Goal: Task Accomplishment & Management: Use online tool/utility

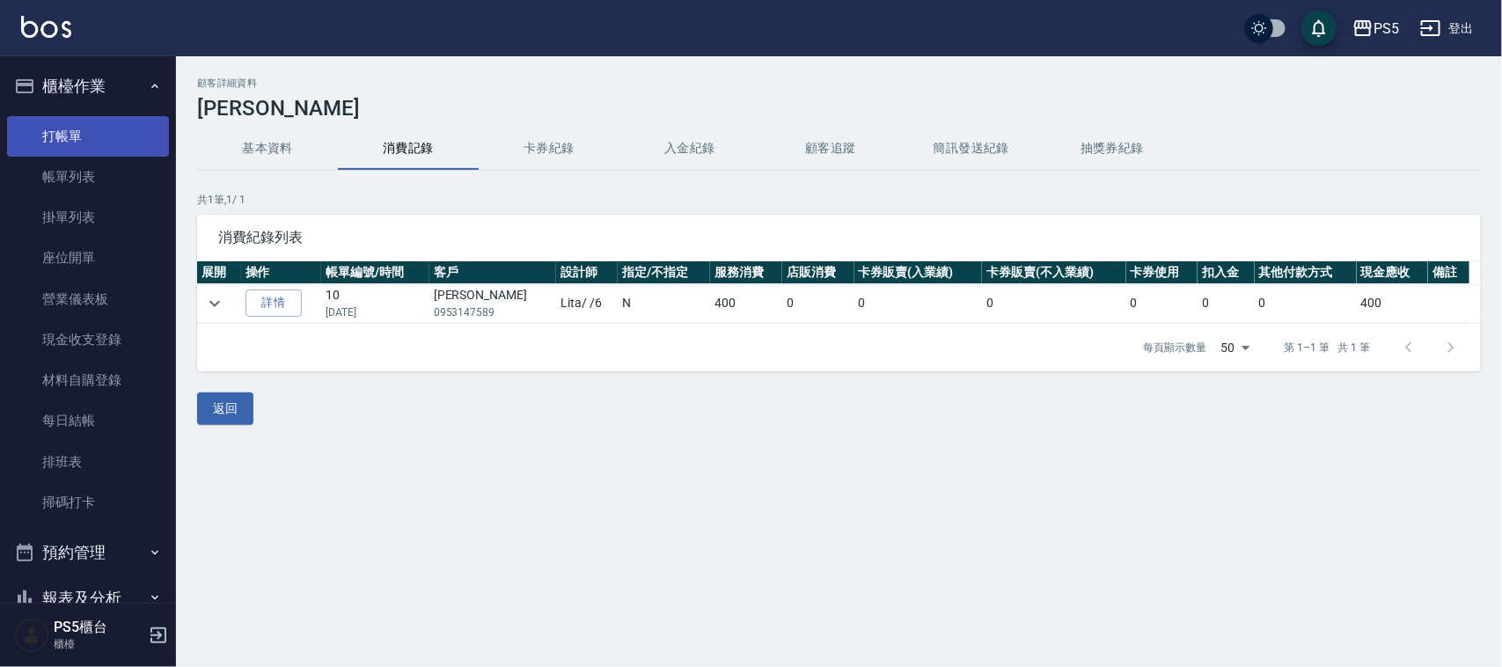
click at [107, 124] on link "打帳單" at bounding box center [88, 136] width 162 height 40
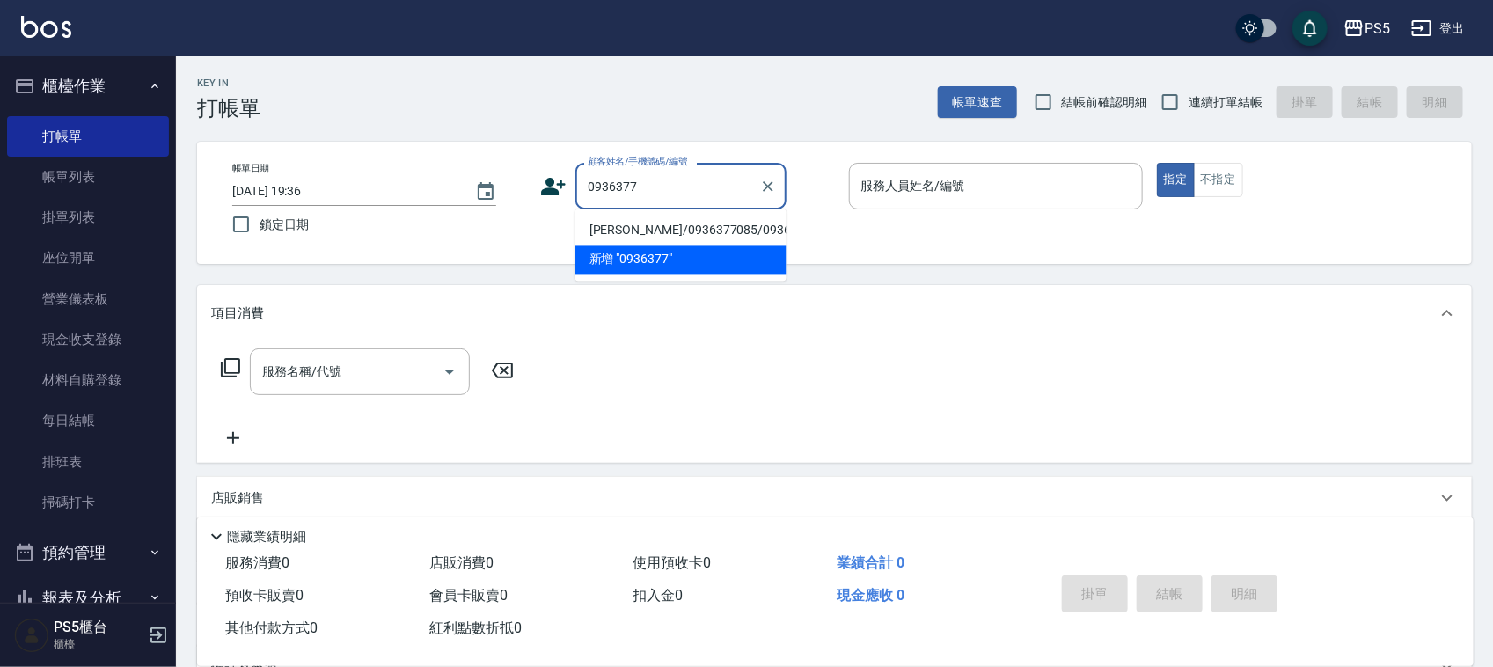
click at [649, 239] on li "[PERSON_NAME]/0936377085/0936377085" at bounding box center [680, 230] width 211 height 29
type input "[PERSON_NAME]/0936377085/0936377085"
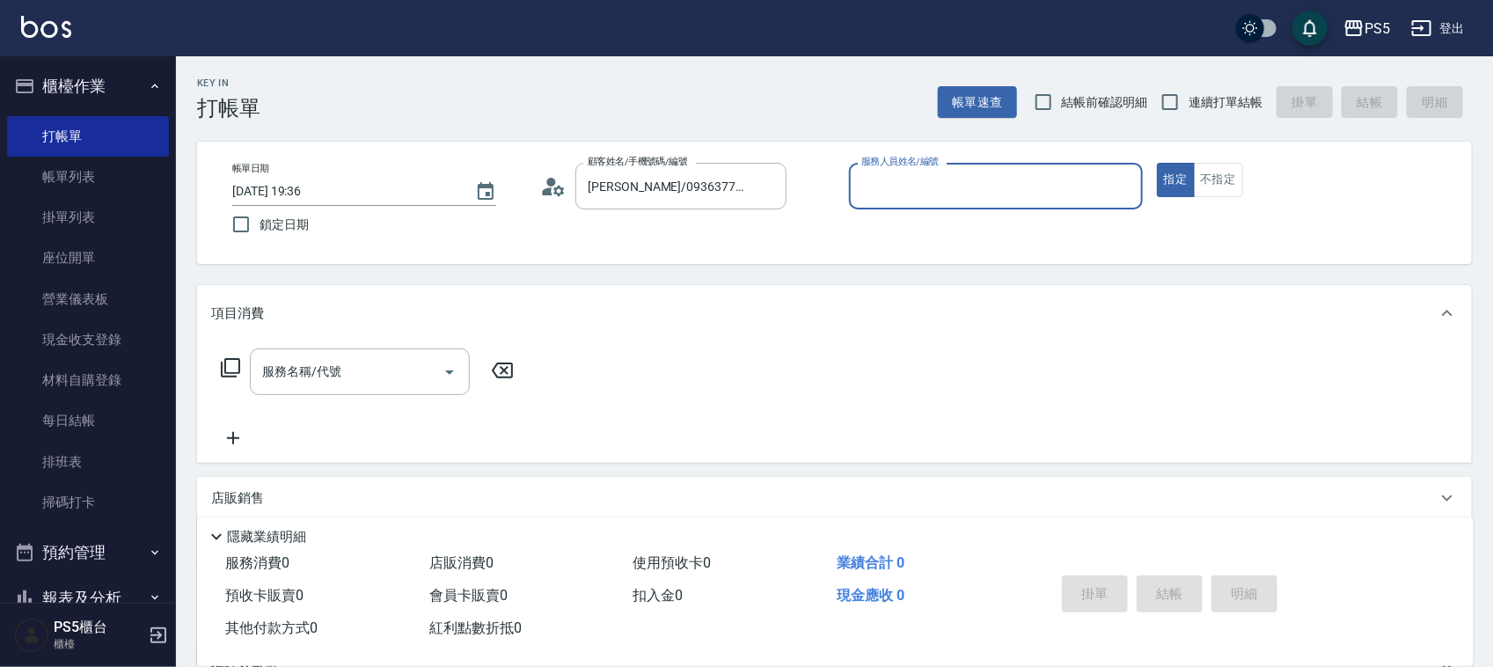
type input "Lita-6"
click at [1157, 163] on button "指定" at bounding box center [1176, 180] width 38 height 34
type button "true"
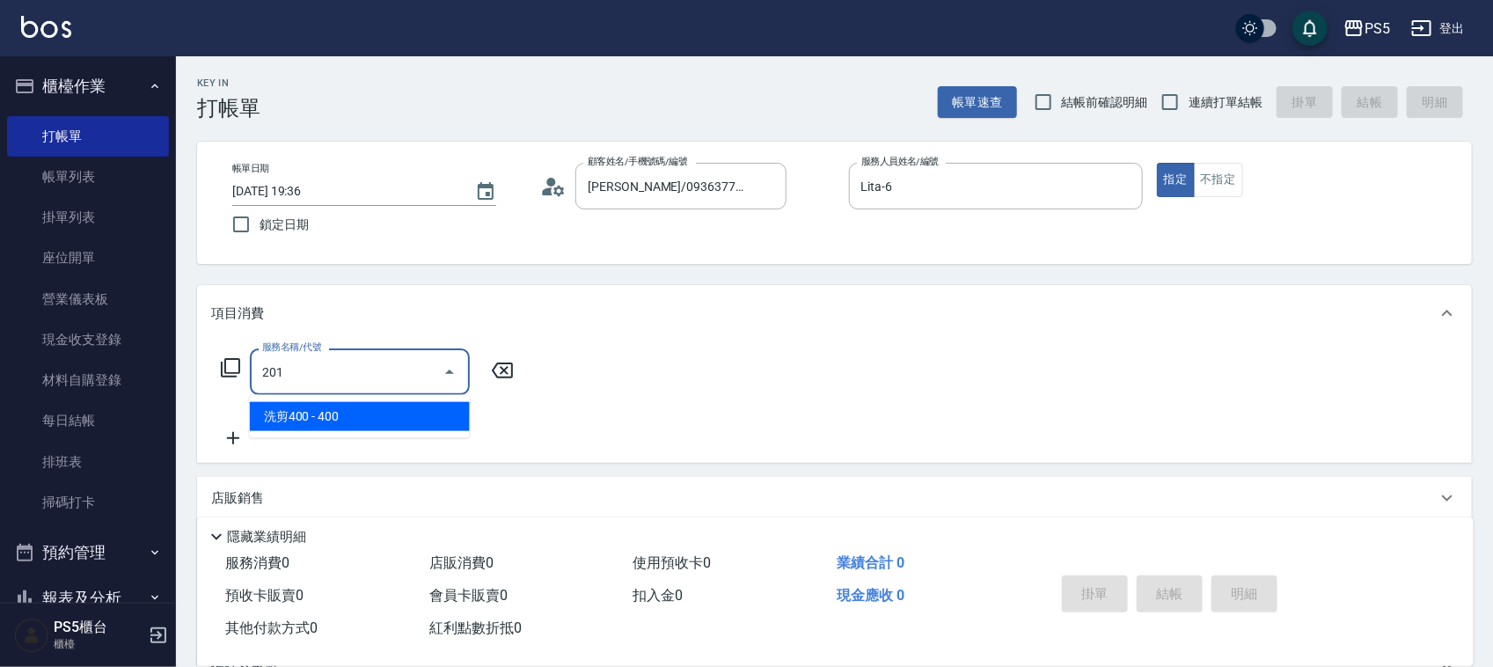
type input "洗剪400(201)"
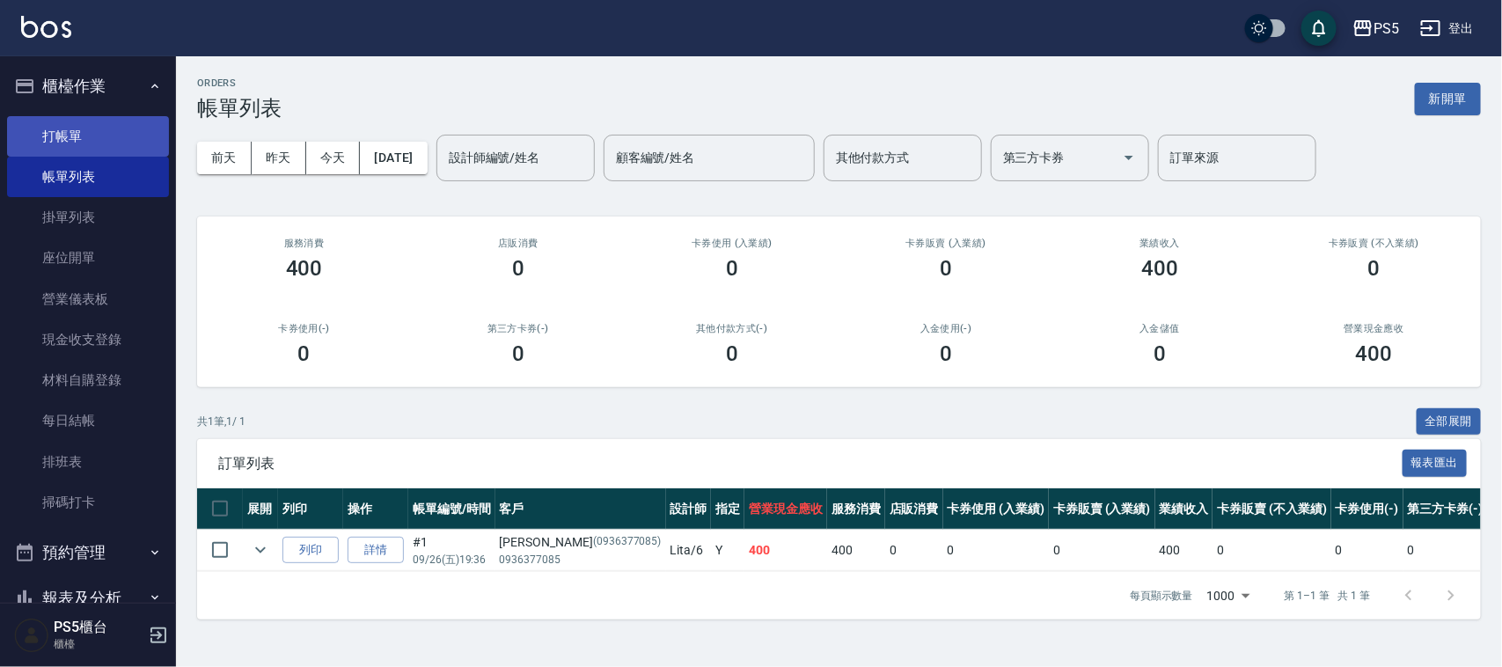
click at [106, 139] on link "打帳單" at bounding box center [88, 136] width 162 height 40
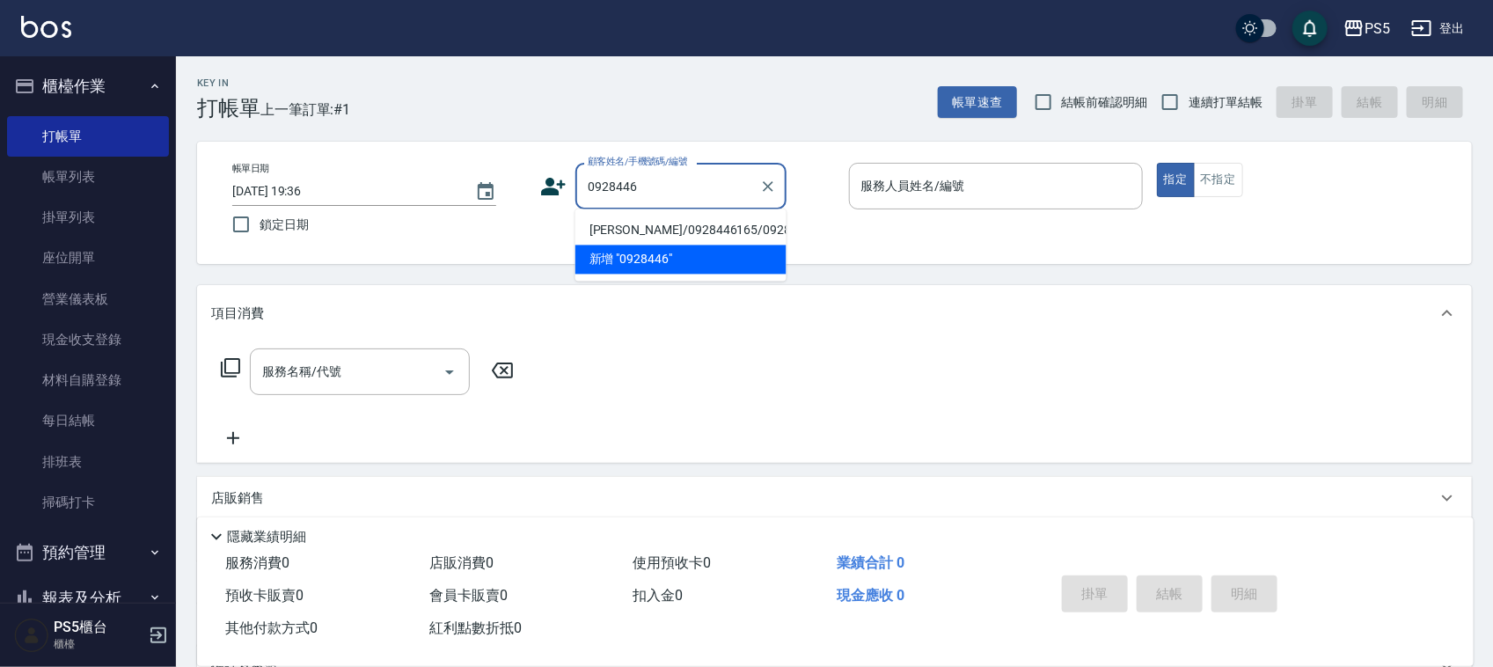
click at [724, 245] on li "[PERSON_NAME]/0928446165/0928446165" at bounding box center [680, 230] width 211 height 29
type input "[PERSON_NAME]/0928446165/0928446165"
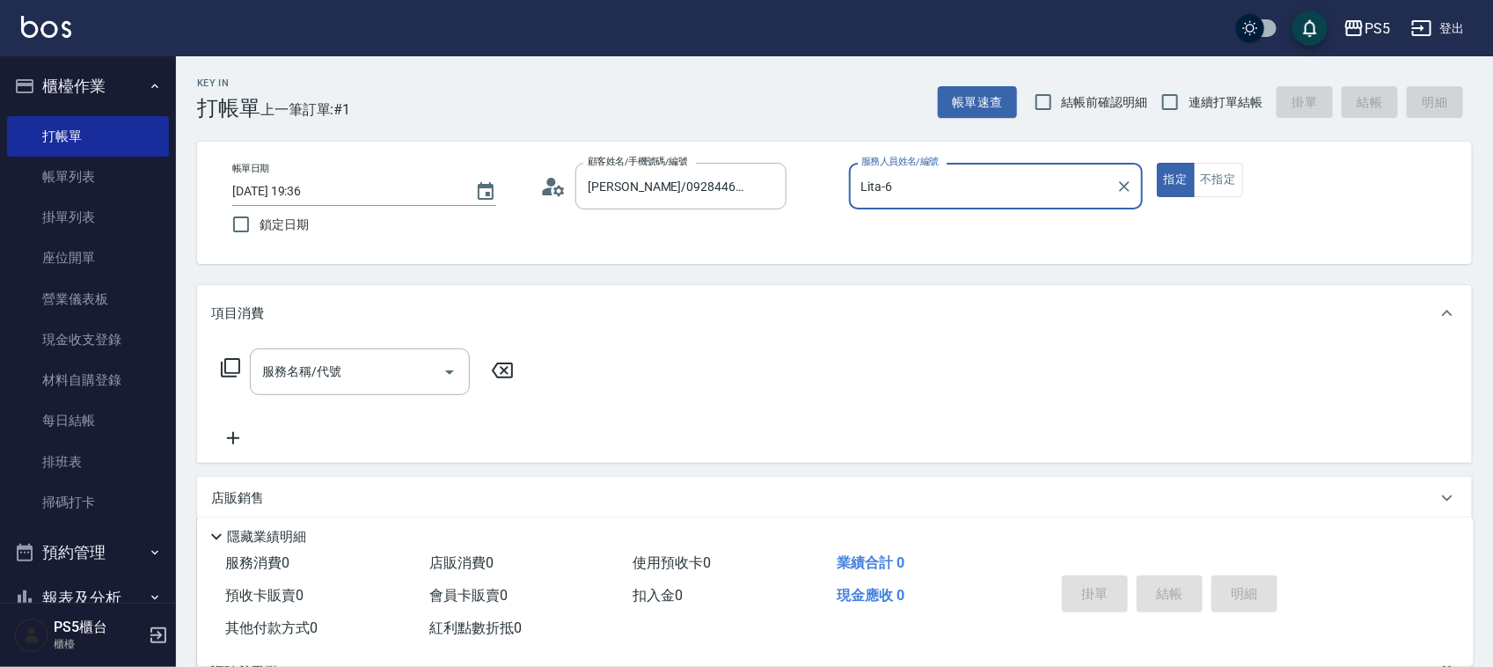
type input "Lita-6"
click at [1157, 163] on button "指定" at bounding box center [1176, 180] width 38 height 34
type button "true"
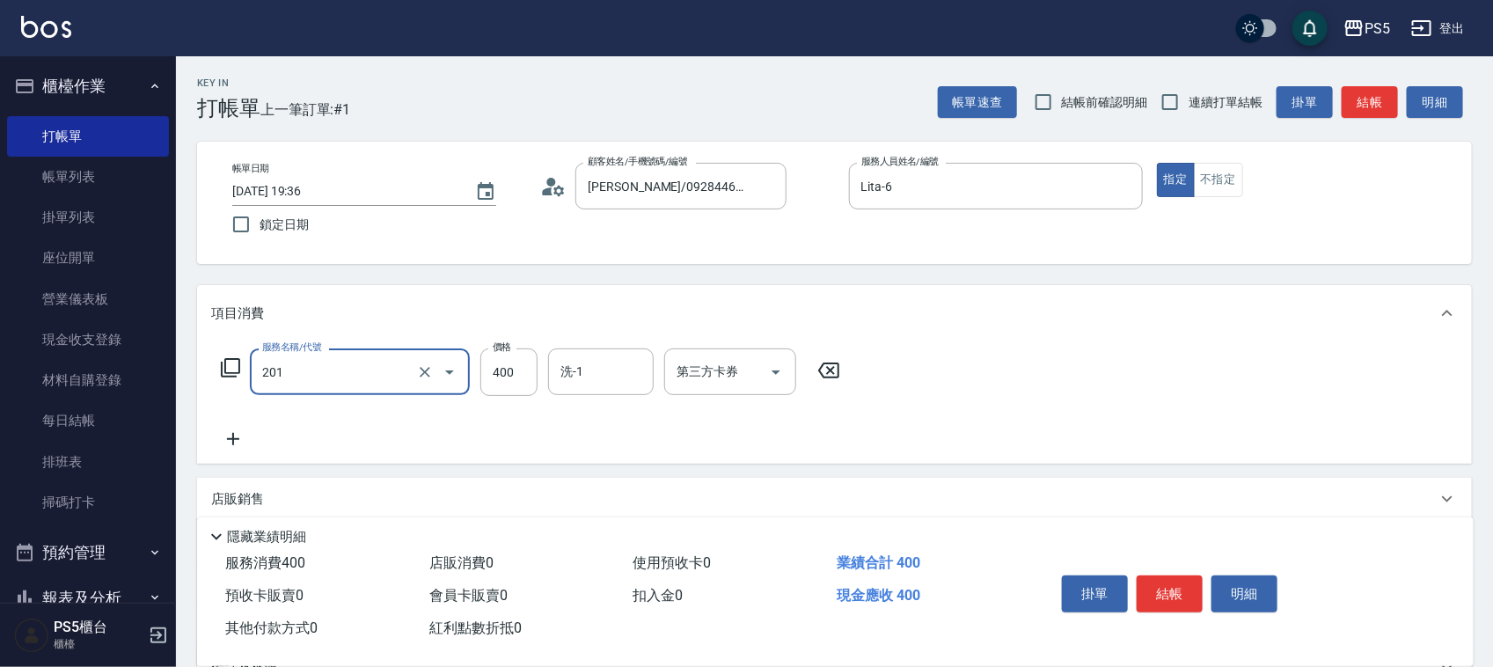
type input "洗剪400(201)"
type input "500"
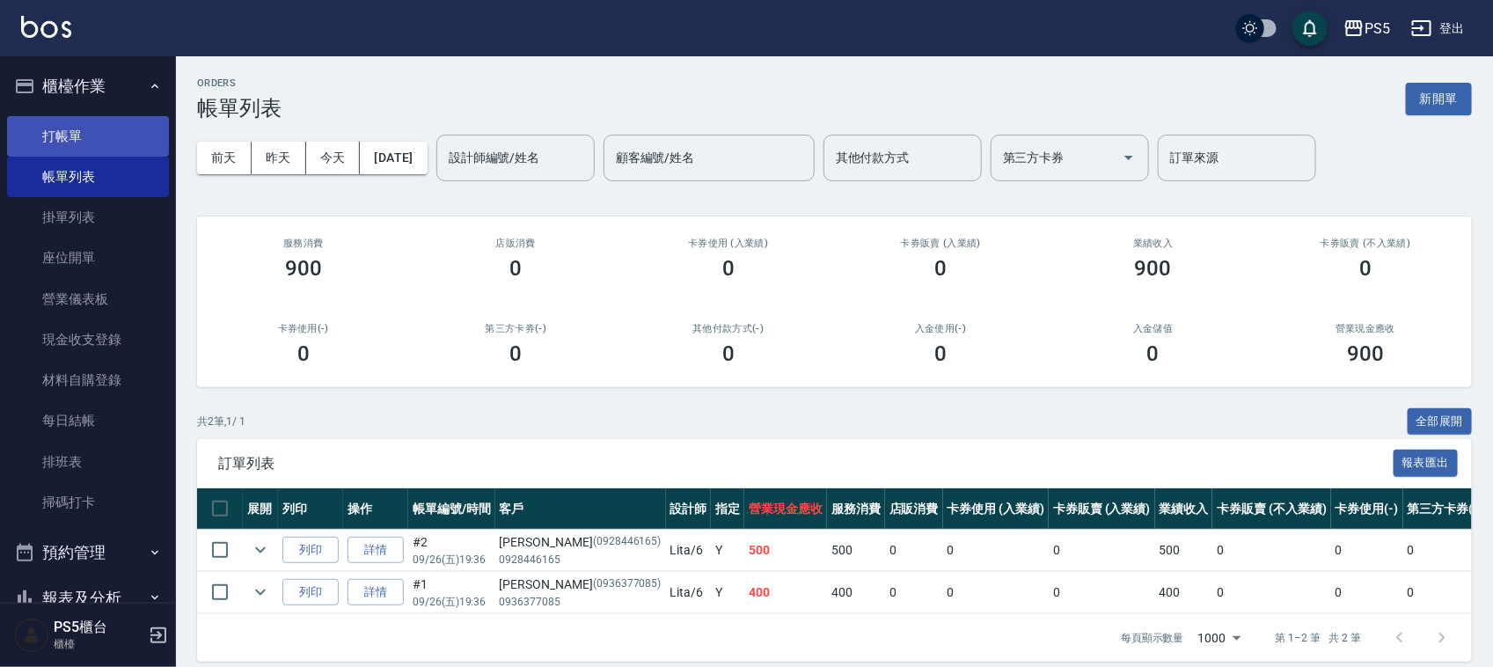
click at [50, 116] on link "打帳單" at bounding box center [88, 136] width 162 height 40
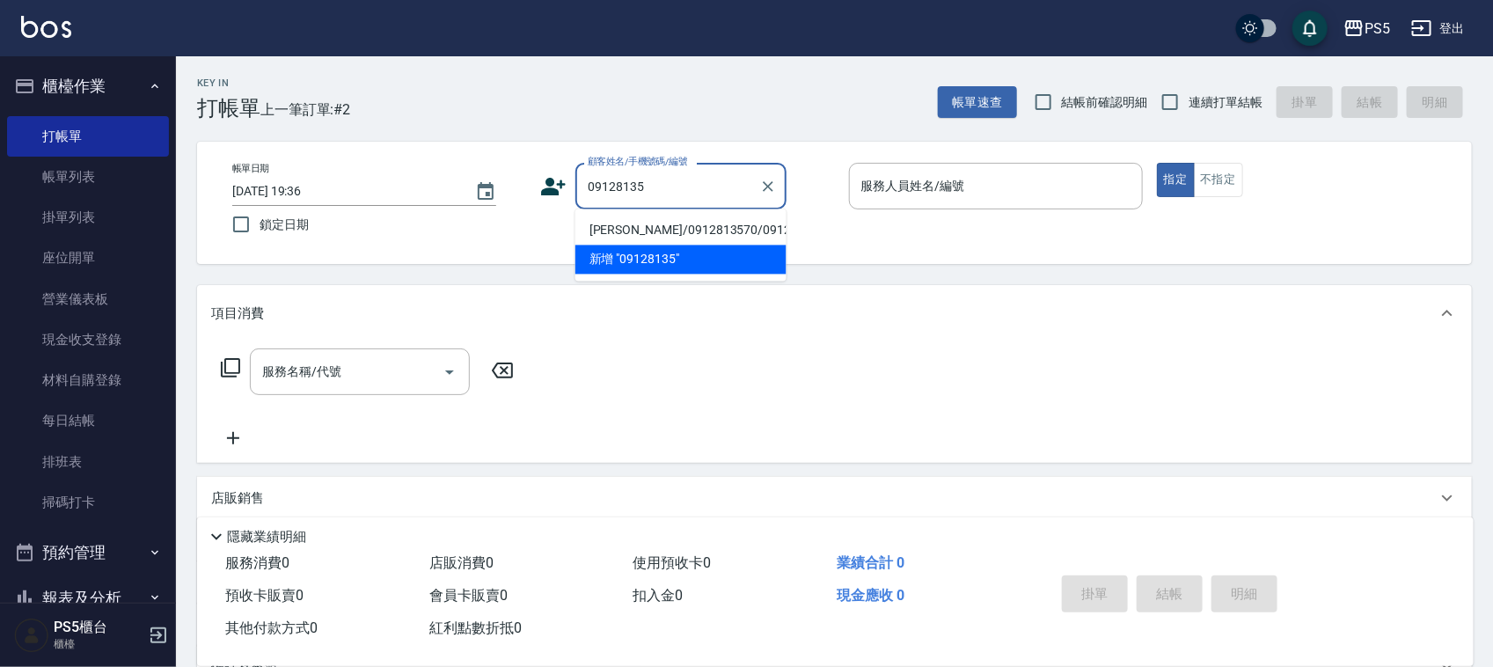
click at [643, 242] on li "[PERSON_NAME]/0912813570/0912813570" at bounding box center [680, 230] width 211 height 29
type input "[PERSON_NAME]/0912813570/0912813570"
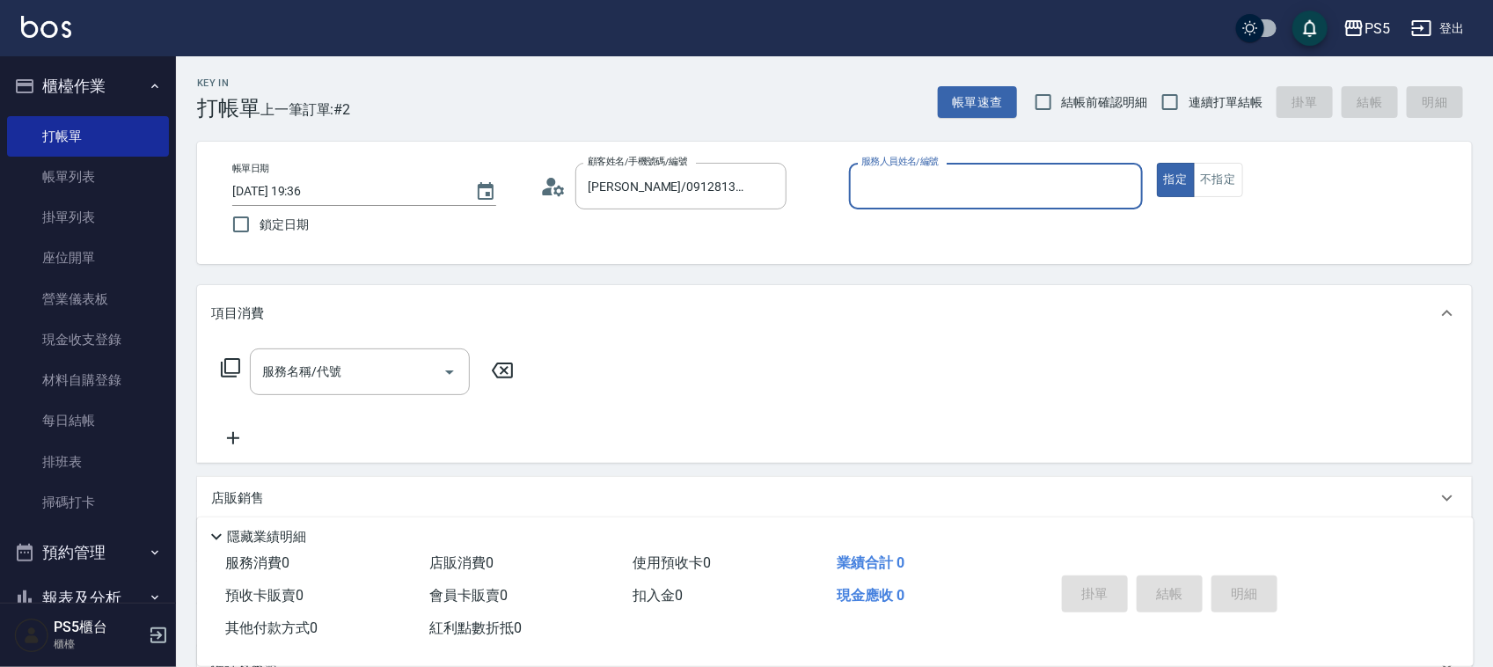
type input "Lita-6"
click at [1157, 163] on button "指定" at bounding box center [1176, 180] width 38 height 34
type button "true"
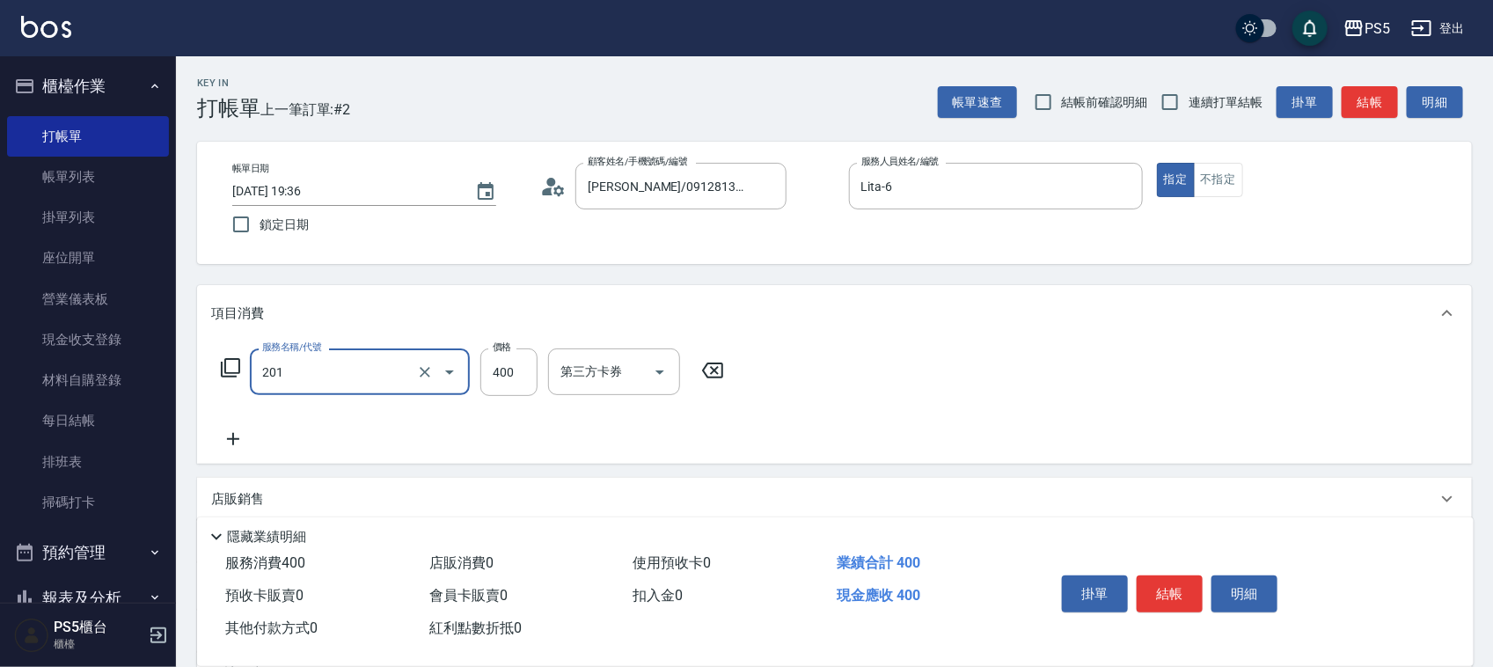
type input "洗剪400(201)"
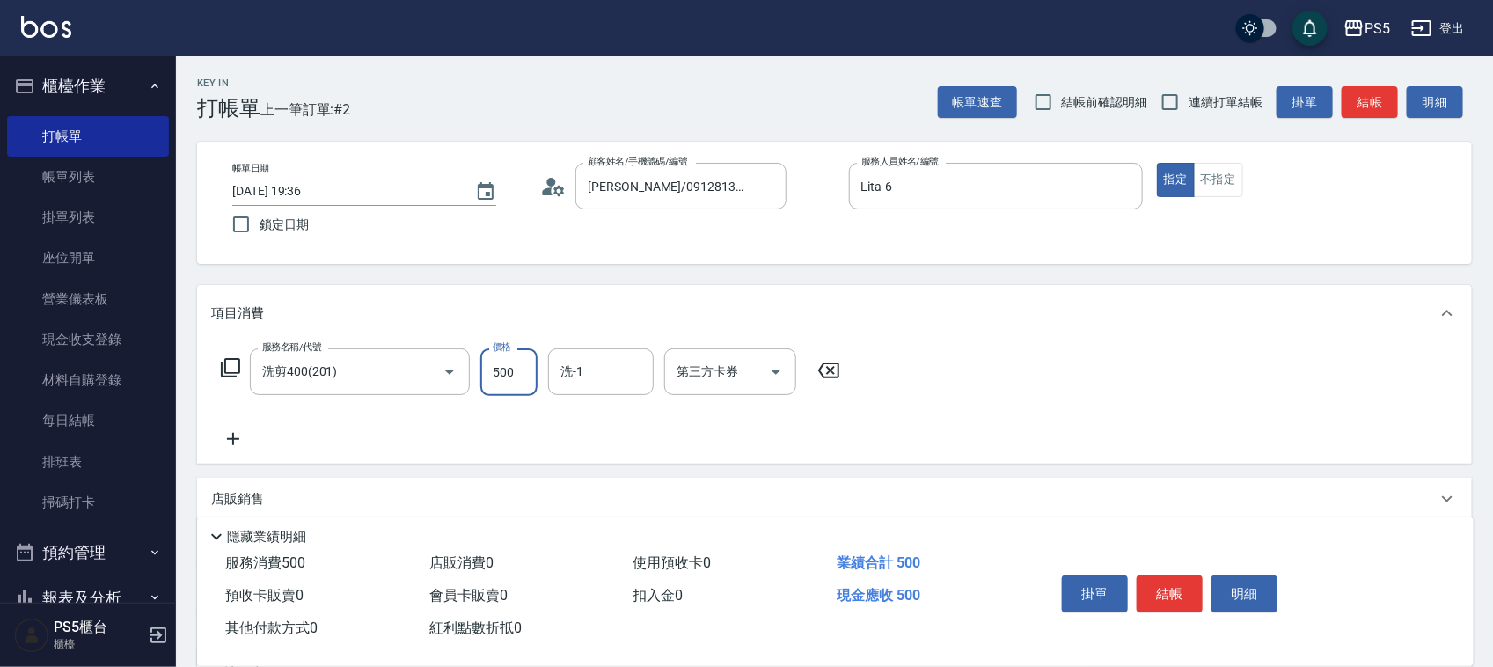
type input "500"
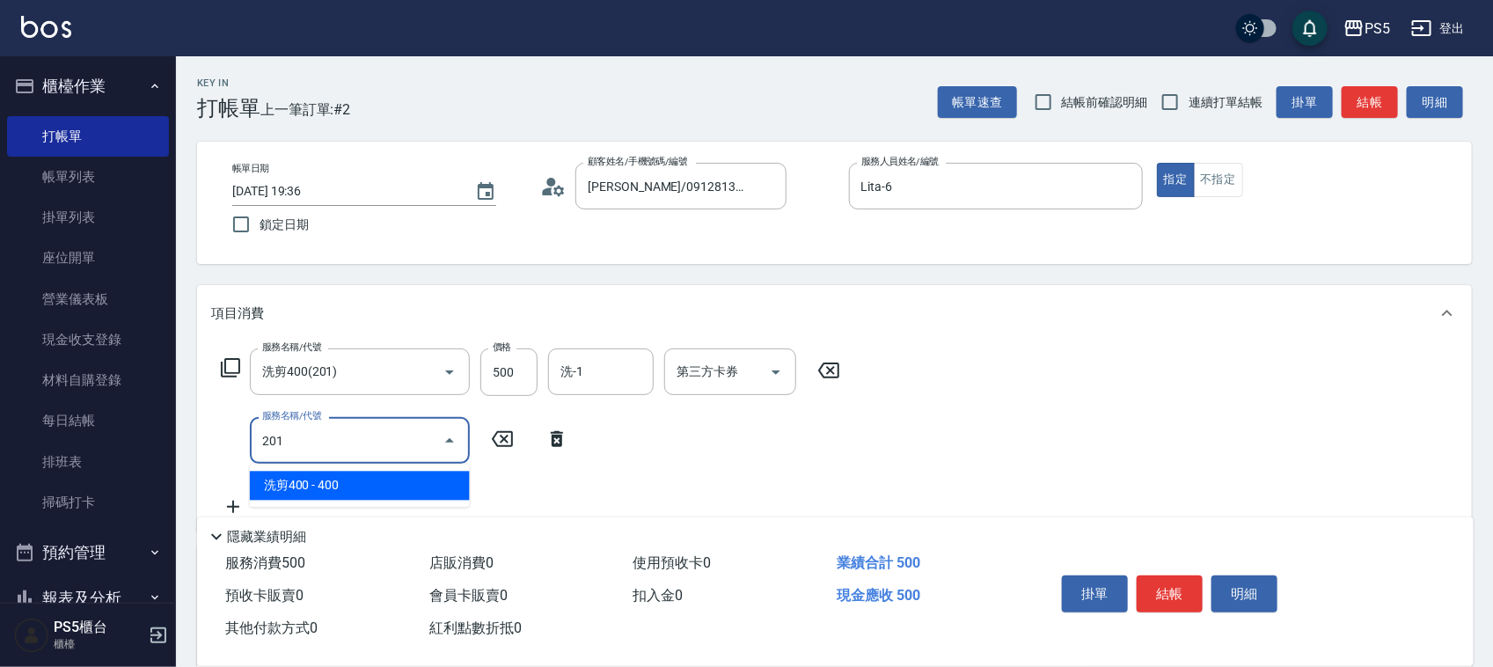
type input "洗剪400(201)"
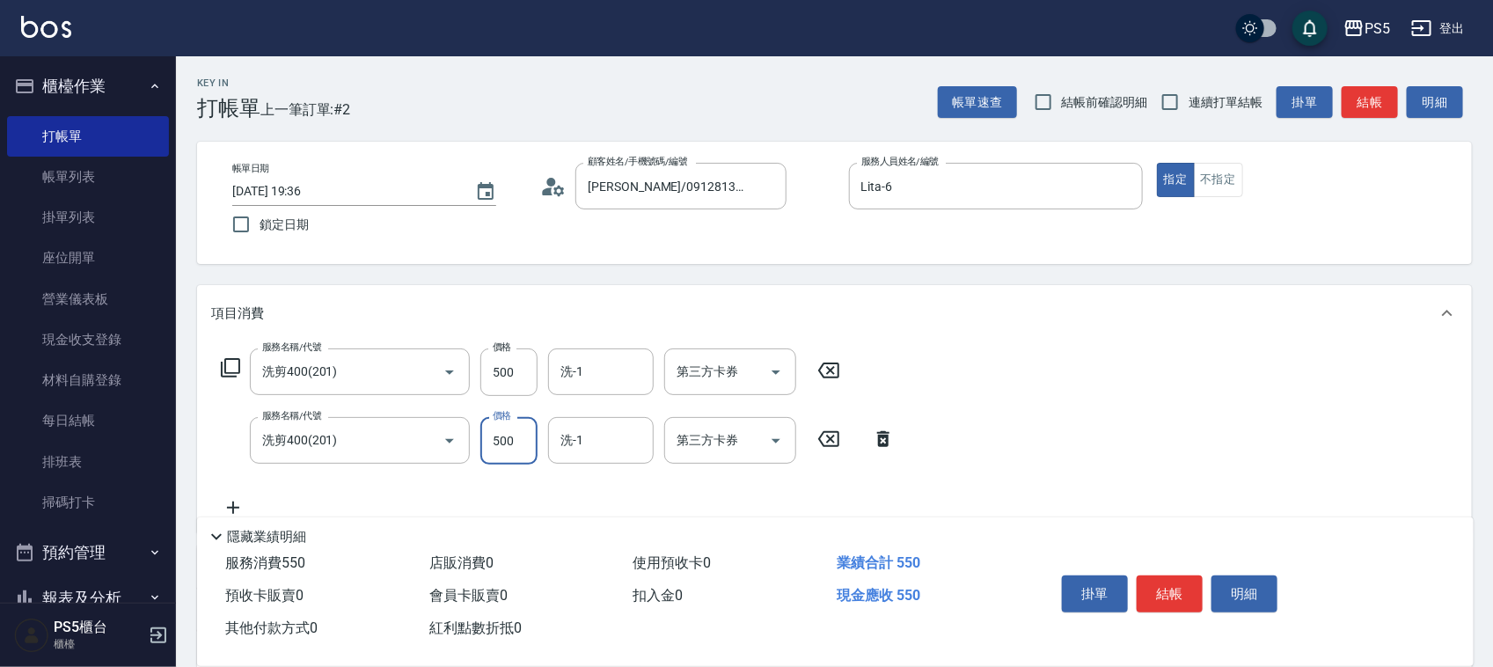
type input "500"
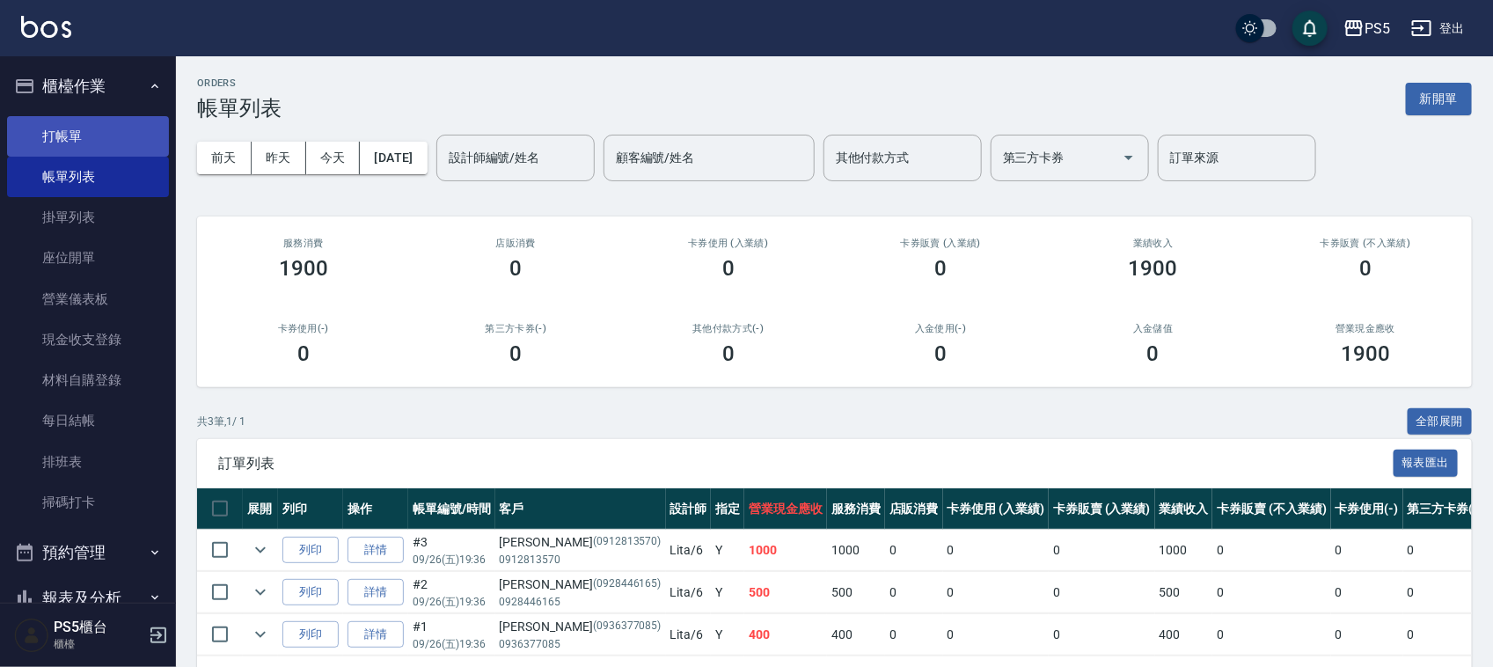
click at [125, 134] on link "打帳單" at bounding box center [88, 136] width 162 height 40
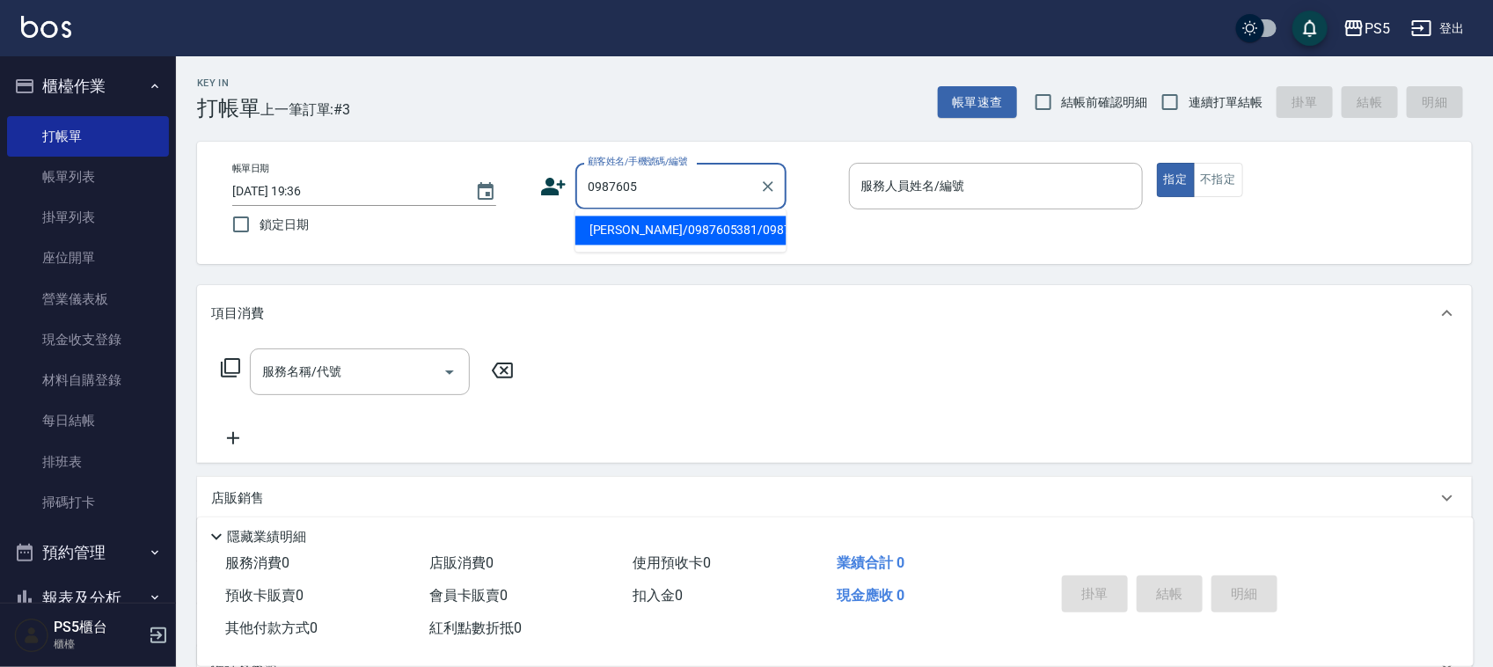
click at [688, 181] on input "0987605" at bounding box center [667, 186] width 169 height 31
type input "[PERSON_NAME]/0987605381/0987605381"
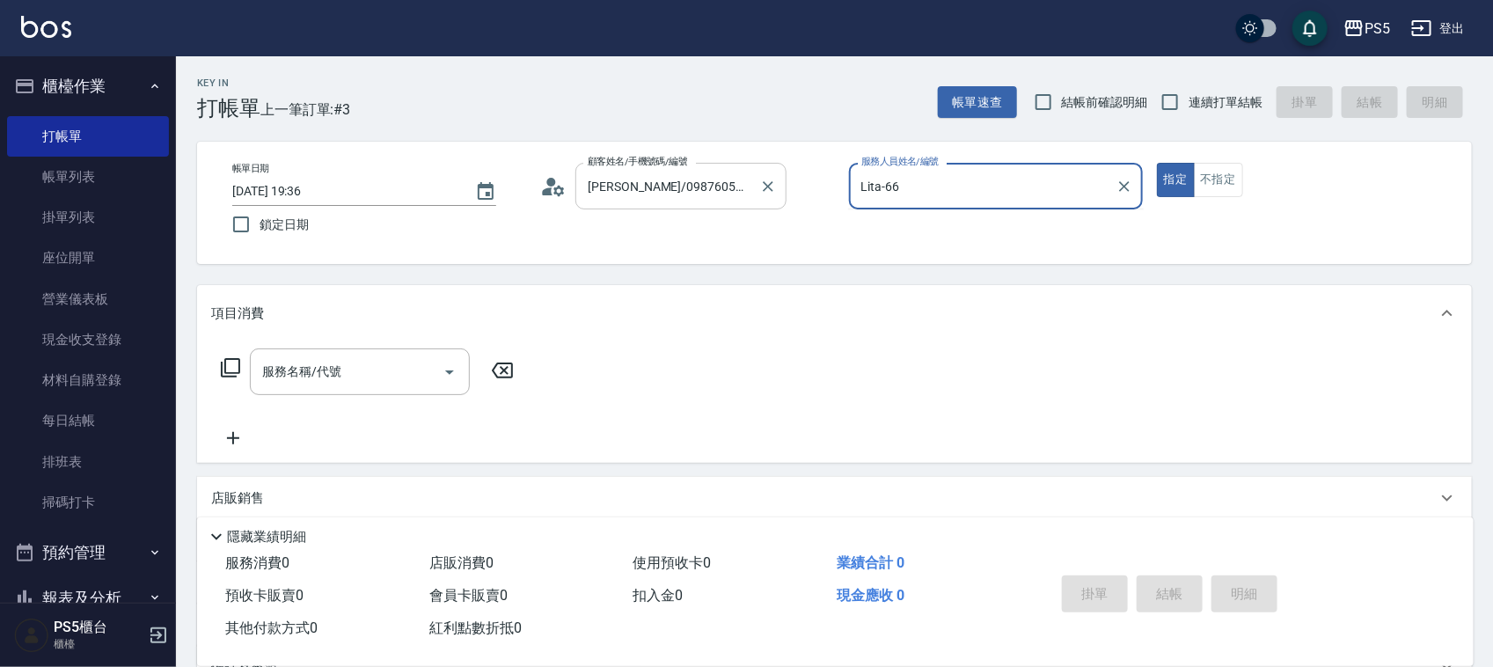
click at [1157, 163] on button "指定" at bounding box center [1176, 180] width 38 height 34
type input "Lita-6"
type button "true"
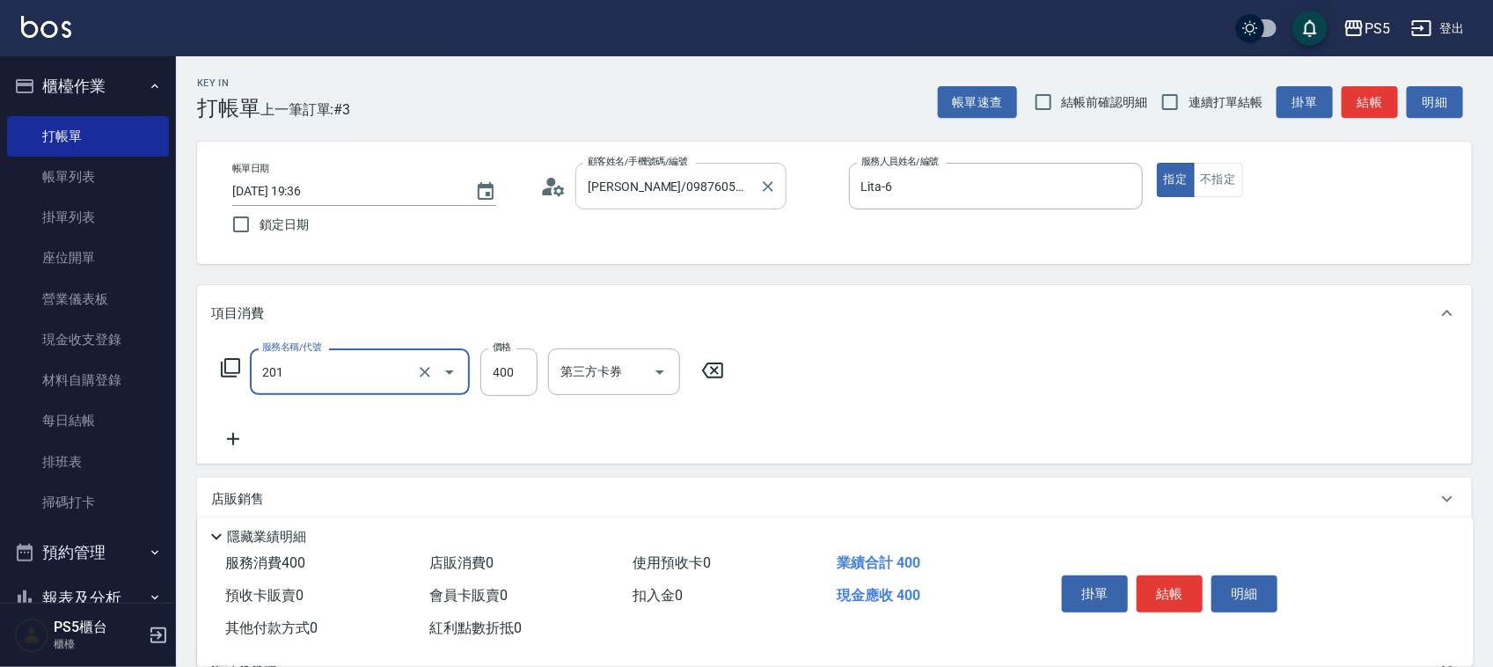
type input "洗剪400(201)"
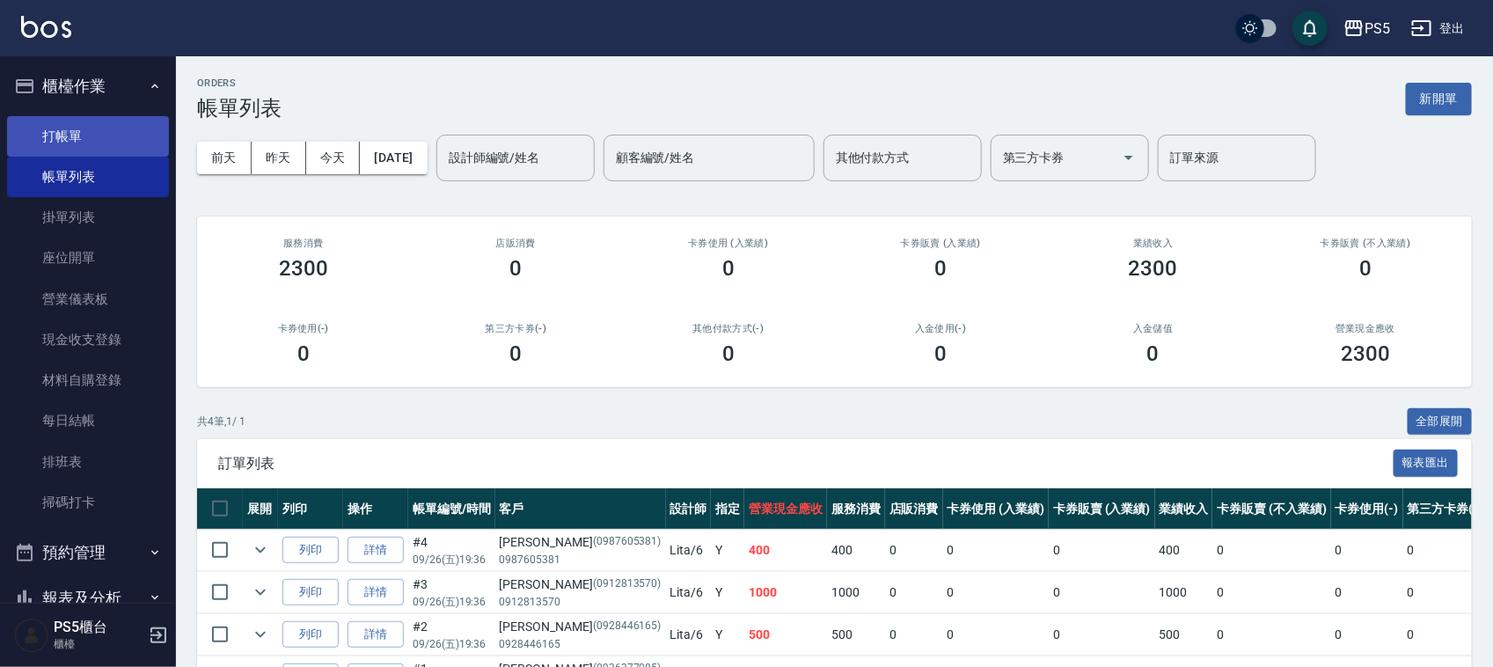
click at [110, 141] on link "打帳單" at bounding box center [88, 136] width 162 height 40
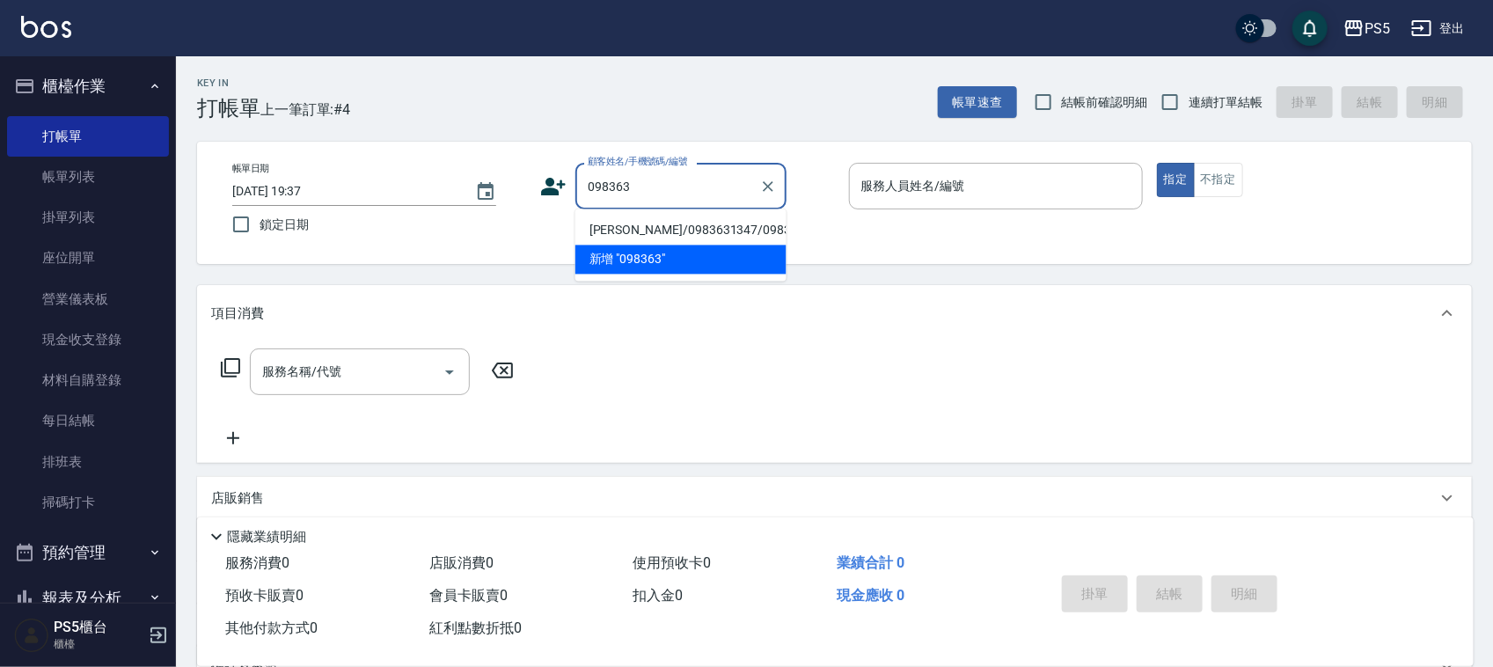
click at [661, 245] on li "[PERSON_NAME]/0983631347/0983631347" at bounding box center [680, 230] width 211 height 29
type input "[PERSON_NAME]/0983631347/0983631347"
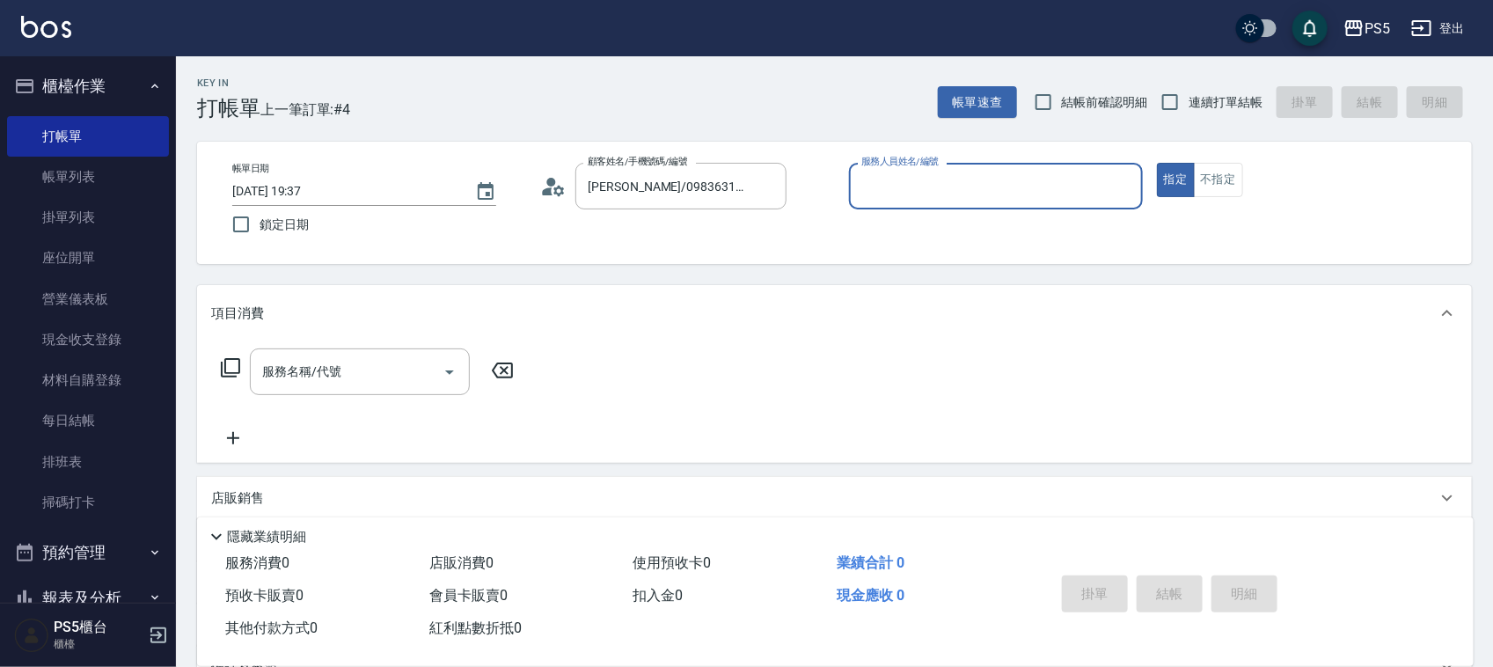
type input "Lita-6"
click at [1157, 163] on button "指定" at bounding box center [1176, 180] width 38 height 34
type button "true"
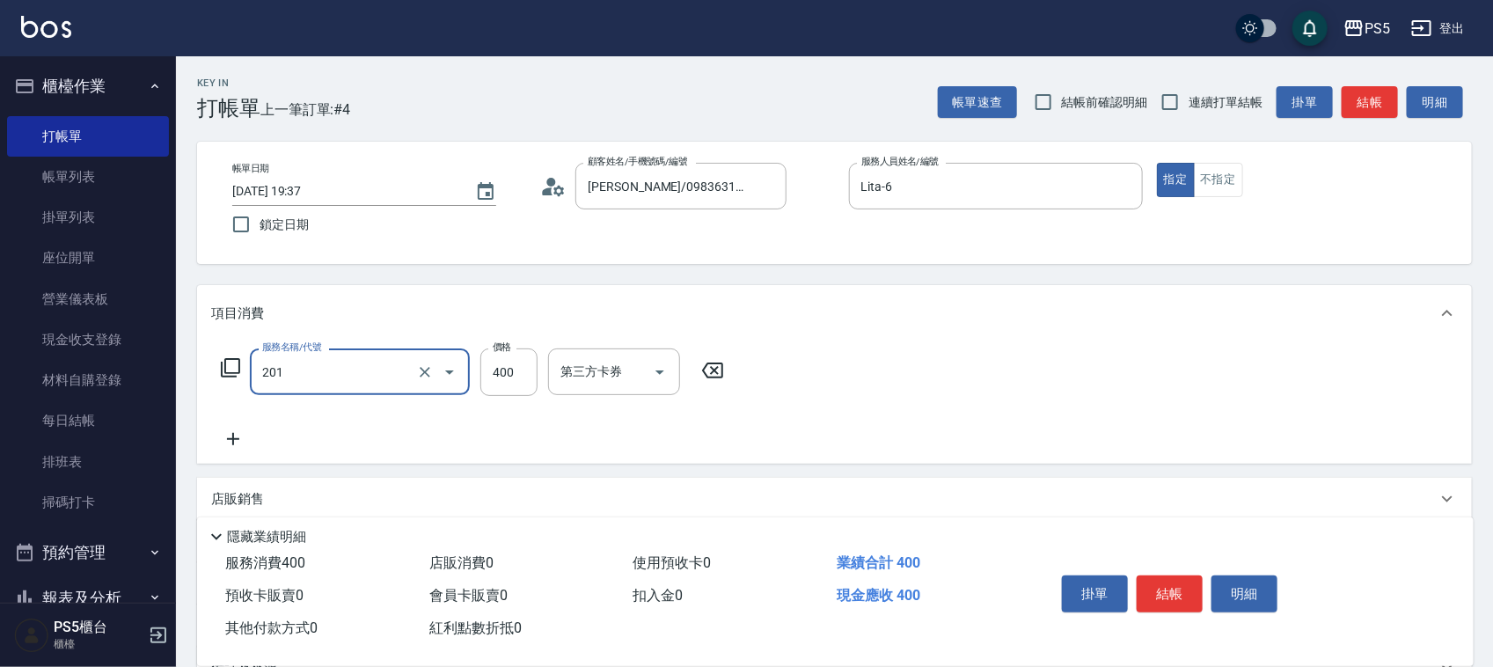
type input "洗剪400(201)"
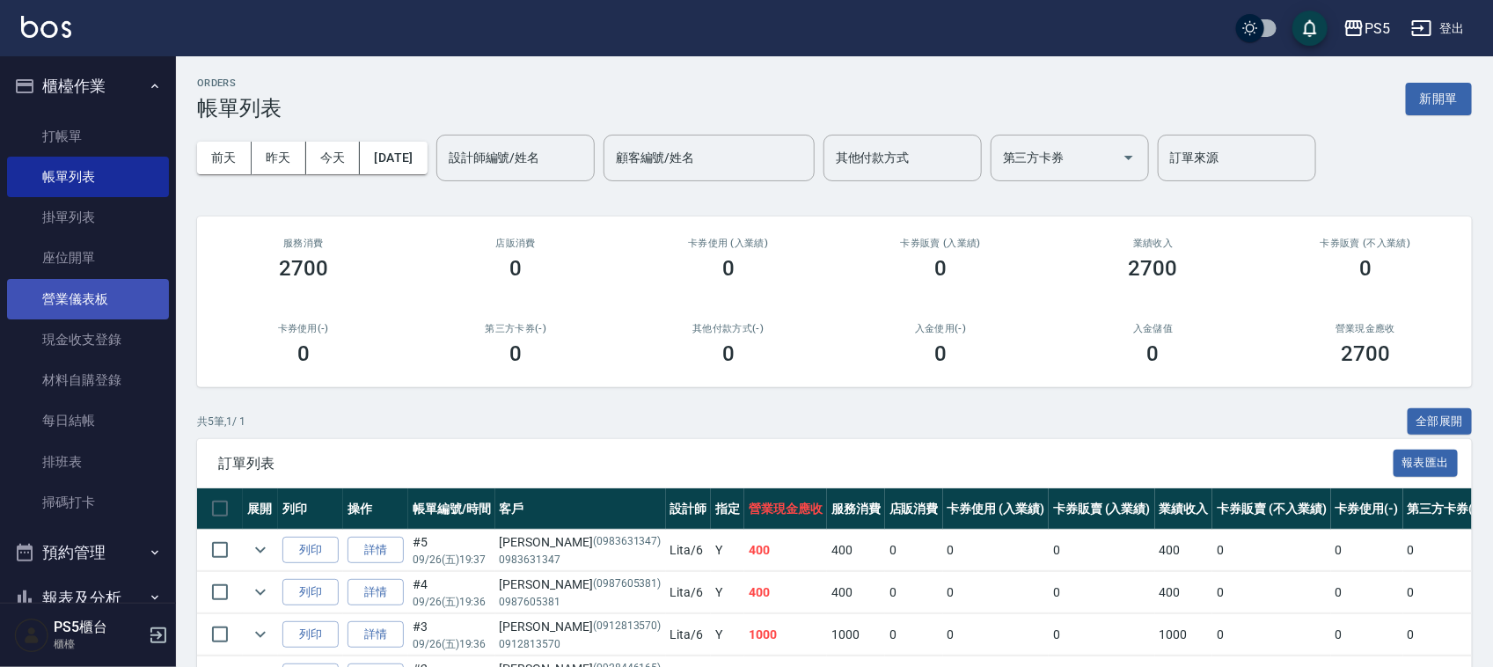
scroll to position [220, 0]
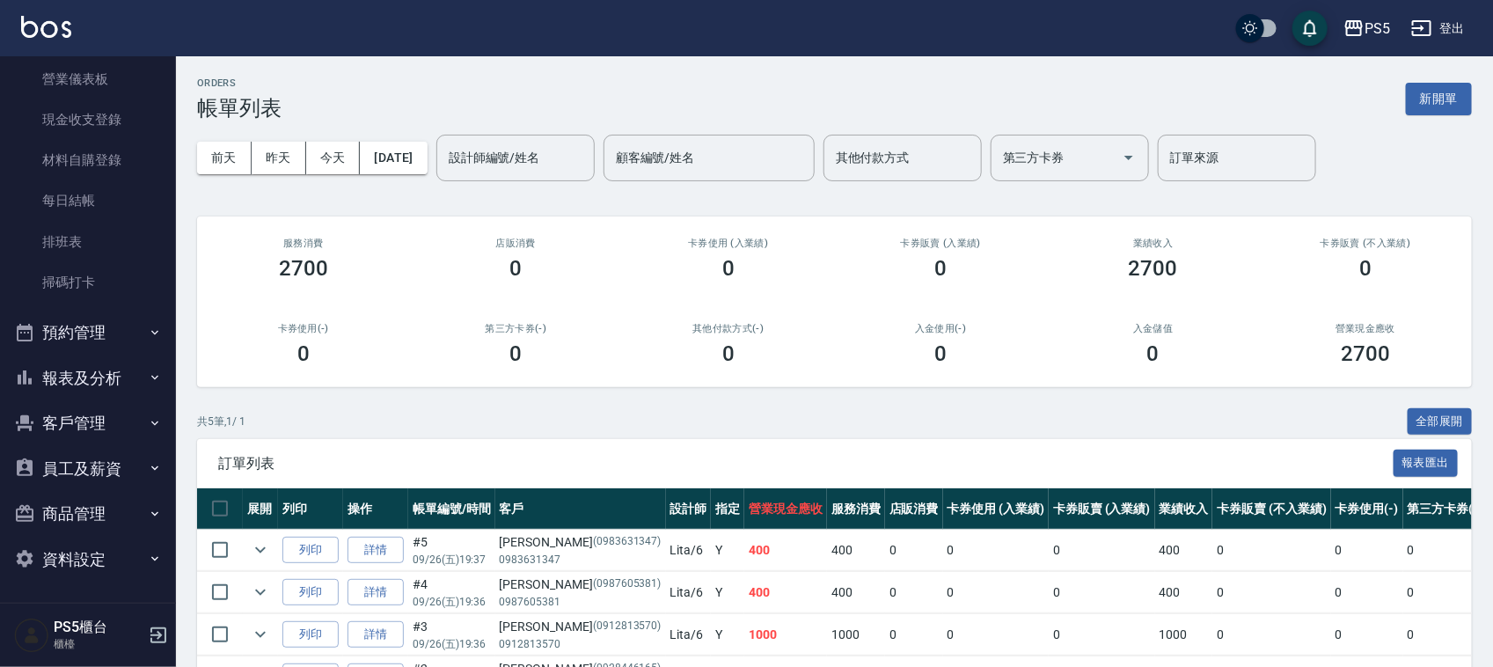
click at [94, 361] on button "報表及分析" at bounding box center [88, 378] width 162 height 46
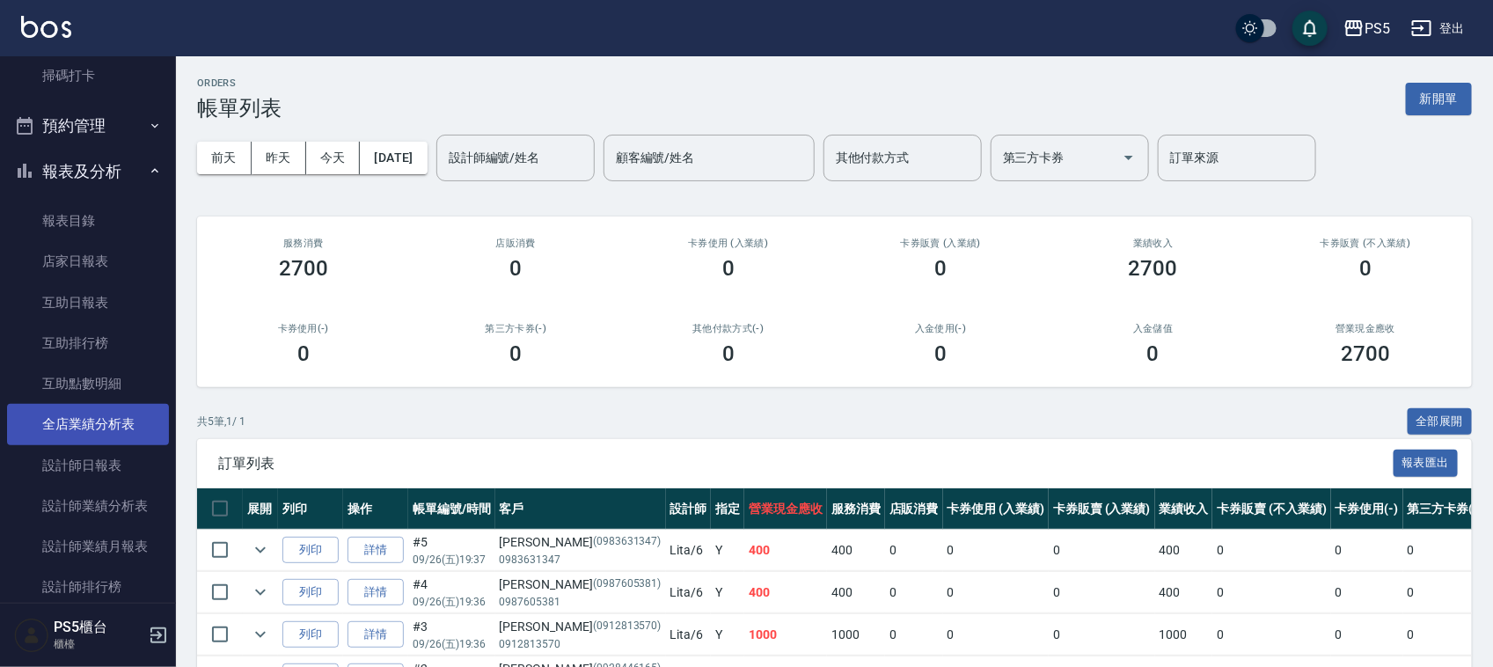
scroll to position [440, 0]
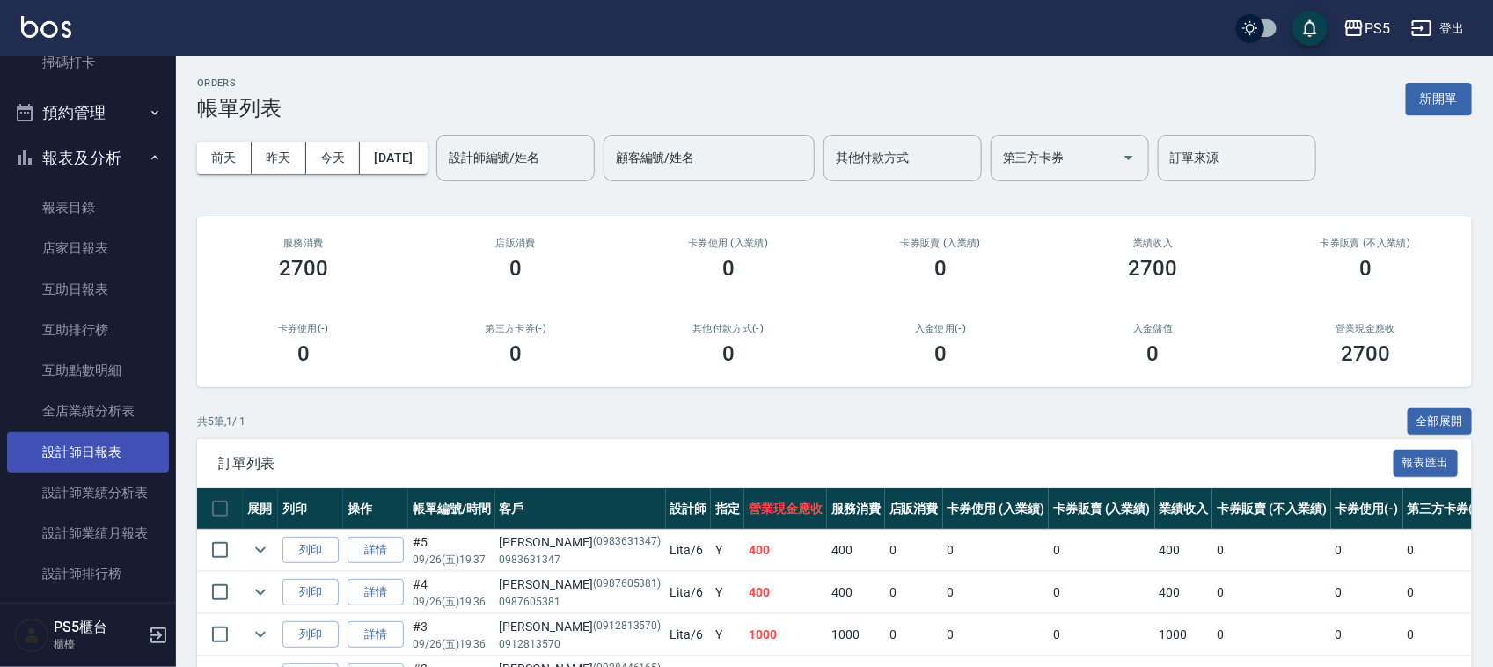
click at [110, 447] on link "設計師日報表" at bounding box center [88, 452] width 162 height 40
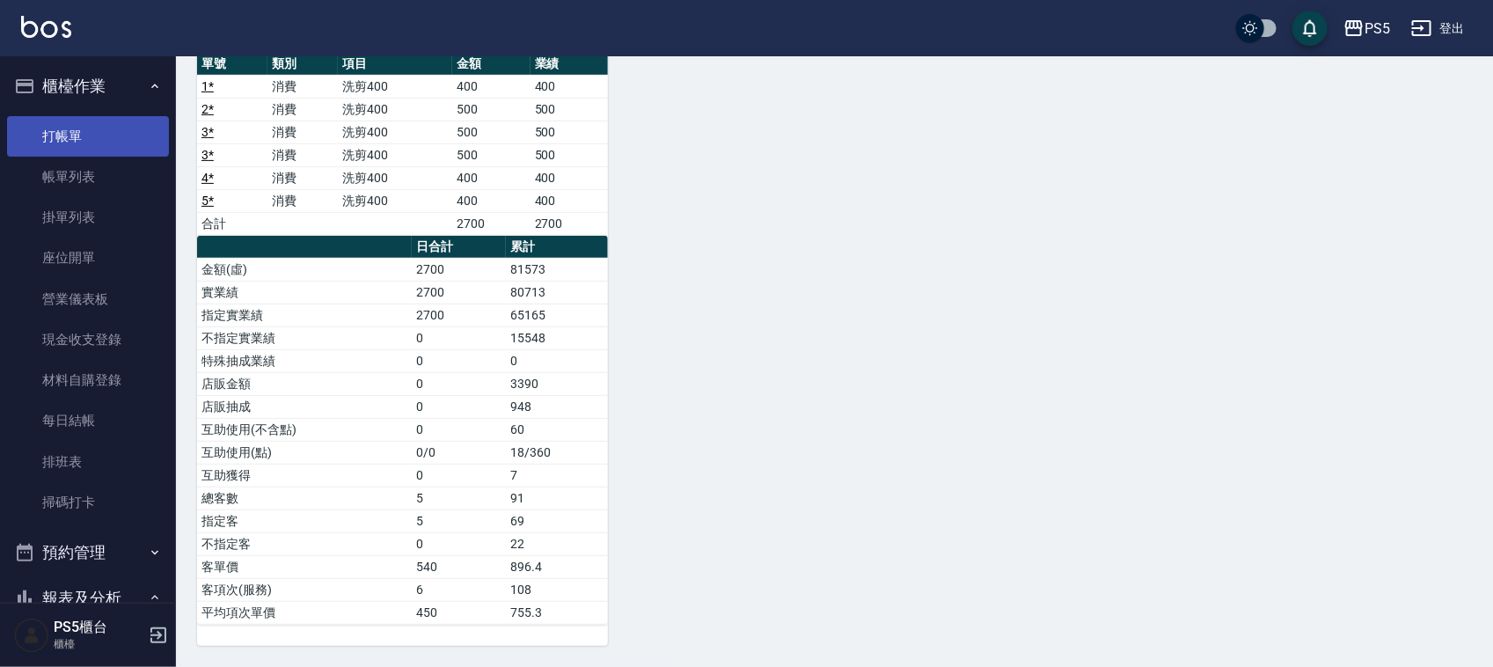
click at [102, 123] on link "打帳單" at bounding box center [88, 136] width 162 height 40
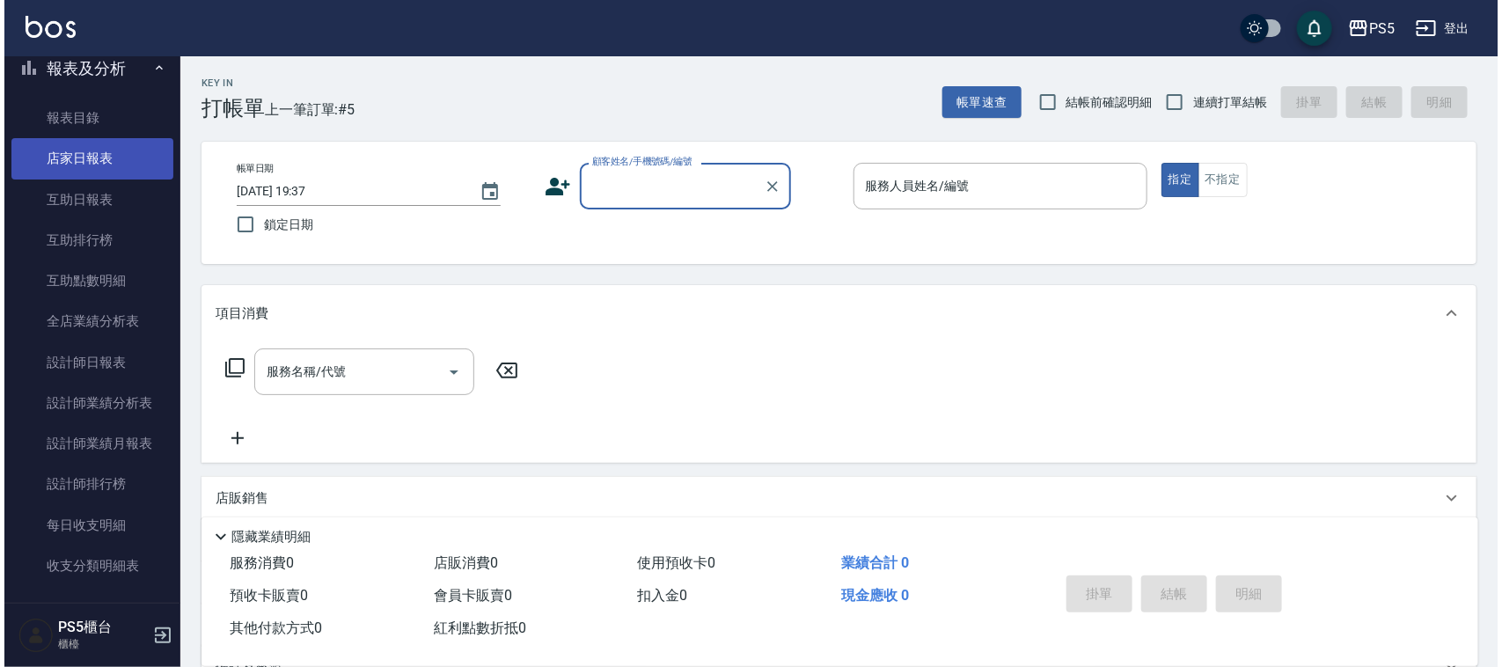
scroll to position [550, 0]
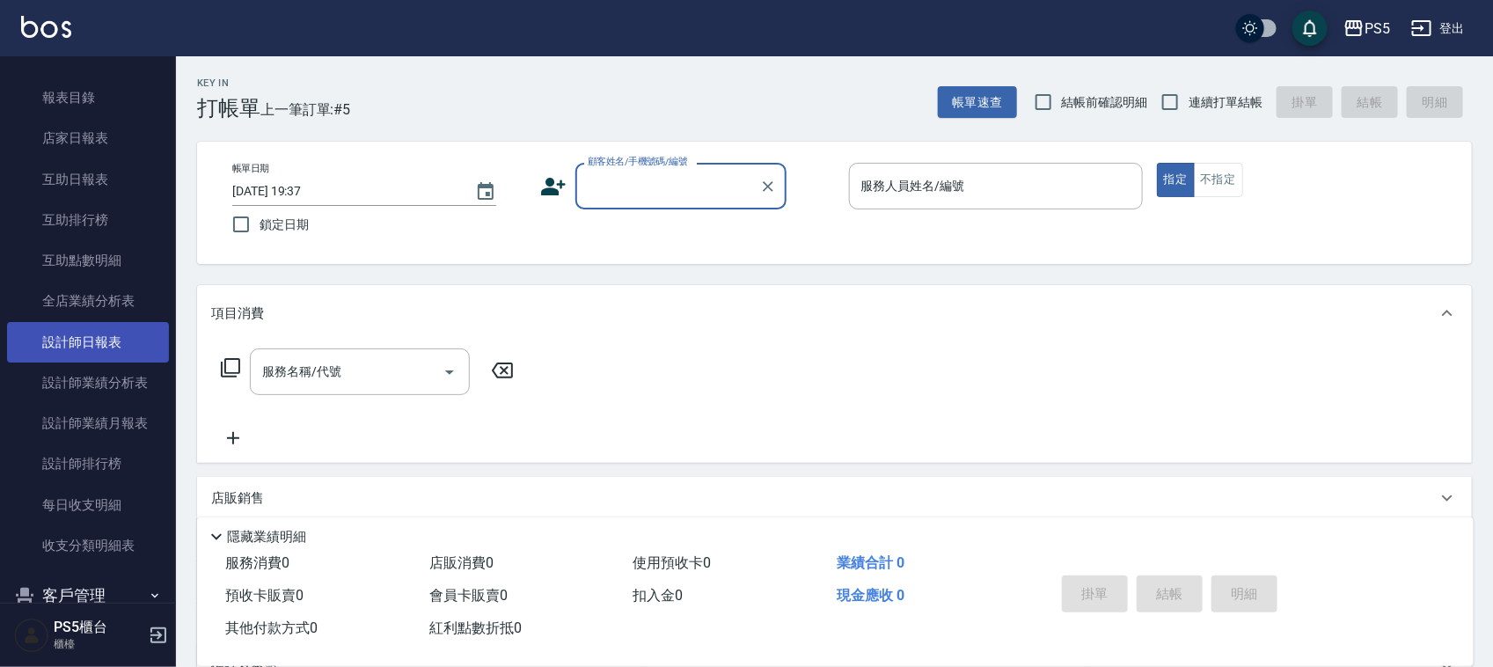
click at [121, 328] on link "設計師日報表" at bounding box center [88, 342] width 162 height 40
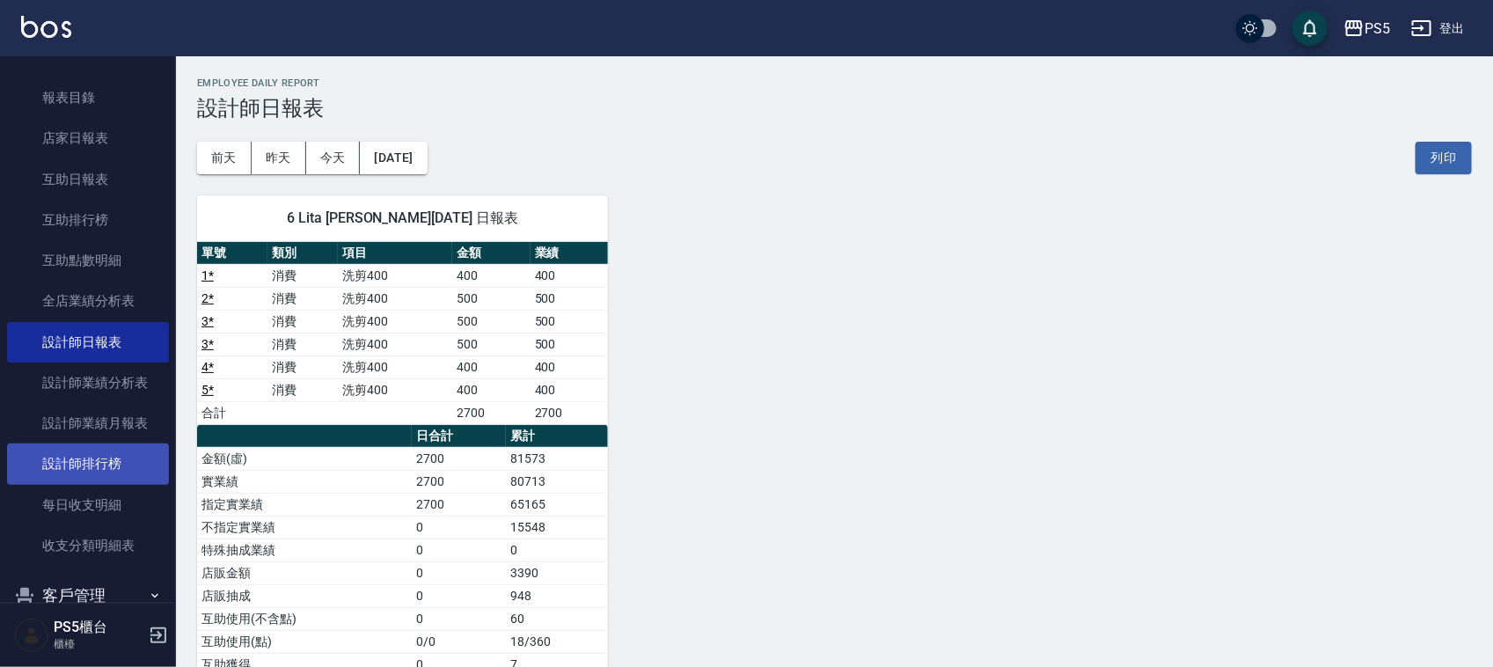
click at [116, 457] on link "設計師排行榜" at bounding box center [88, 463] width 162 height 40
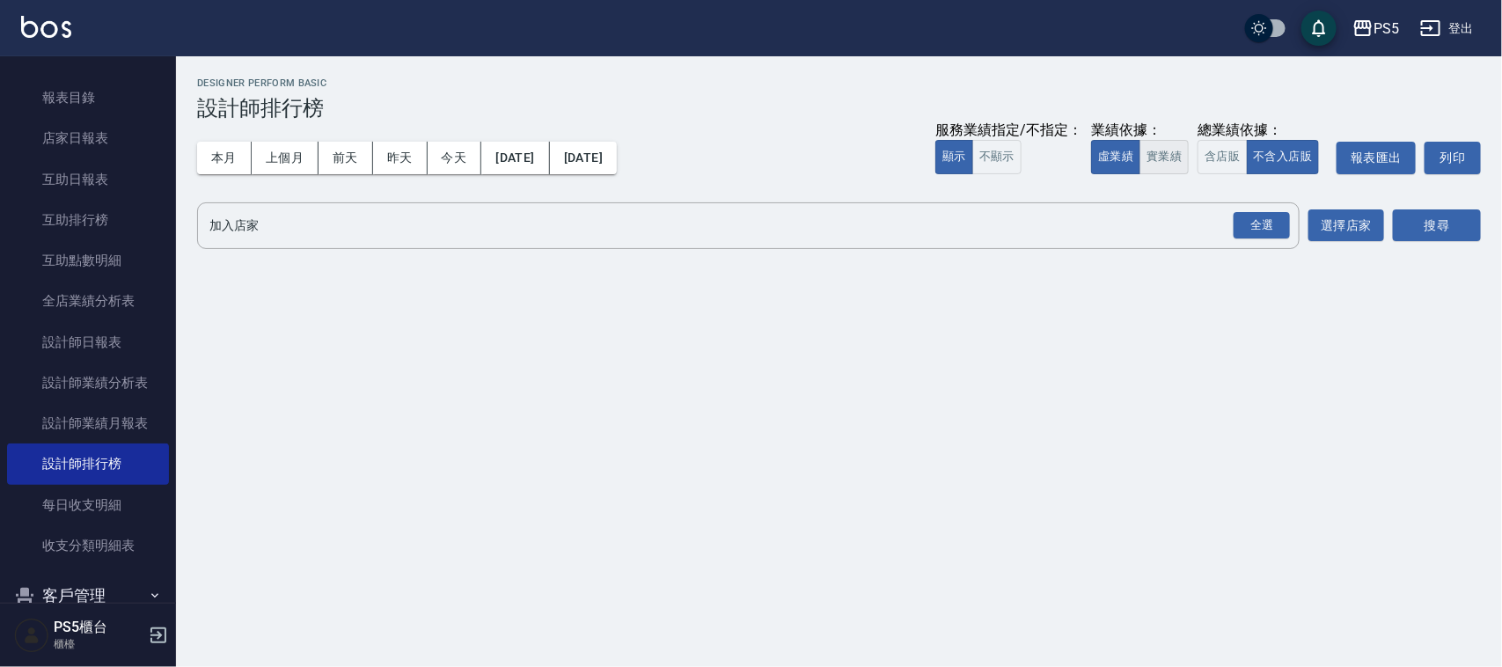
click at [1161, 157] on button "實業績" at bounding box center [1163, 157] width 49 height 34
click at [1247, 230] on div "全選" at bounding box center [1261, 225] width 56 height 27
click at [1405, 230] on button "搜尋" at bounding box center [1437, 226] width 88 height 33
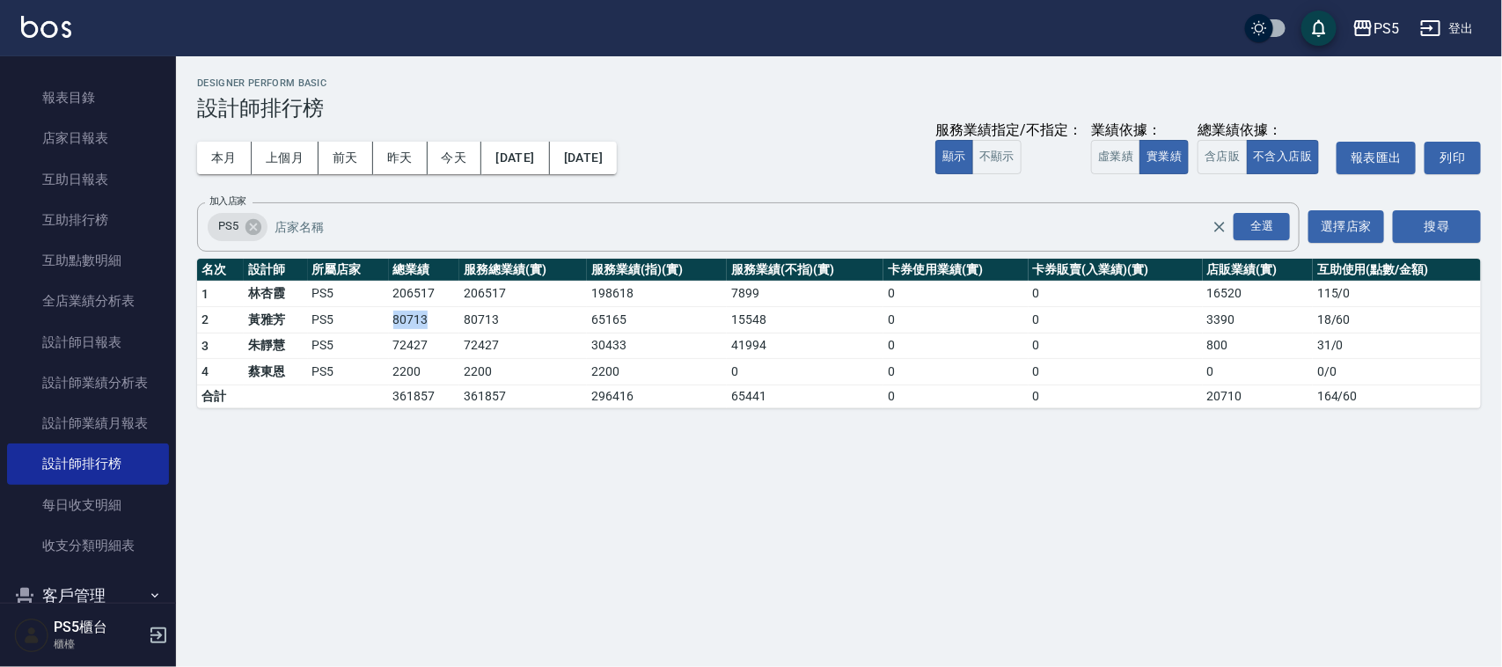
drag, startPoint x: 384, startPoint y: 318, endPoint x: 447, endPoint y: 327, distance: 63.9
click at [447, 326] on tr "2 [PERSON_NAME]PS5 80713 80713 65165 15548 0 0 3390 18 / 60" at bounding box center [839, 320] width 1284 height 26
click at [429, 491] on div "PS5 [DATE] - [DATE] 設計師排行榜 列印時間： [DATE][PHONE_NUMBER]:40 Designer Perform Basic…" at bounding box center [751, 333] width 1502 height 667
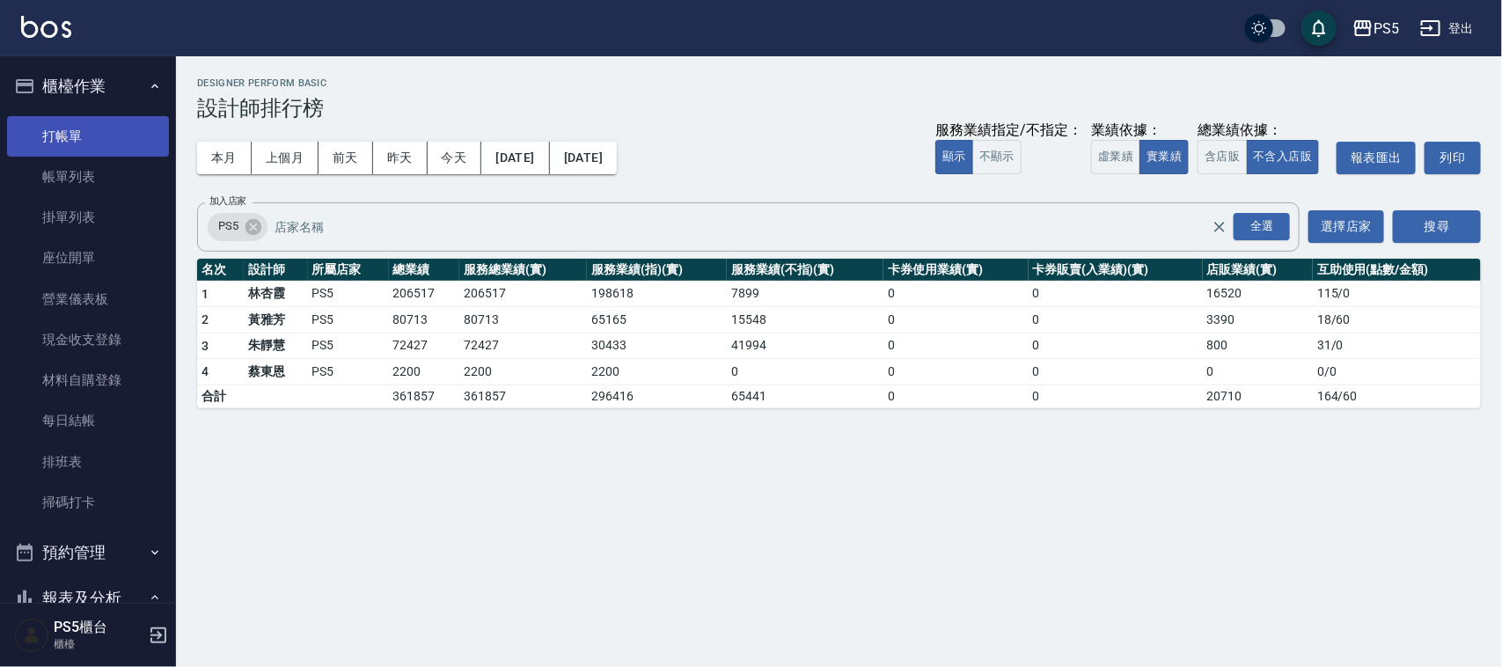
click at [45, 136] on link "打帳單" at bounding box center [88, 136] width 162 height 40
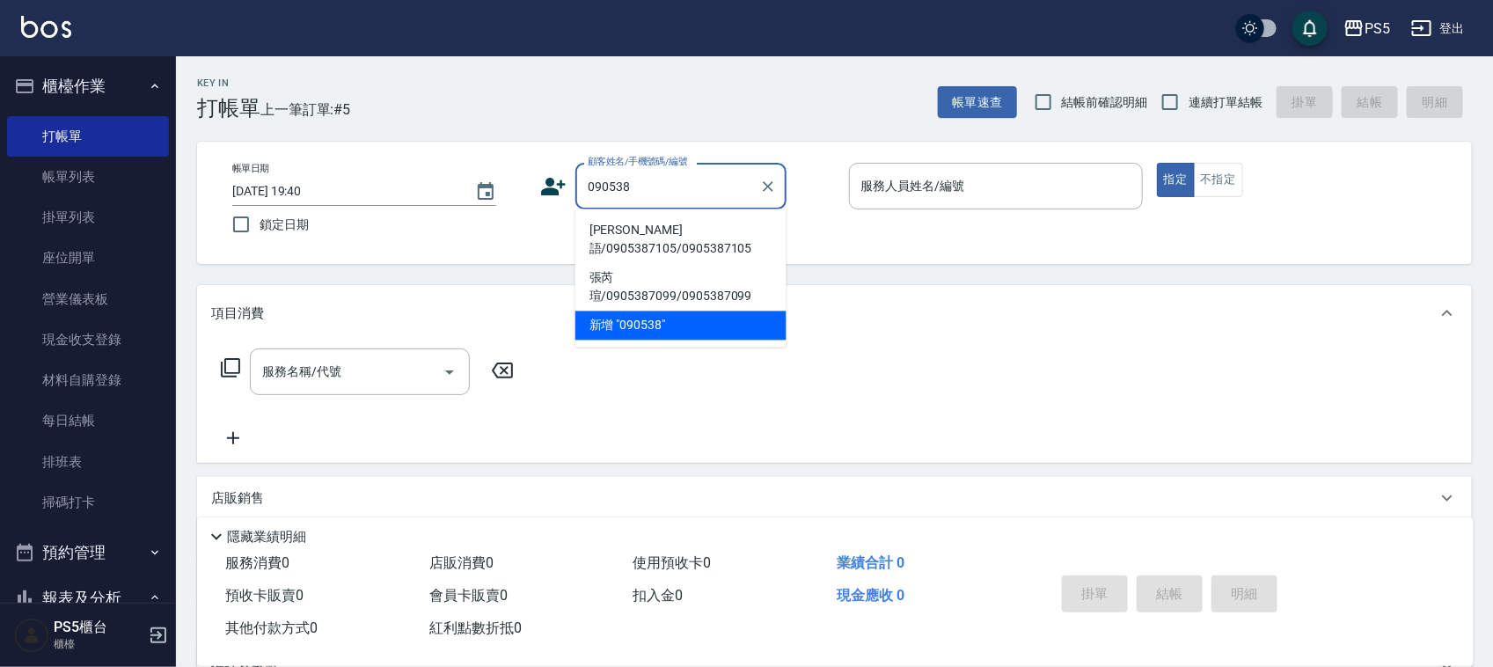
click at [688, 239] on li "[PERSON_NAME]語/0905387105/0905387105" at bounding box center [680, 240] width 211 height 48
type input "[PERSON_NAME]語/0905387105/0905387105"
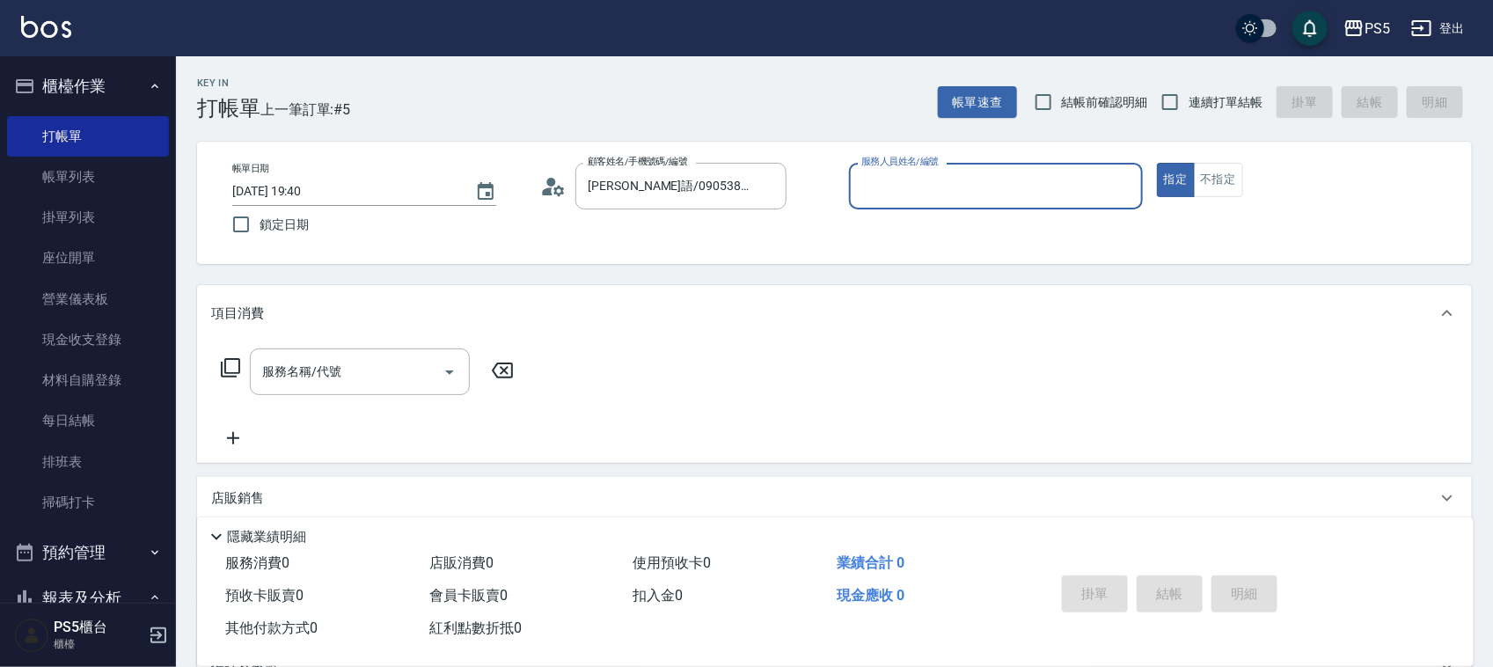
type input "Lita-6"
click at [1157, 163] on button "指定" at bounding box center [1176, 180] width 38 height 34
type button "true"
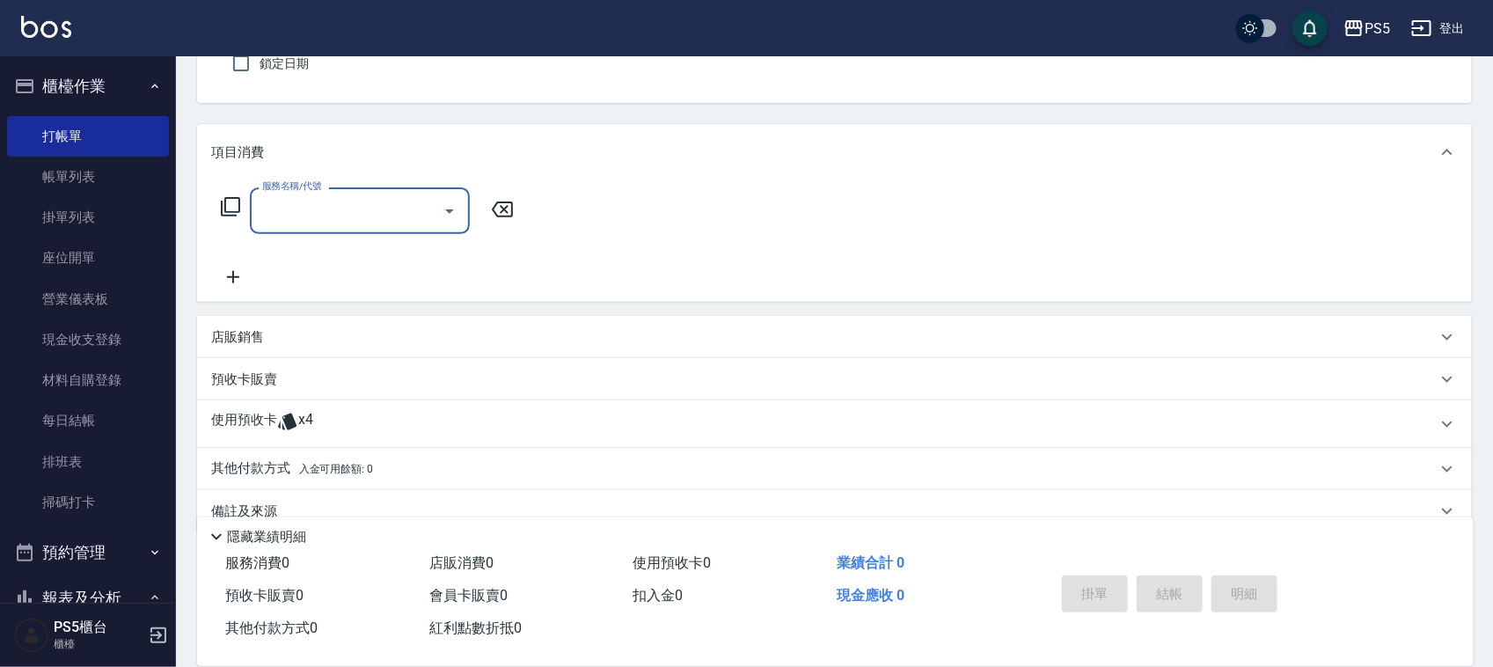
scroll to position [194, 0]
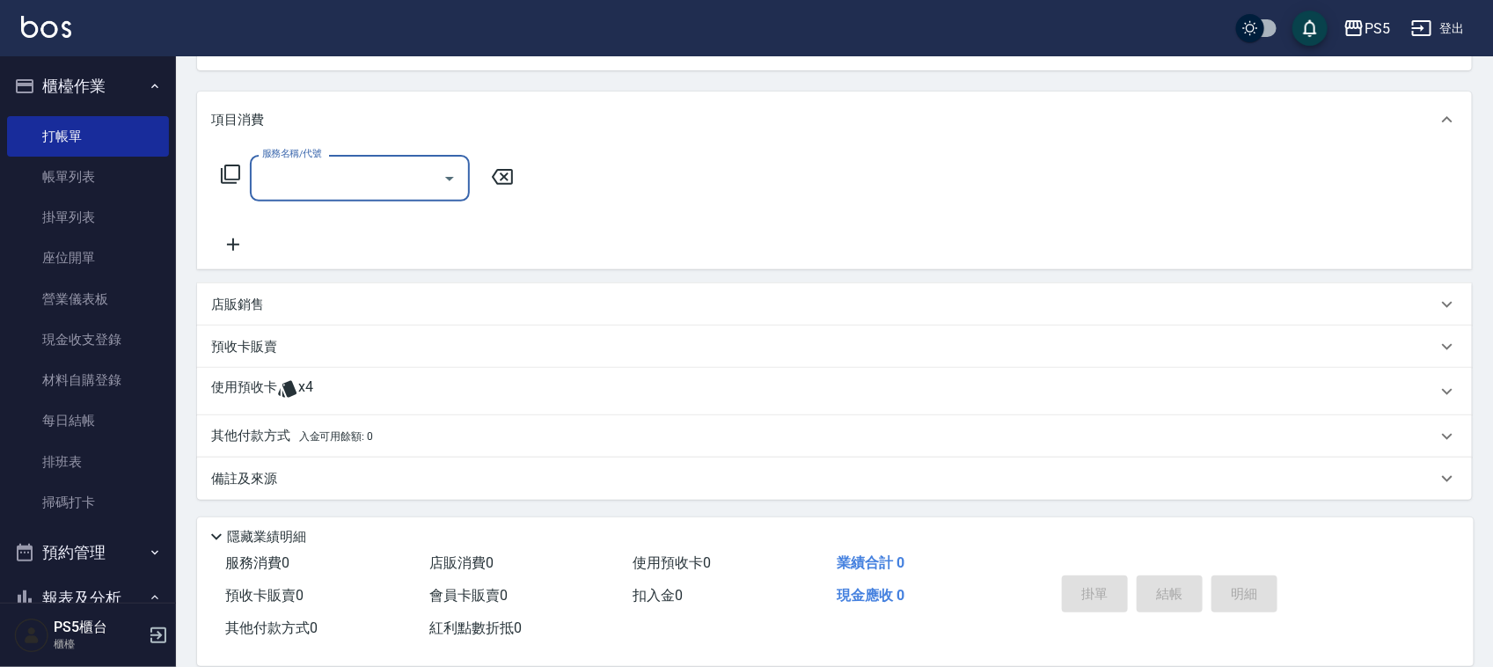
click at [247, 304] on p "店販銷售" at bounding box center [237, 305] width 53 height 18
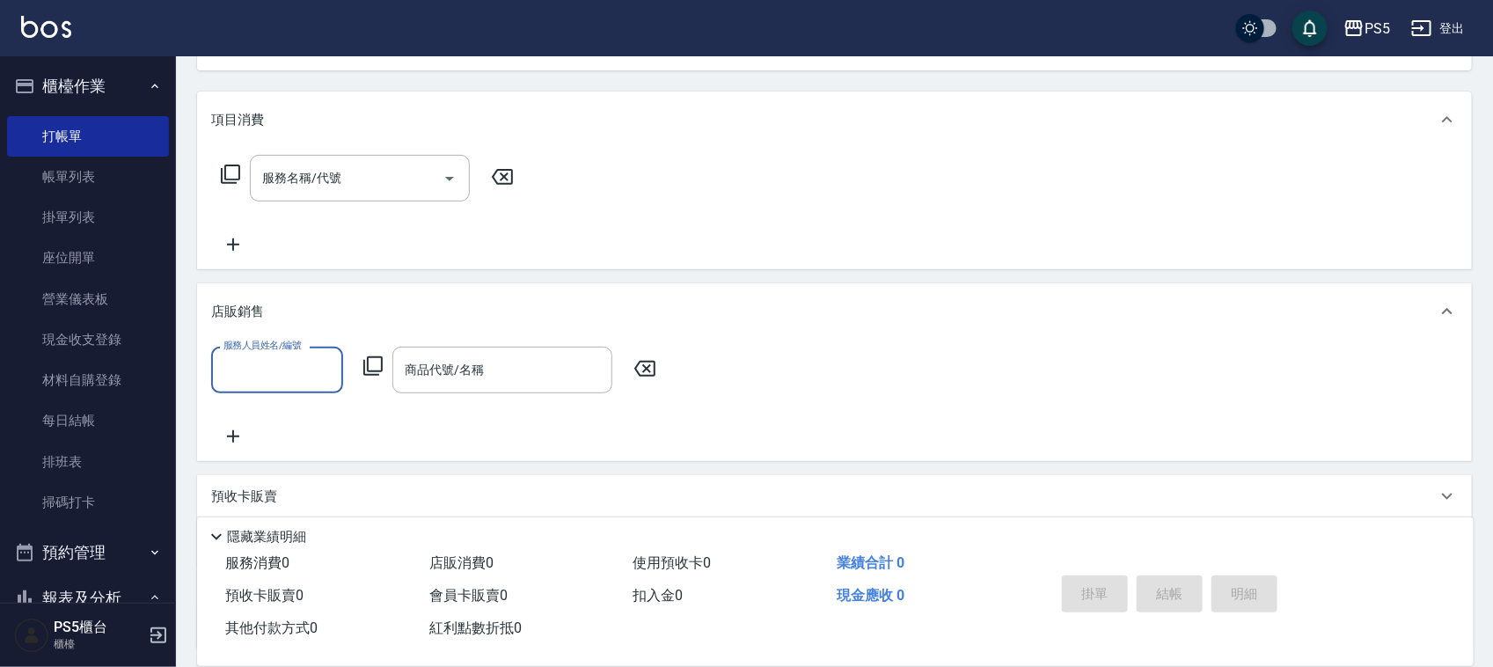
scroll to position [0, 0]
type input "Lita-6"
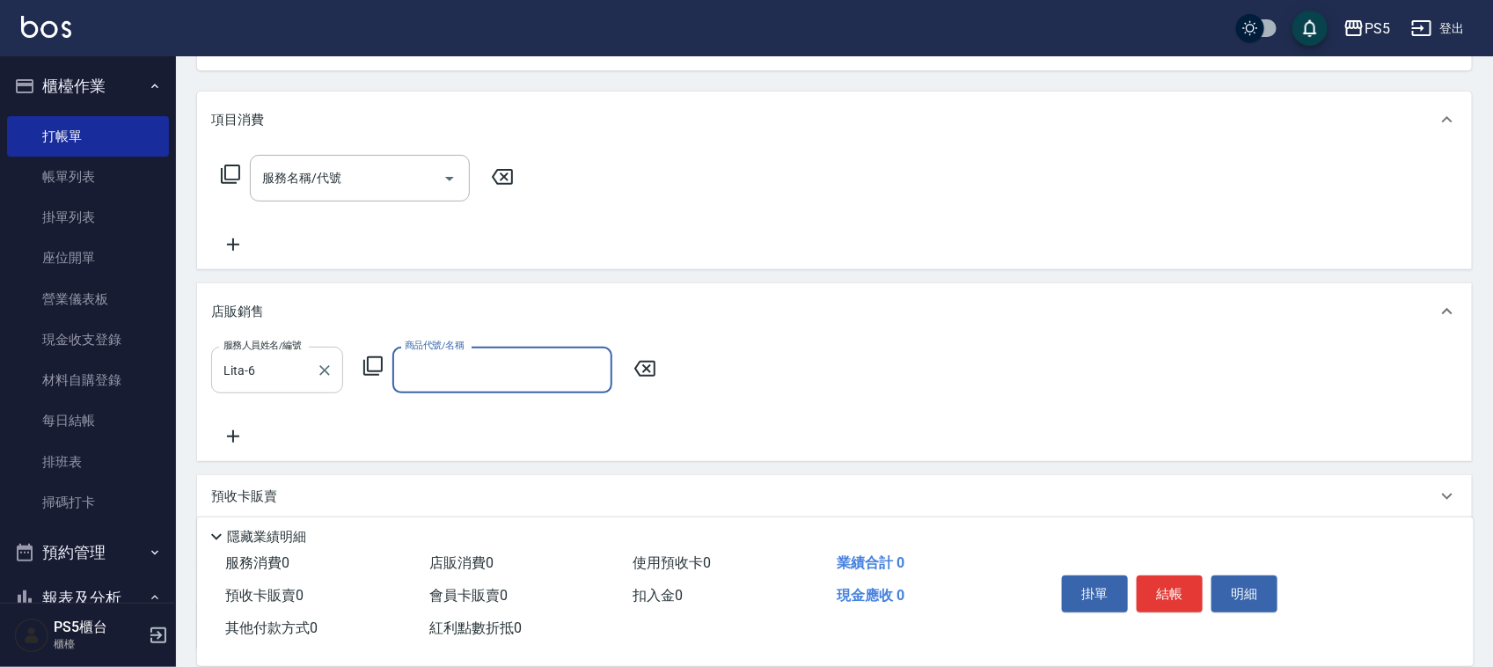
type input "ㄏ"
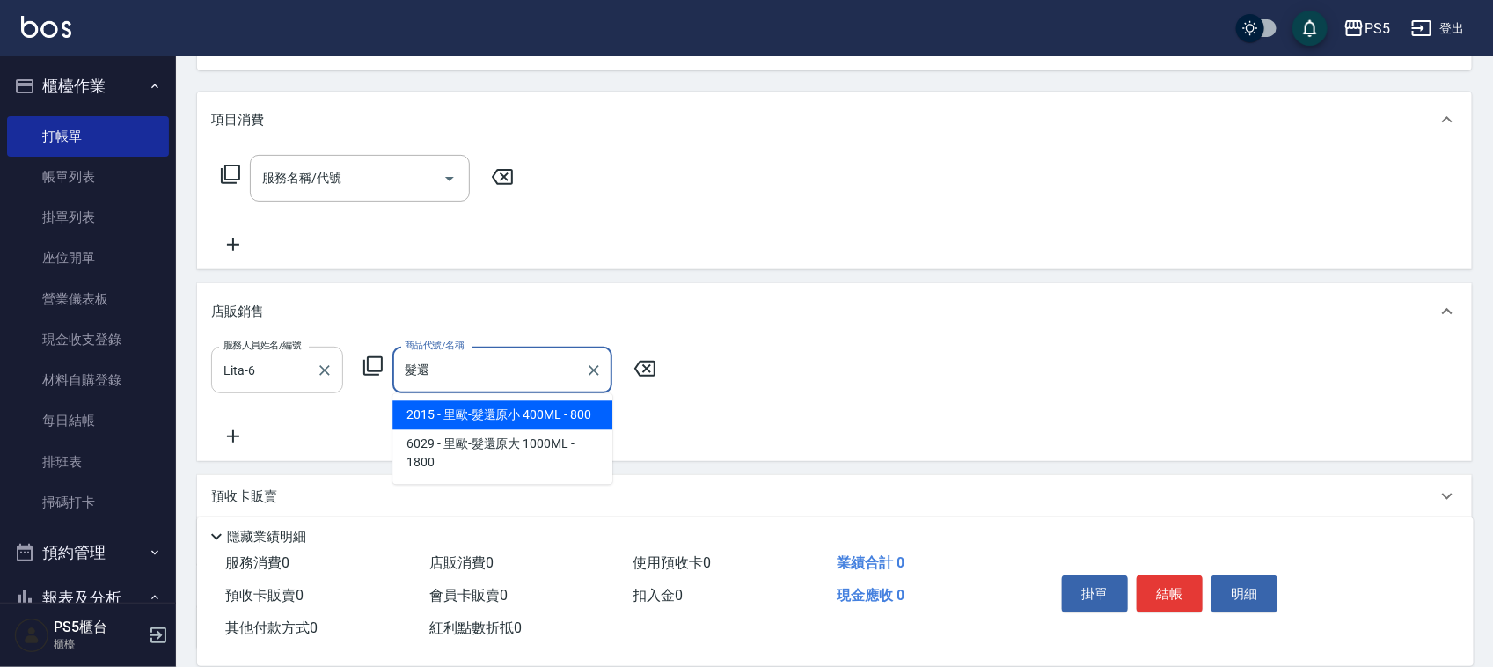
type input "[PERSON_NAME]-髮還原小 400ML"
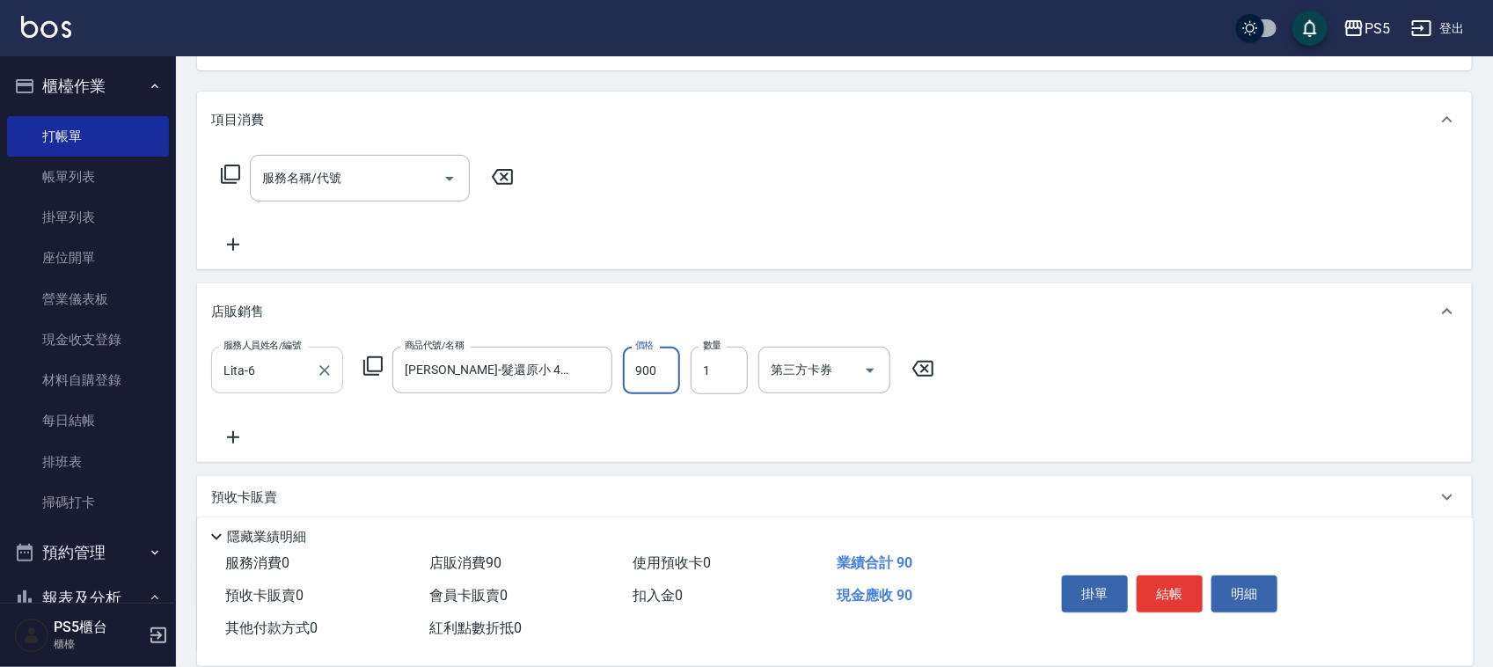
type input "900"
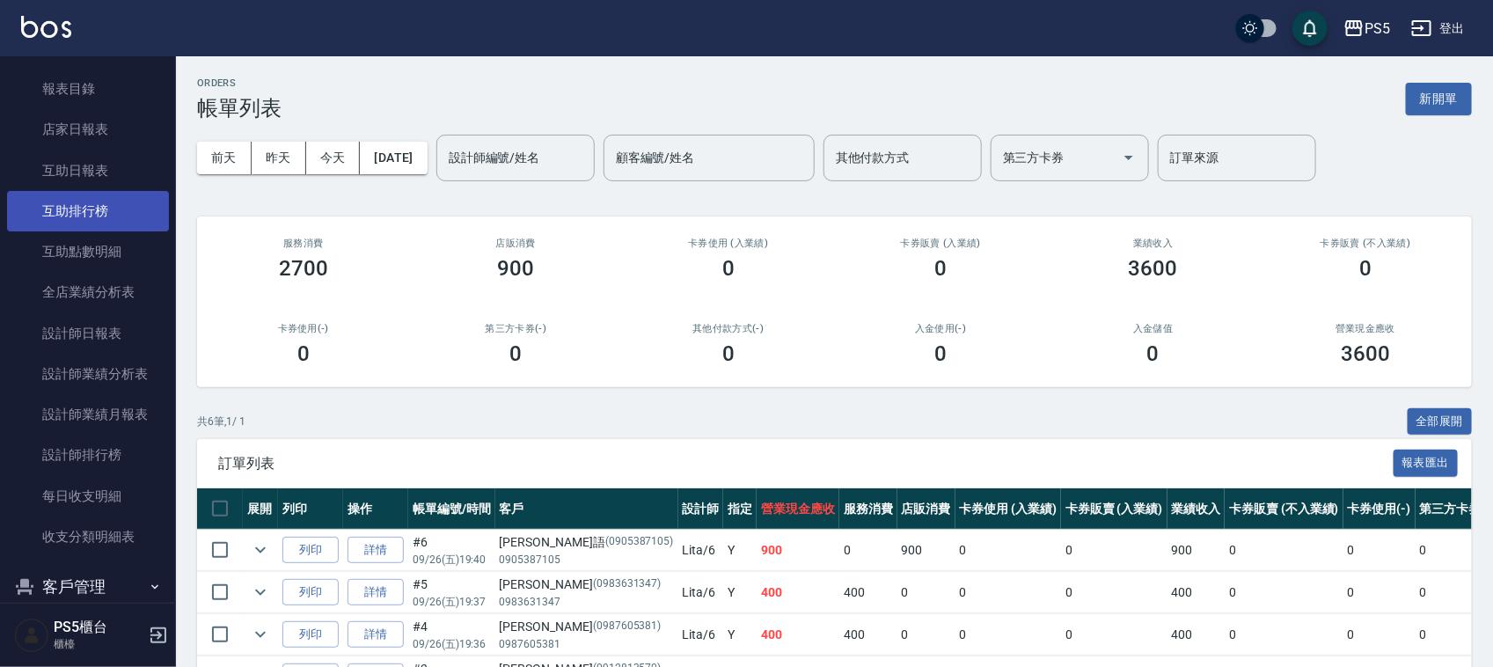
scroll to position [660, 0]
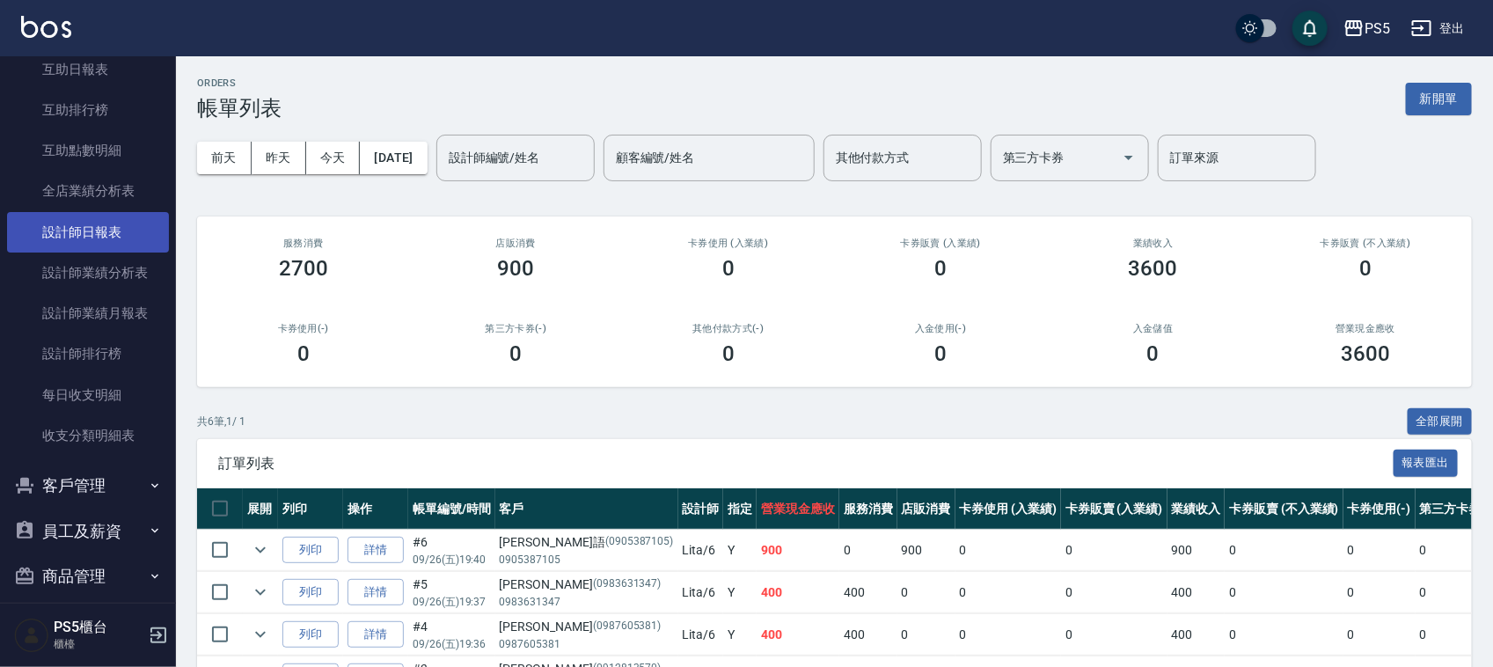
click at [126, 244] on link "設計師日報表" at bounding box center [88, 232] width 162 height 40
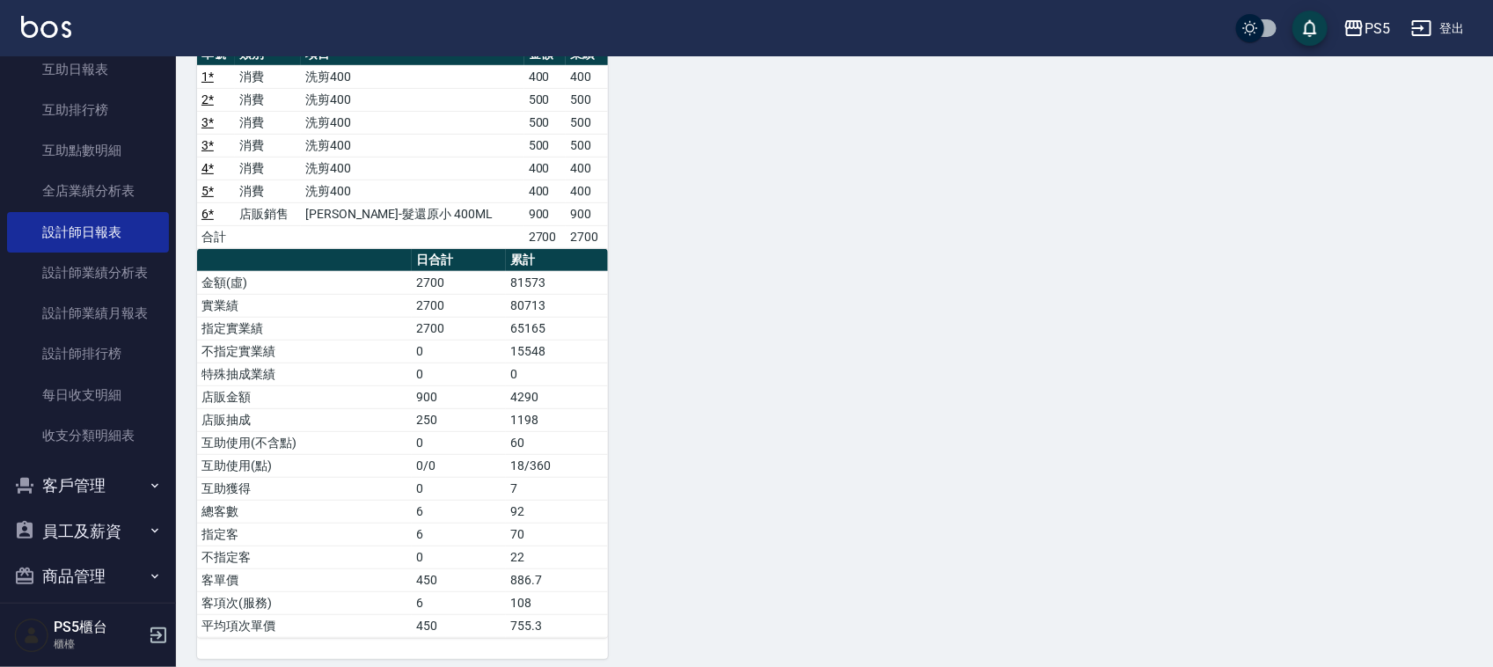
scroll to position [216, 0]
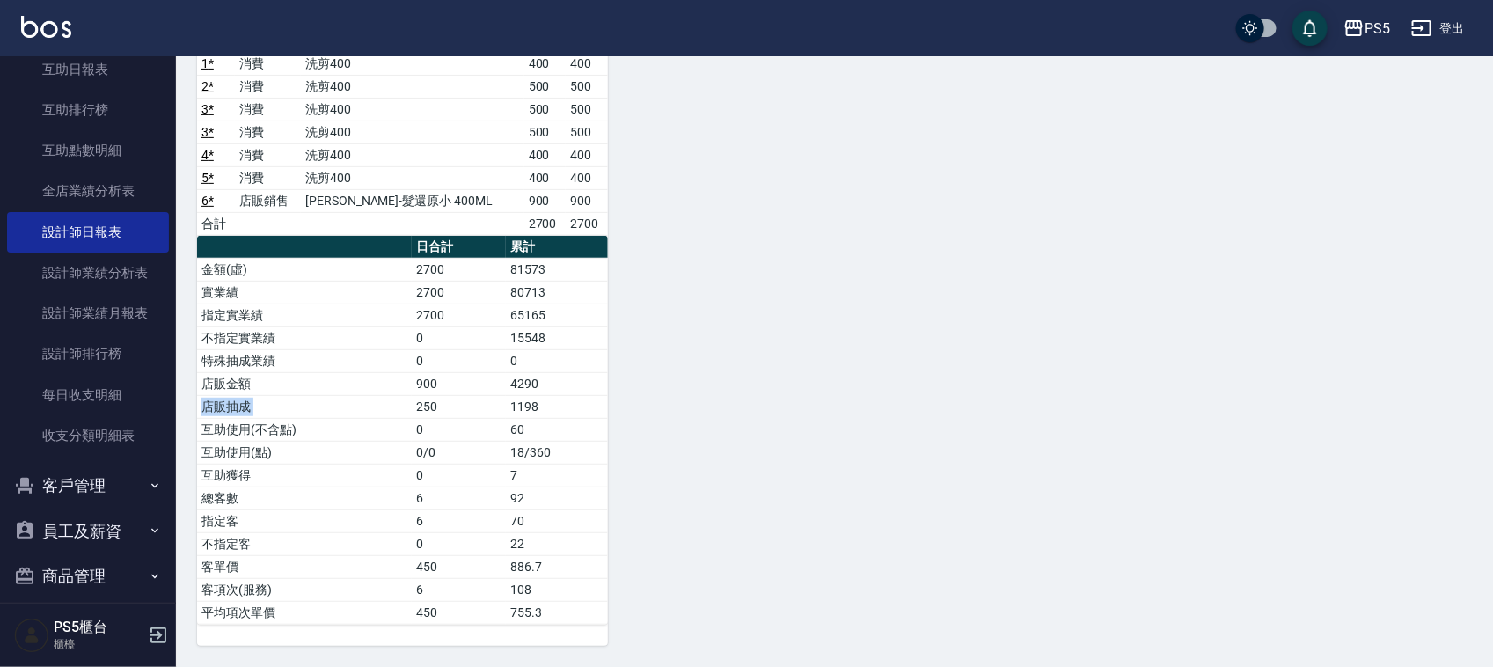
drag, startPoint x: 552, startPoint y: 383, endPoint x: 412, endPoint y: 394, distance: 140.3
click at [412, 394] on tbody "金額(虛) 2700 81573 實業績 2700 80713 指定實業績 2700 65165 不指定實業績 0 15548 特殊抽成業績 0 0 店販金額…" at bounding box center [402, 441] width 411 height 366
click at [722, 388] on div "6 Lita [PERSON_NAME][DATE] 日報表 單號 類別 項目 金額 業績 1 * 消費 洗剪400 400 400 2 * 消費 洗剪400…" at bounding box center [824, 304] width 1296 height 684
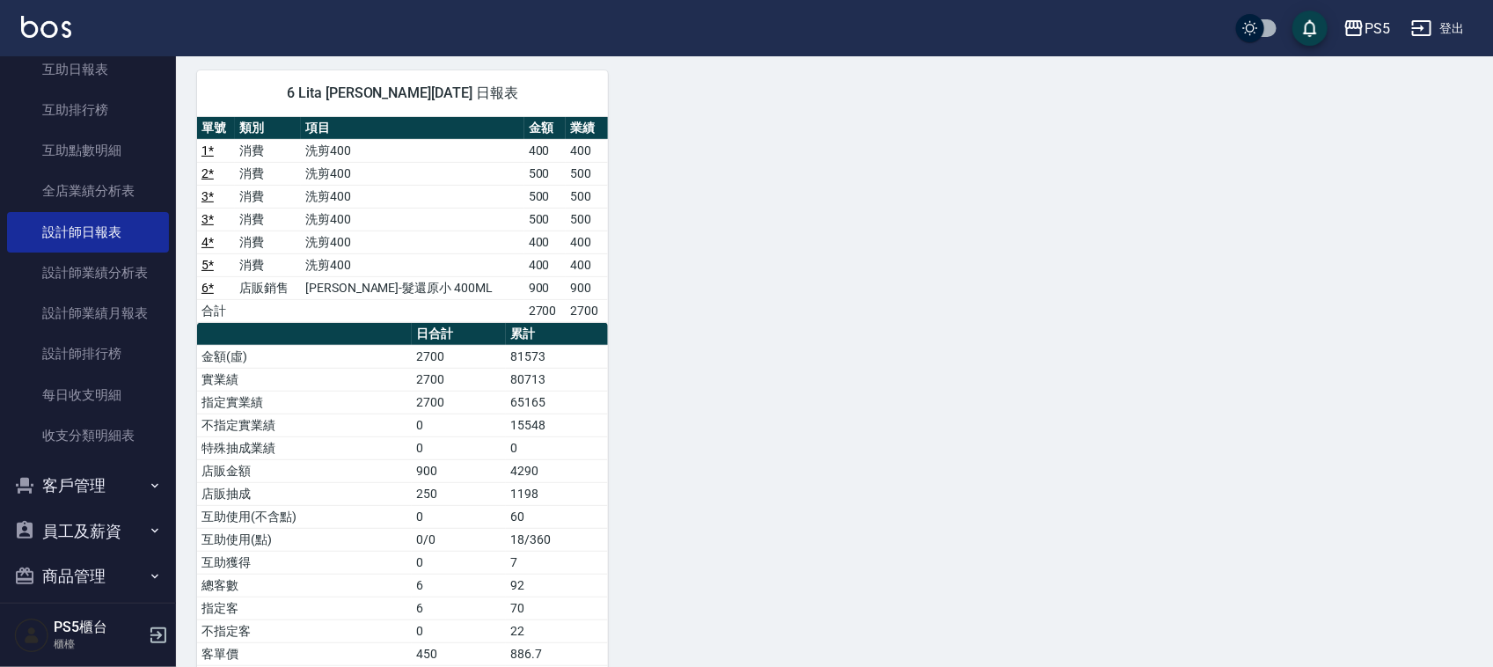
scroll to position [0, 0]
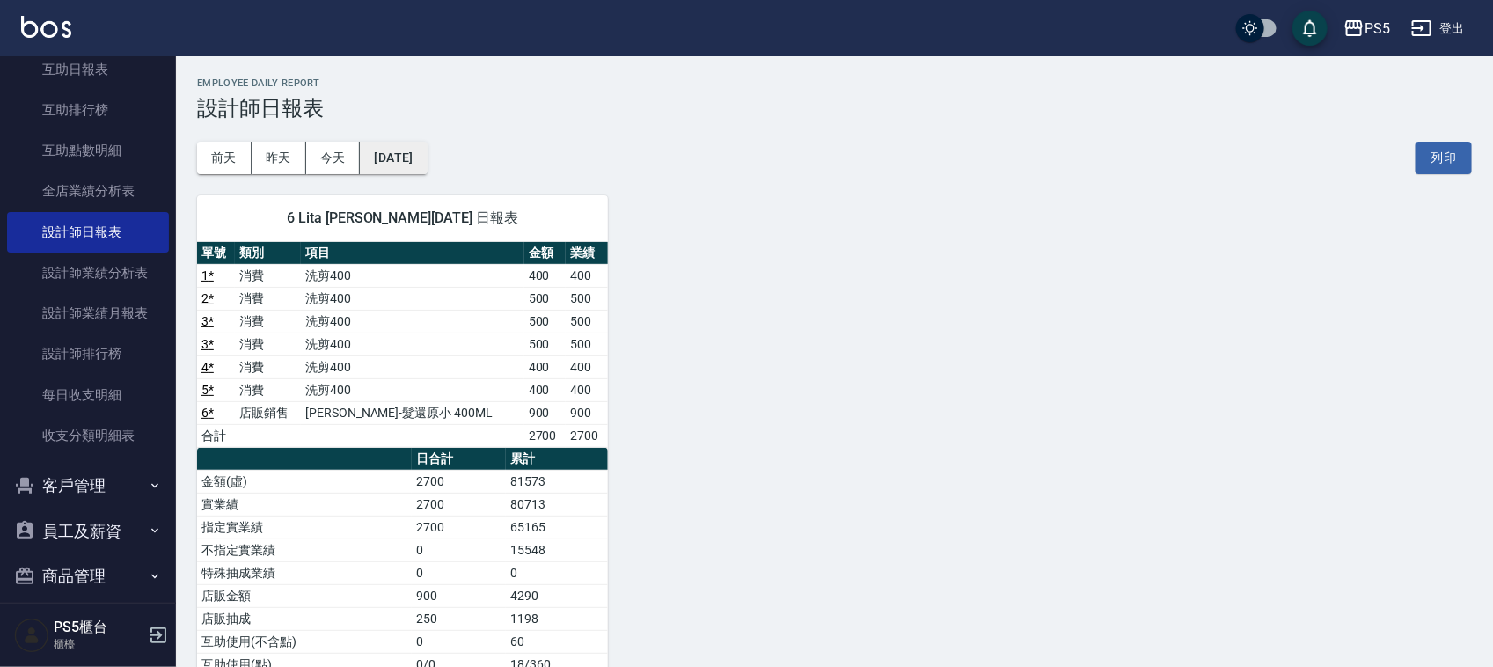
click at [410, 167] on button "[DATE]" at bounding box center [393, 158] width 67 height 33
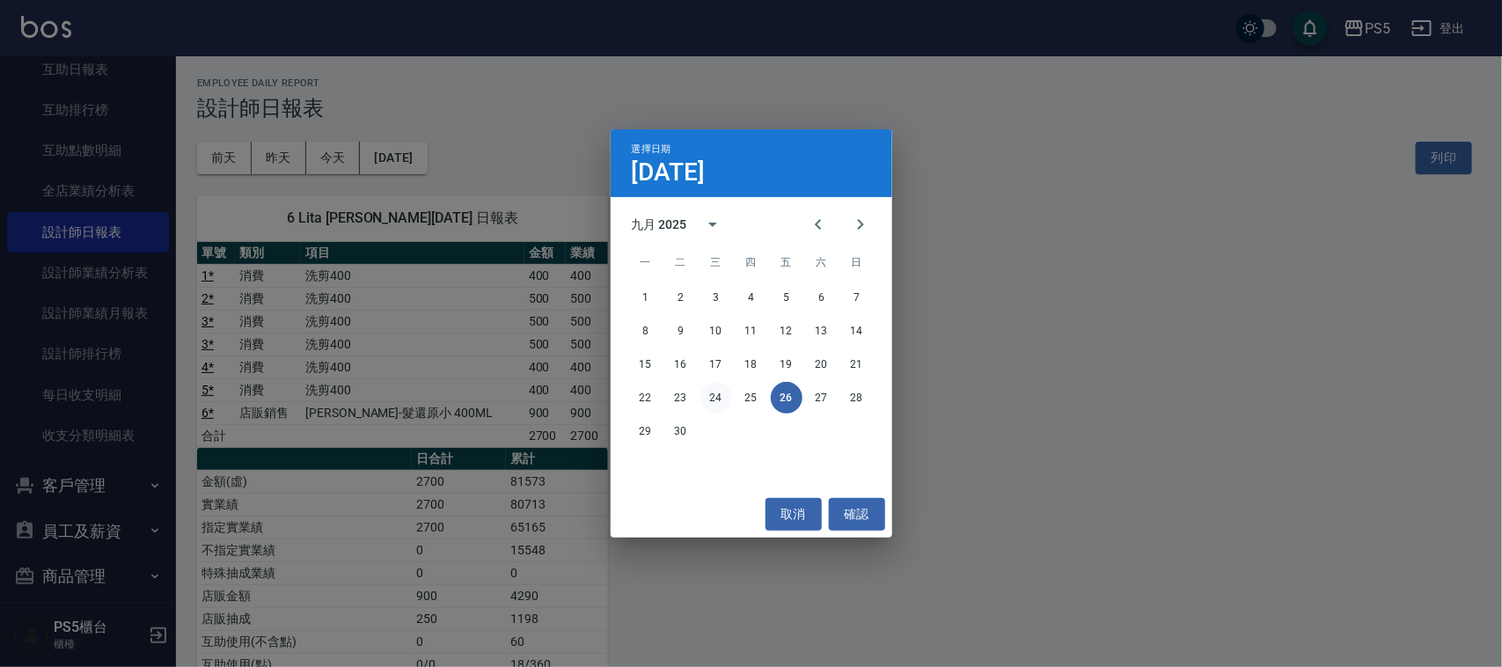
click at [720, 398] on button "24" at bounding box center [716, 398] width 32 height 32
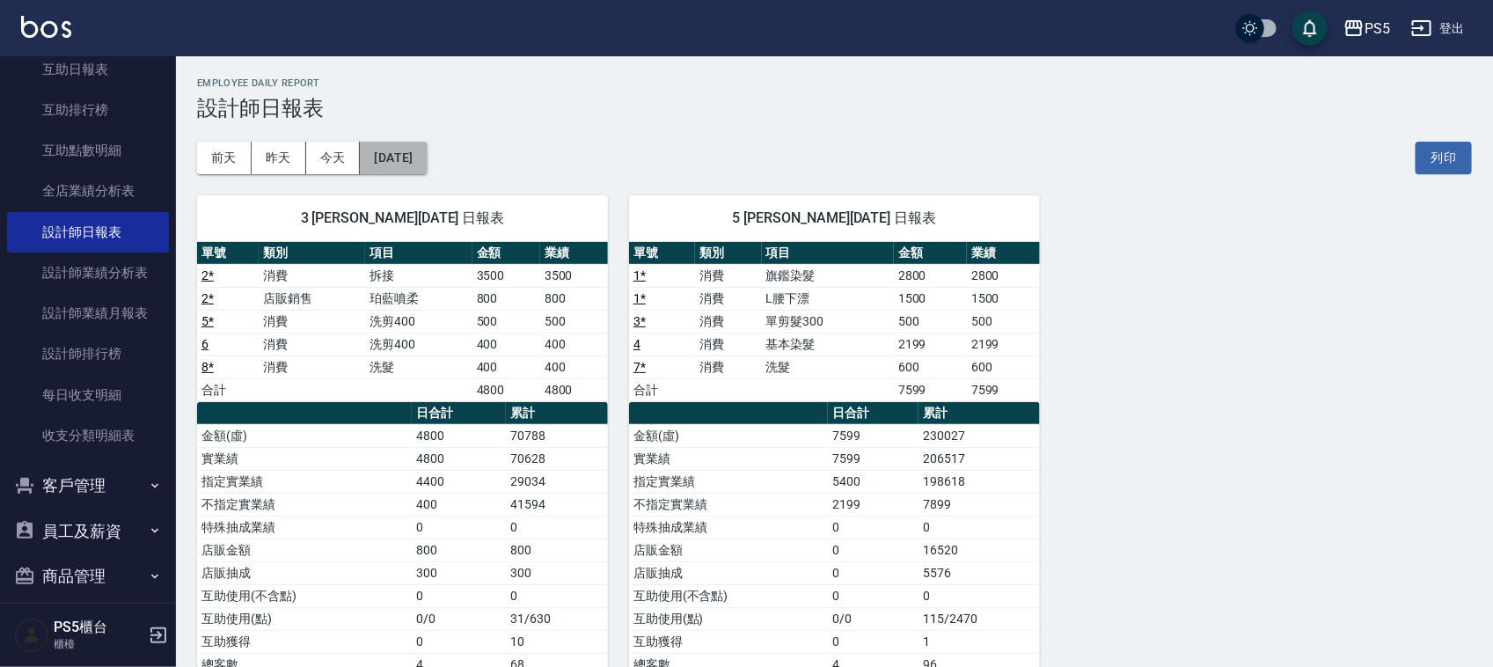
click at [388, 155] on button "[DATE]" at bounding box center [393, 158] width 67 height 33
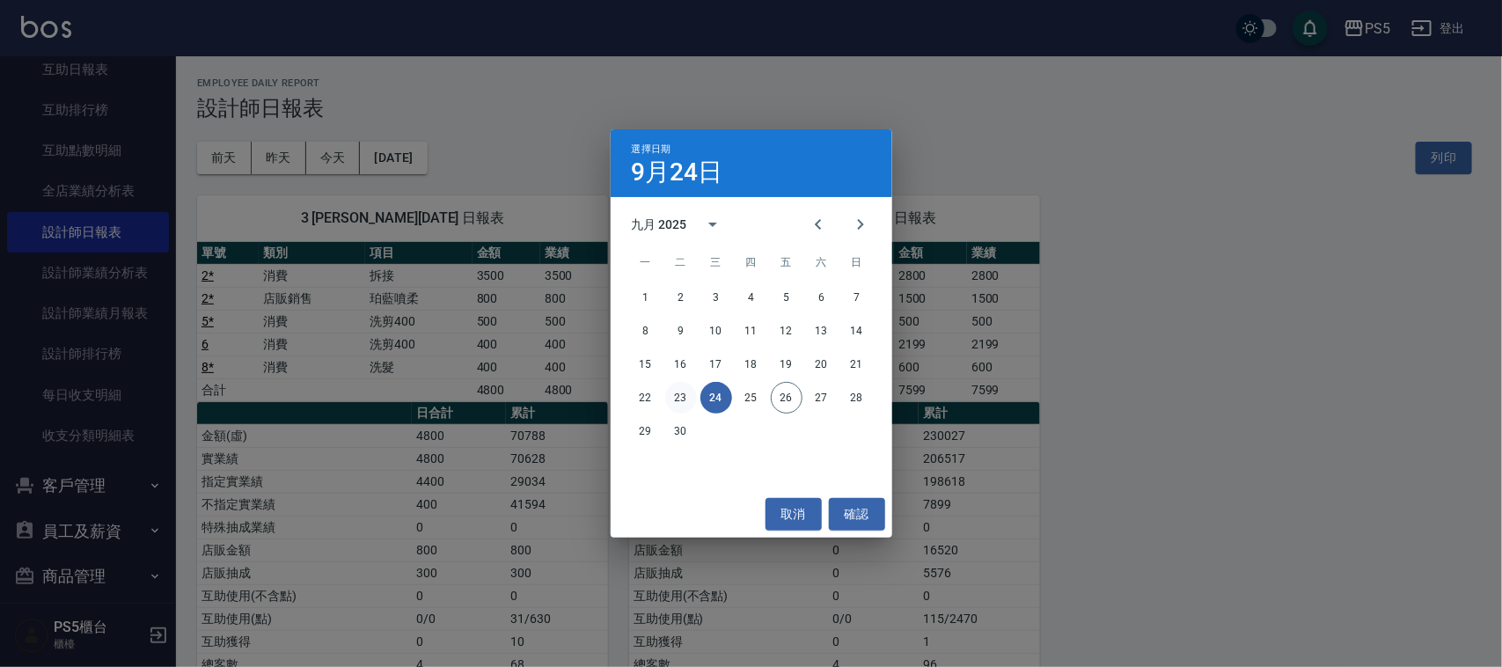
click at [692, 398] on button "23" at bounding box center [681, 398] width 32 height 32
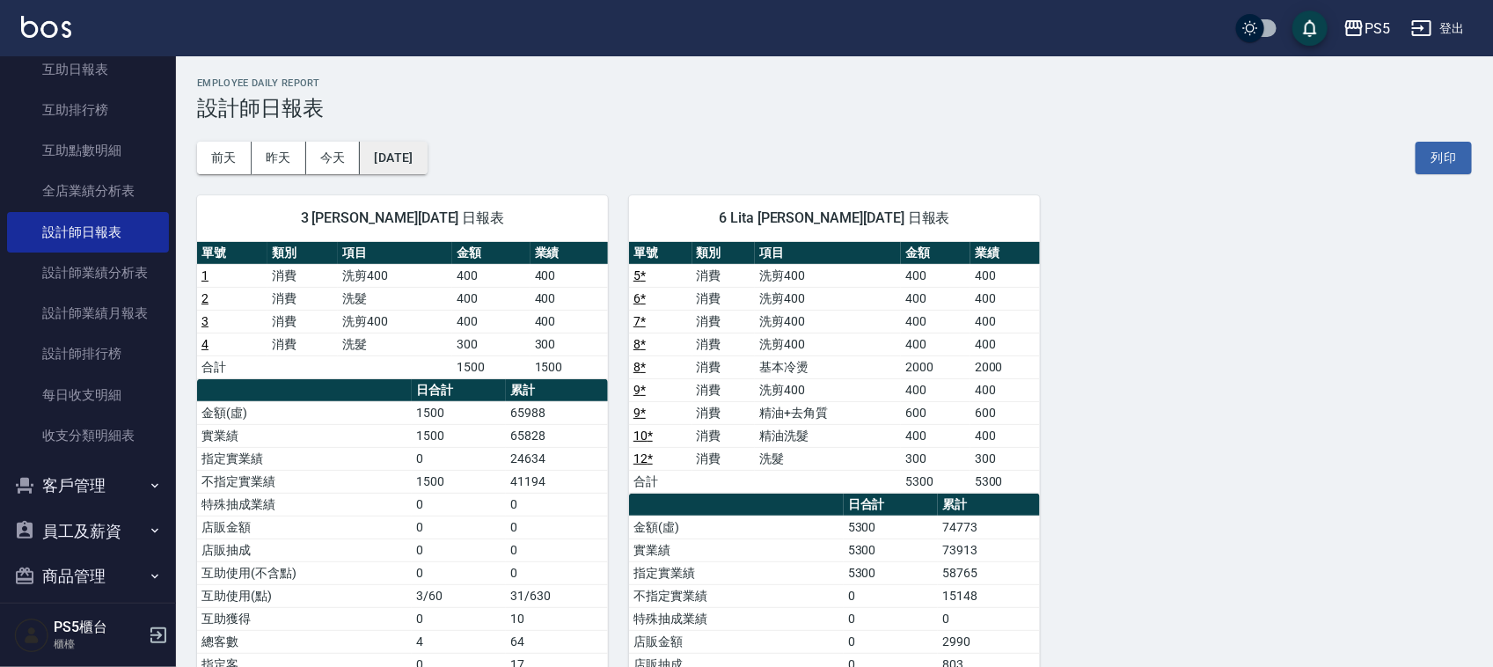
click at [397, 165] on button "[DATE]" at bounding box center [393, 158] width 67 height 33
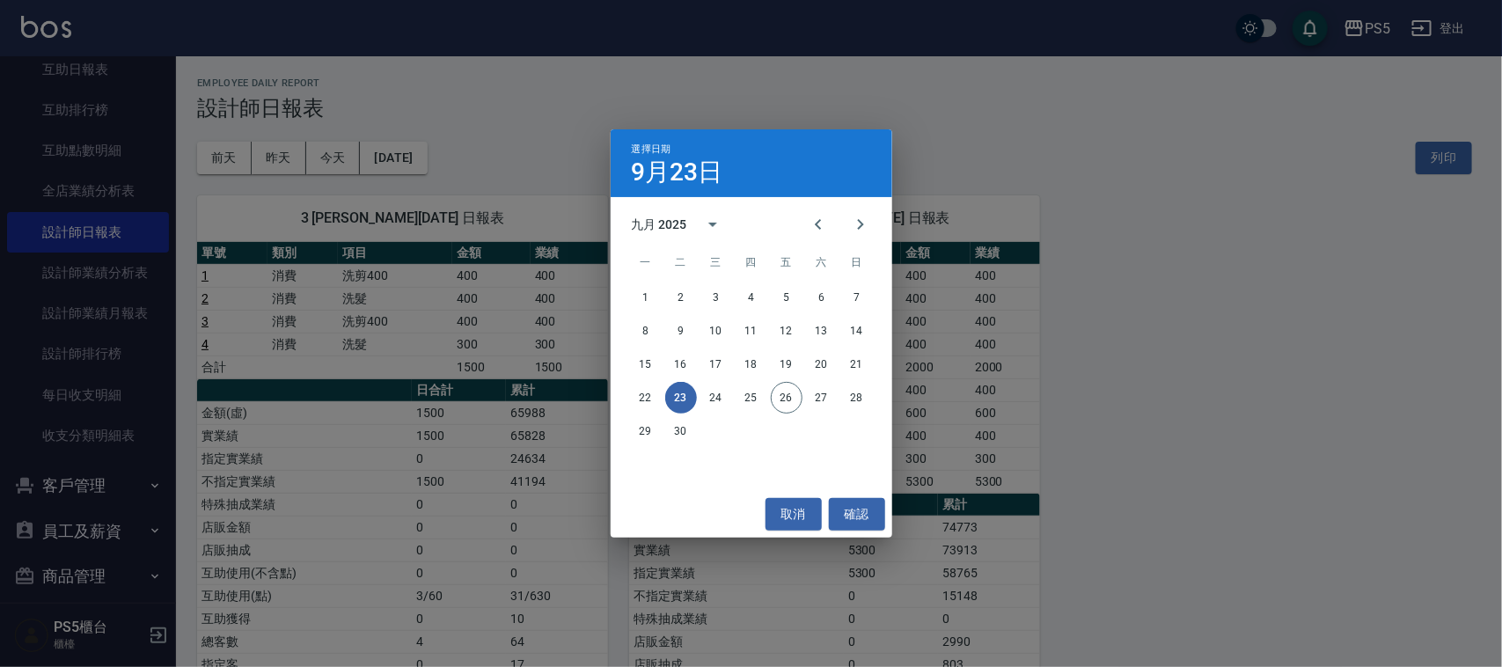
click at [735, 396] on div "22 23 24 25 26 27 28" at bounding box center [752, 398] width 282 height 32
click at [745, 394] on button "25" at bounding box center [751, 398] width 32 height 32
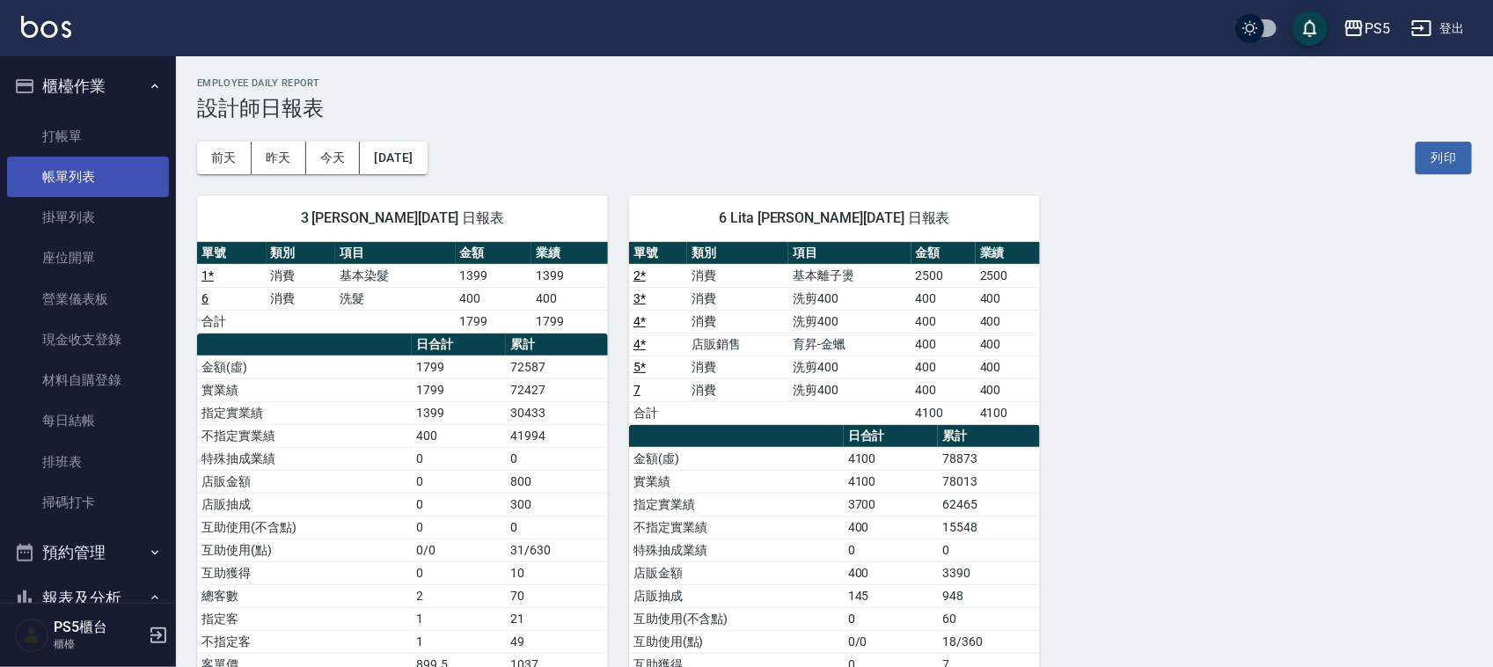
click at [99, 185] on link "帳單列表" at bounding box center [88, 177] width 162 height 40
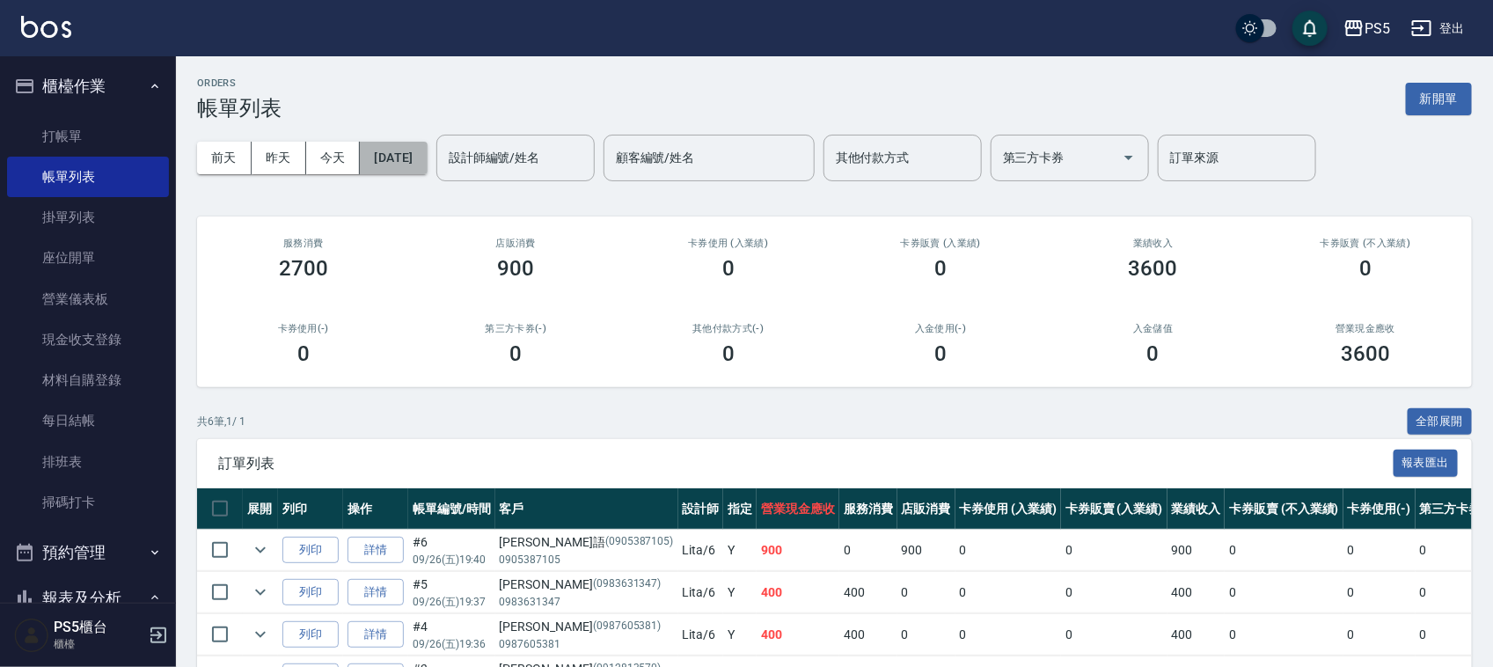
click at [389, 164] on button "[DATE]" at bounding box center [393, 158] width 67 height 33
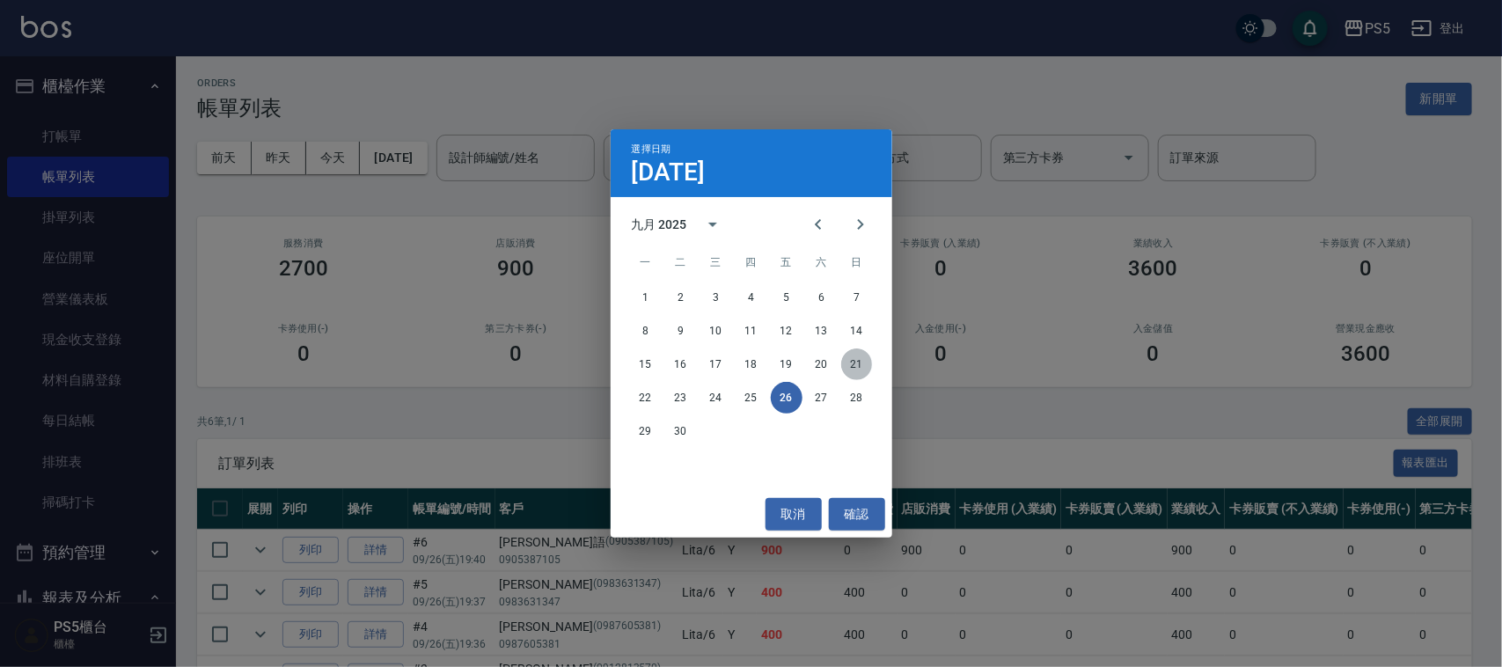
click at [867, 362] on button "21" at bounding box center [857, 364] width 32 height 32
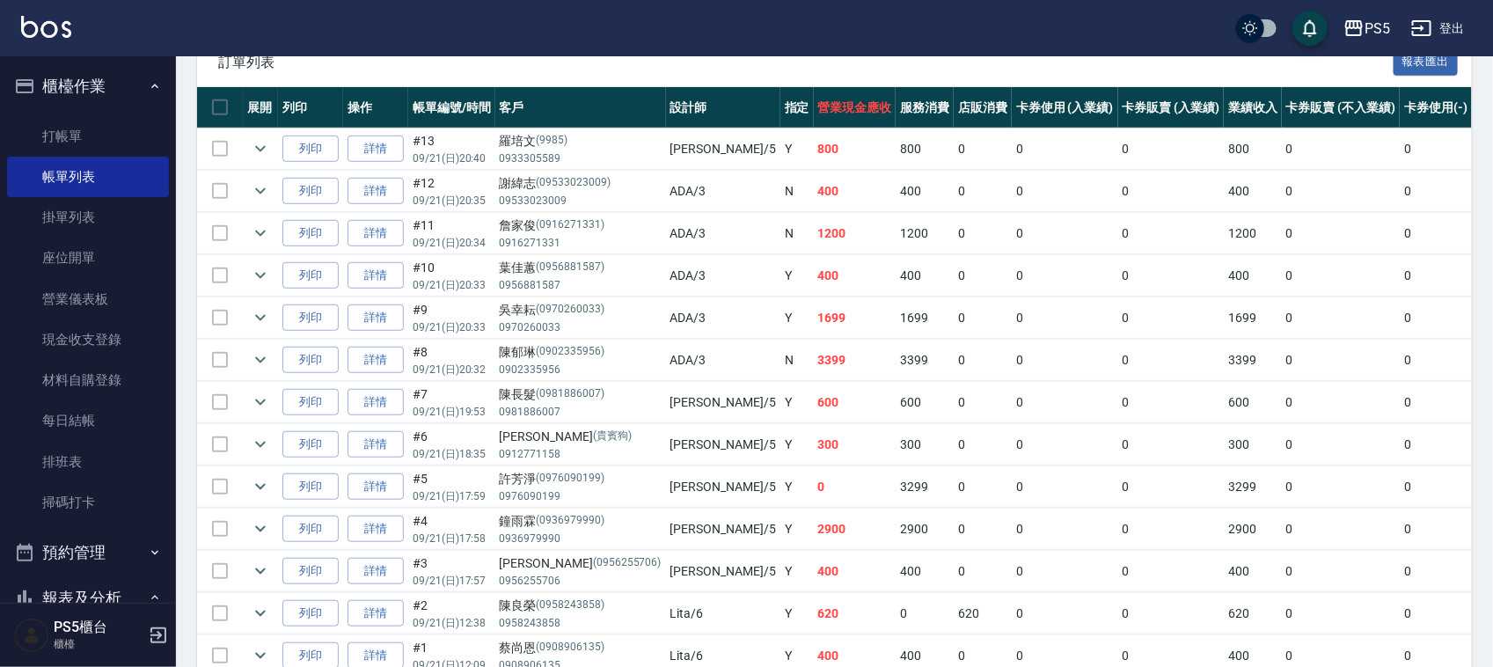
scroll to position [440, 0]
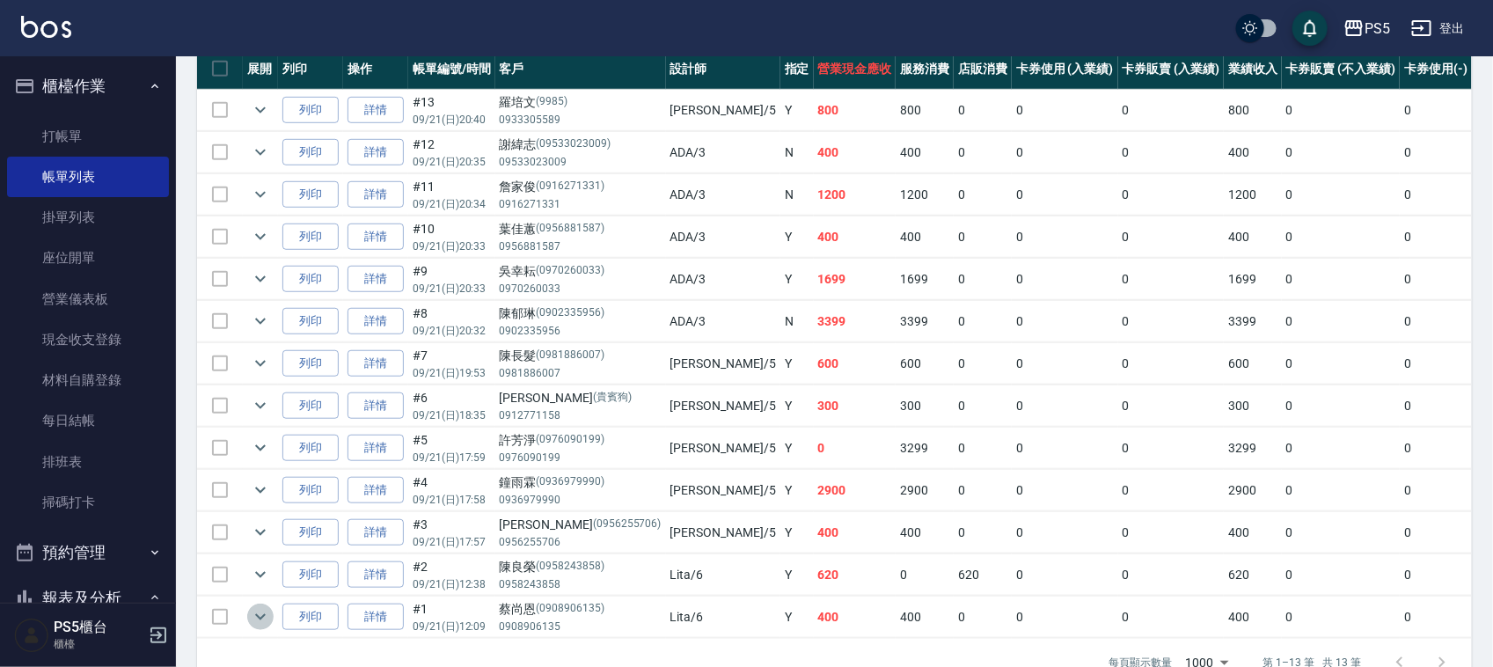
click at [268, 617] on icon "expand row" at bounding box center [260, 616] width 21 height 21
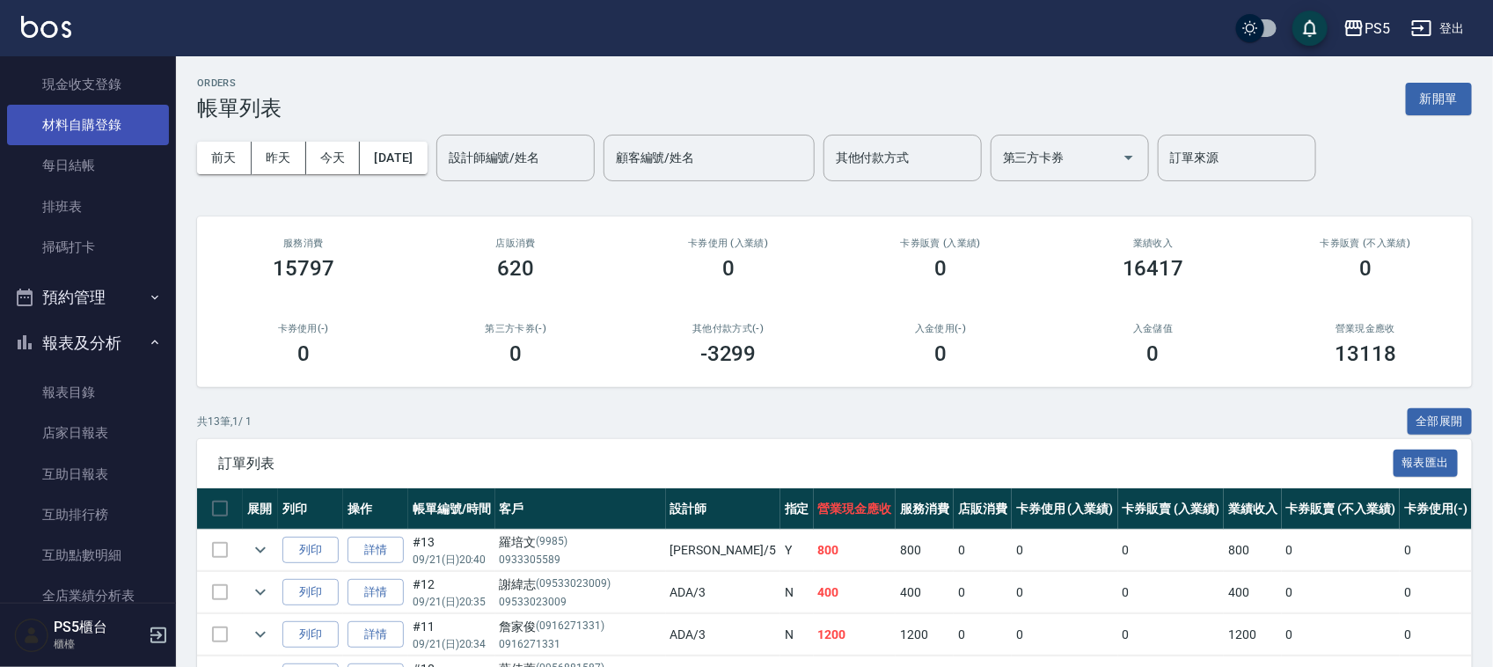
scroll to position [330, 0]
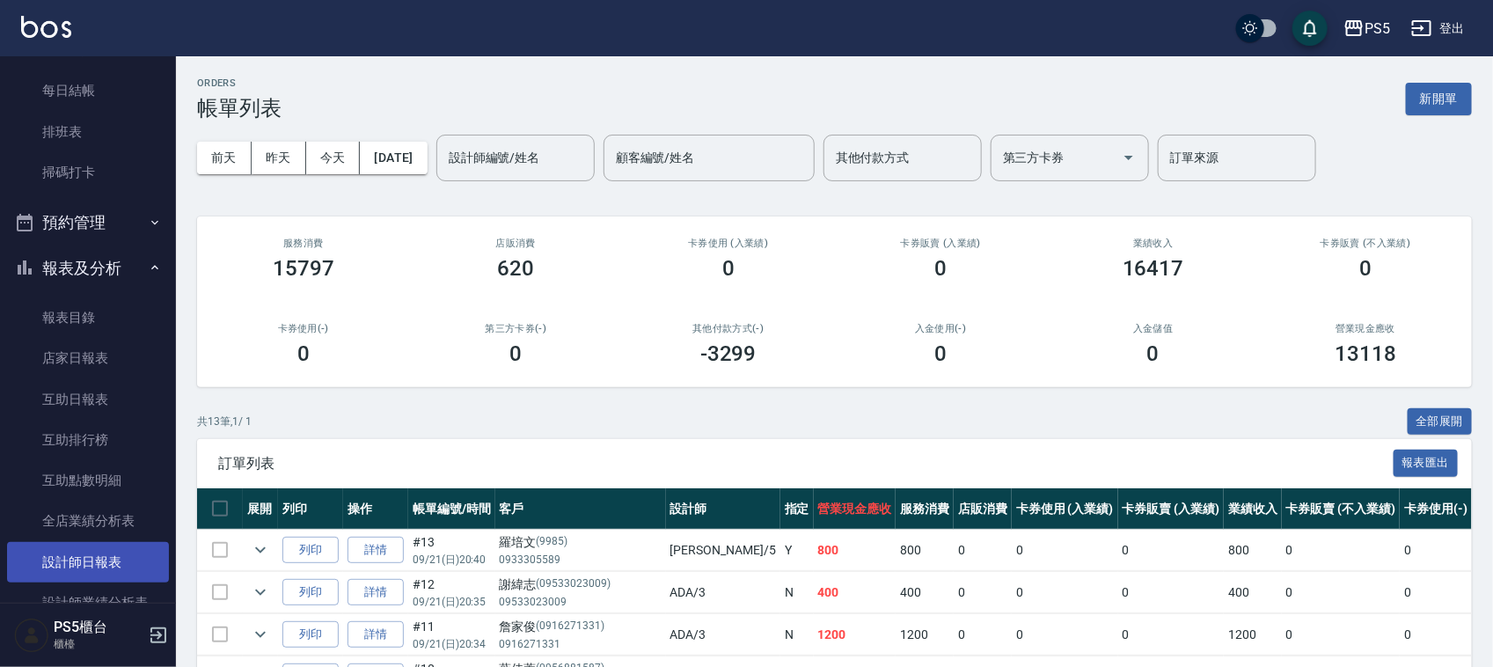
click at [103, 546] on link "設計師日報表" at bounding box center [88, 562] width 162 height 40
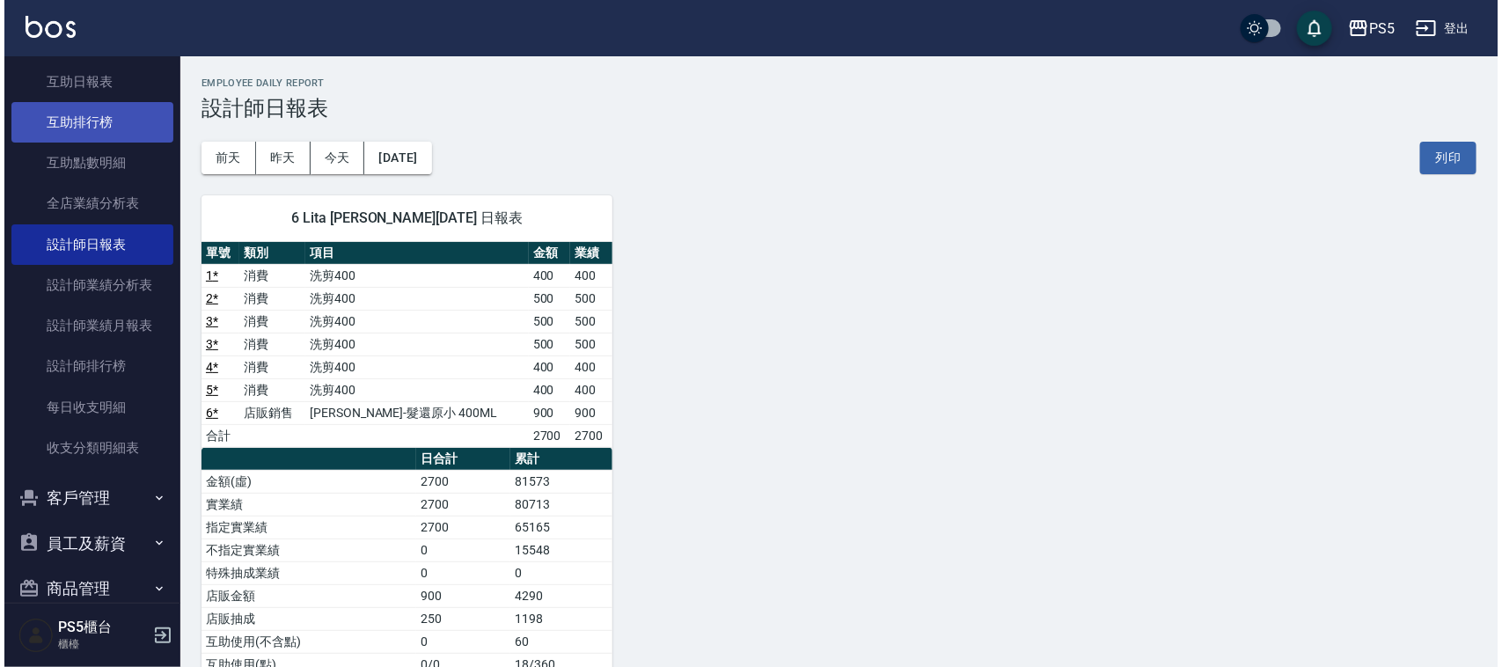
scroll to position [660, 0]
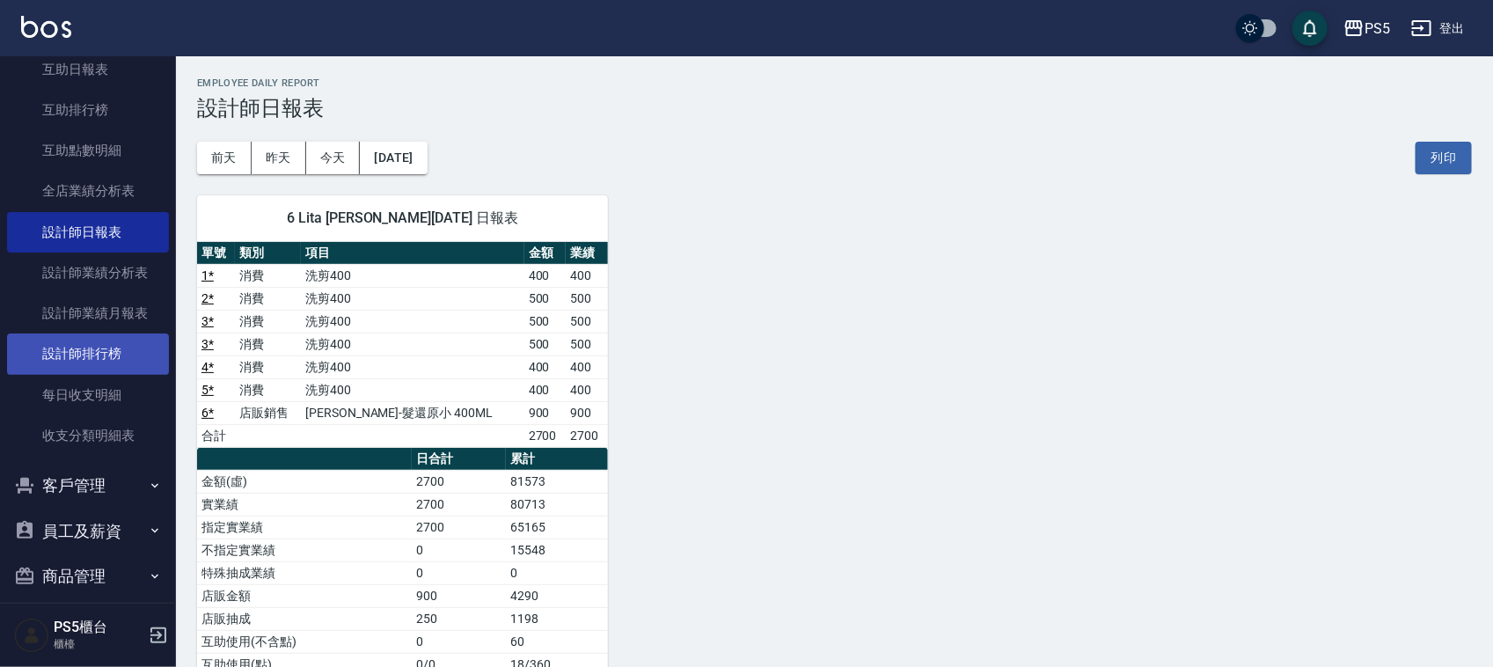
click at [104, 365] on link "設計師排行榜" at bounding box center [88, 353] width 162 height 40
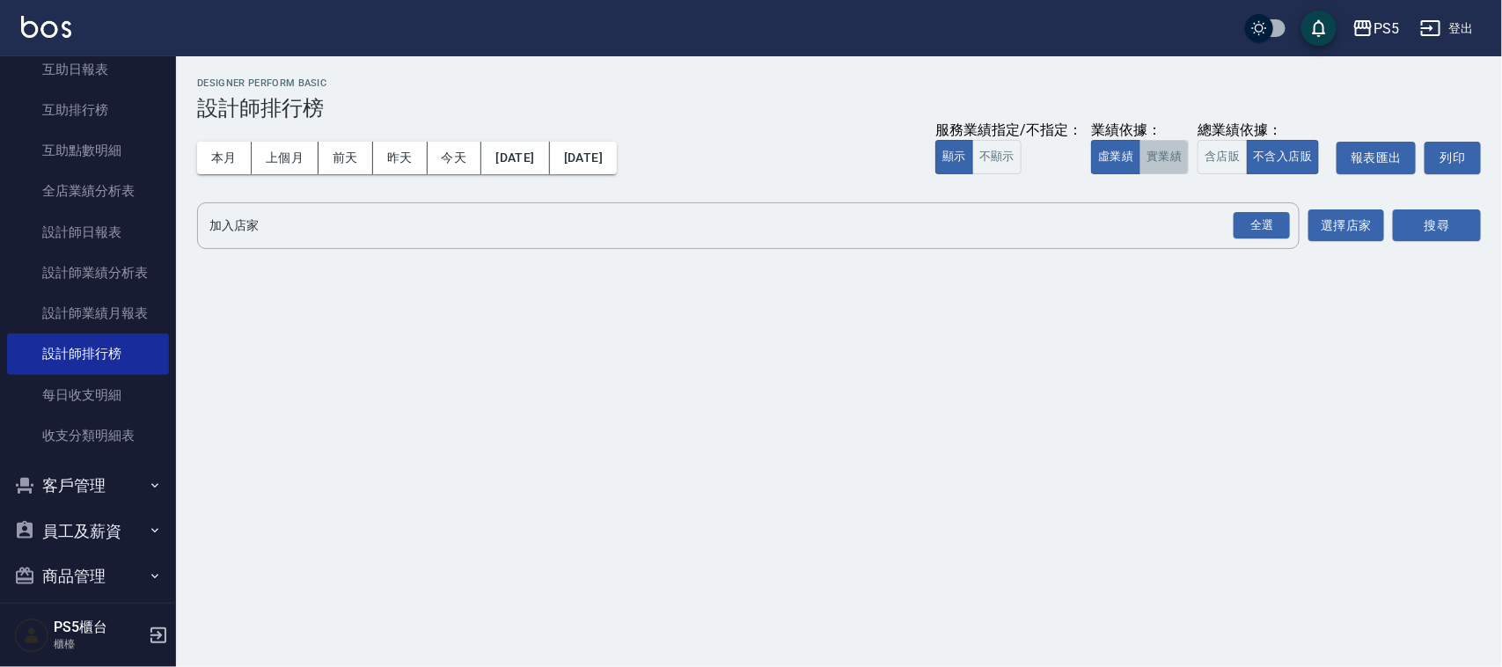
click at [1151, 158] on button "實業績" at bounding box center [1163, 157] width 49 height 34
click at [1256, 225] on div "全選" at bounding box center [1261, 225] width 56 height 27
click at [1431, 227] on button "搜尋" at bounding box center [1437, 226] width 88 height 33
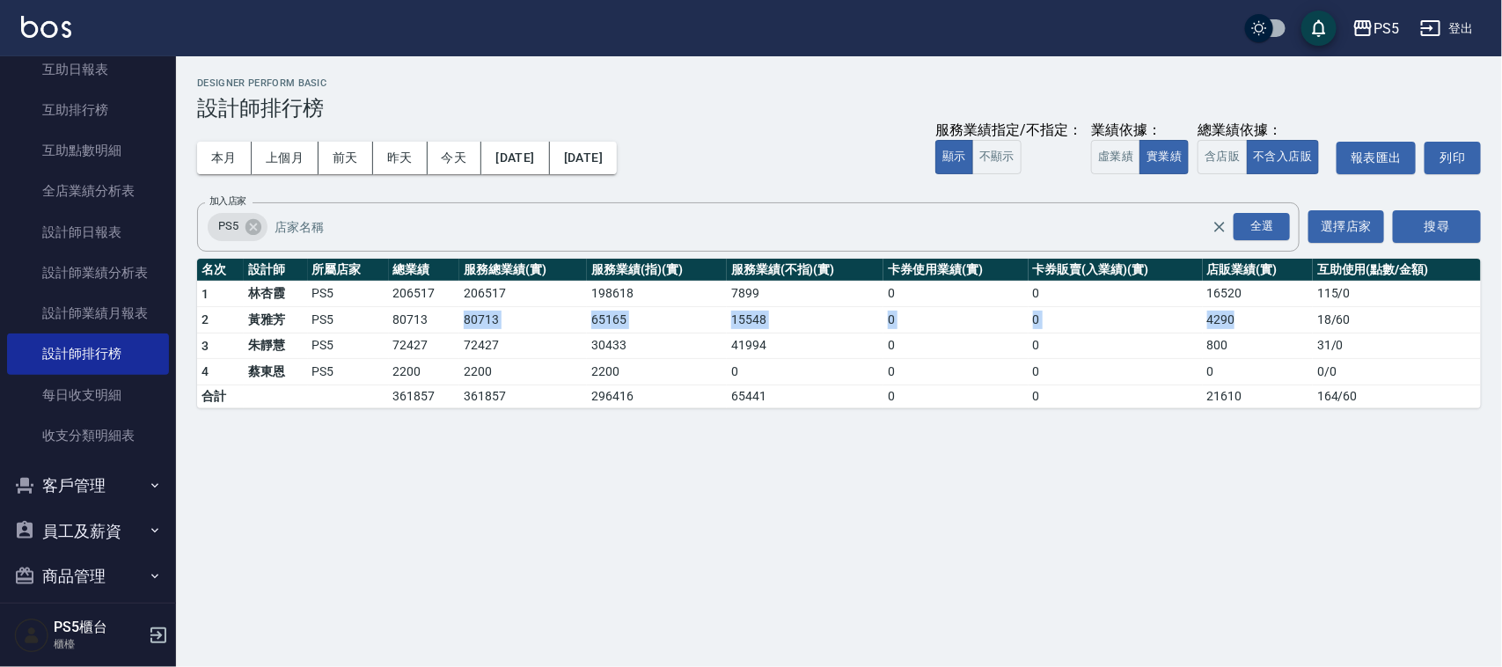
drag, startPoint x: 459, startPoint y: 313, endPoint x: 1255, endPoint y: 311, distance: 796.2
click at [1254, 311] on tr "2 [PERSON_NAME]PS5 80713 80713 65165 15548 0 0 4290 18 / 60" at bounding box center [839, 320] width 1284 height 26
click at [1298, 464] on div "PS5 [DATE] - [DATE] 設計師排行榜 列印時間： [DATE][PHONE_NUMBER]:02 Designer Perform Basic…" at bounding box center [751, 333] width 1502 height 667
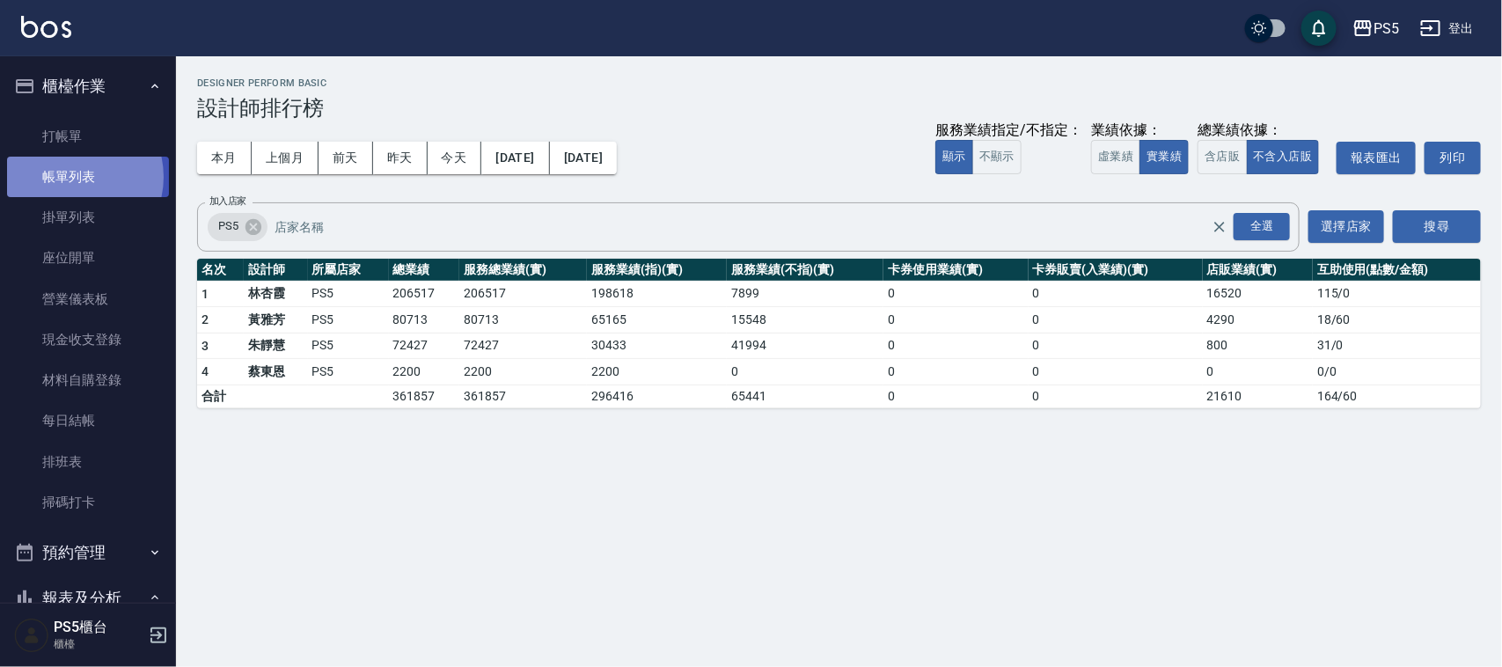
click at [71, 177] on link "帳單列表" at bounding box center [88, 177] width 162 height 40
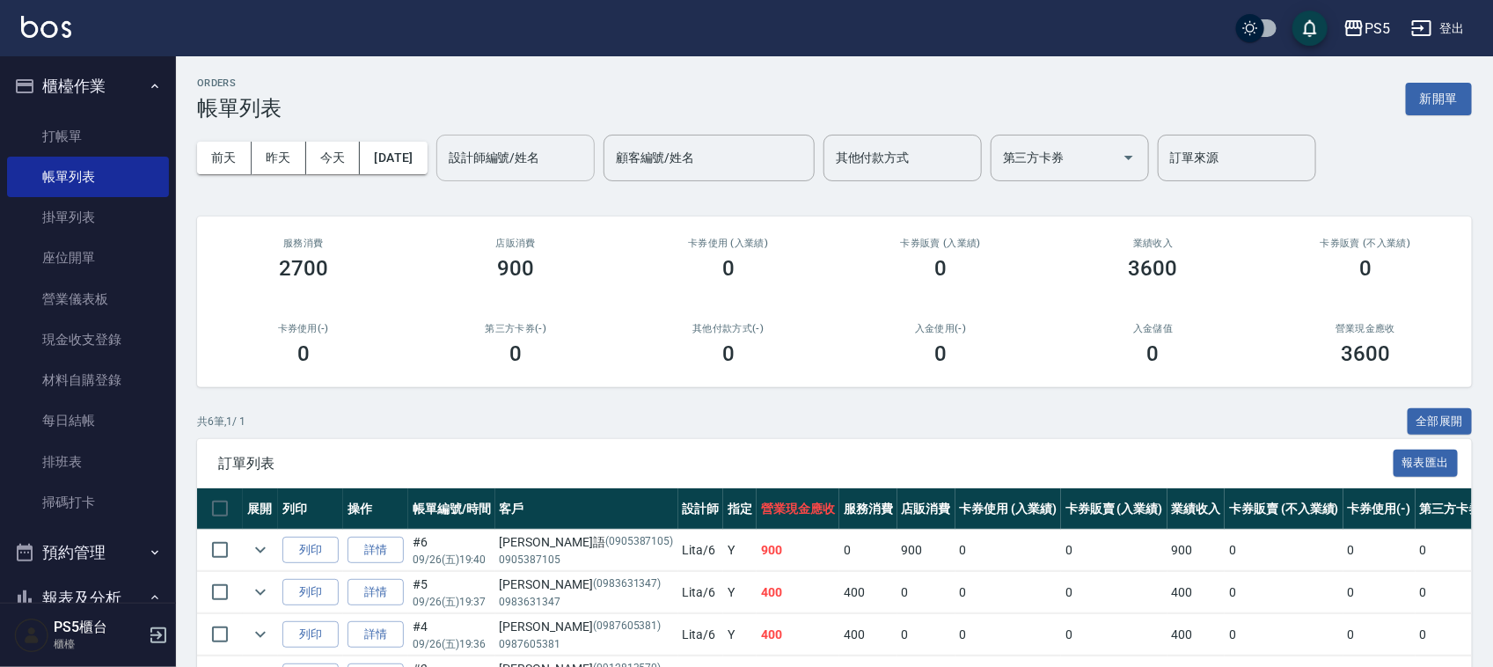
click at [587, 145] on input "設計師編號/姓名" at bounding box center [515, 158] width 143 height 31
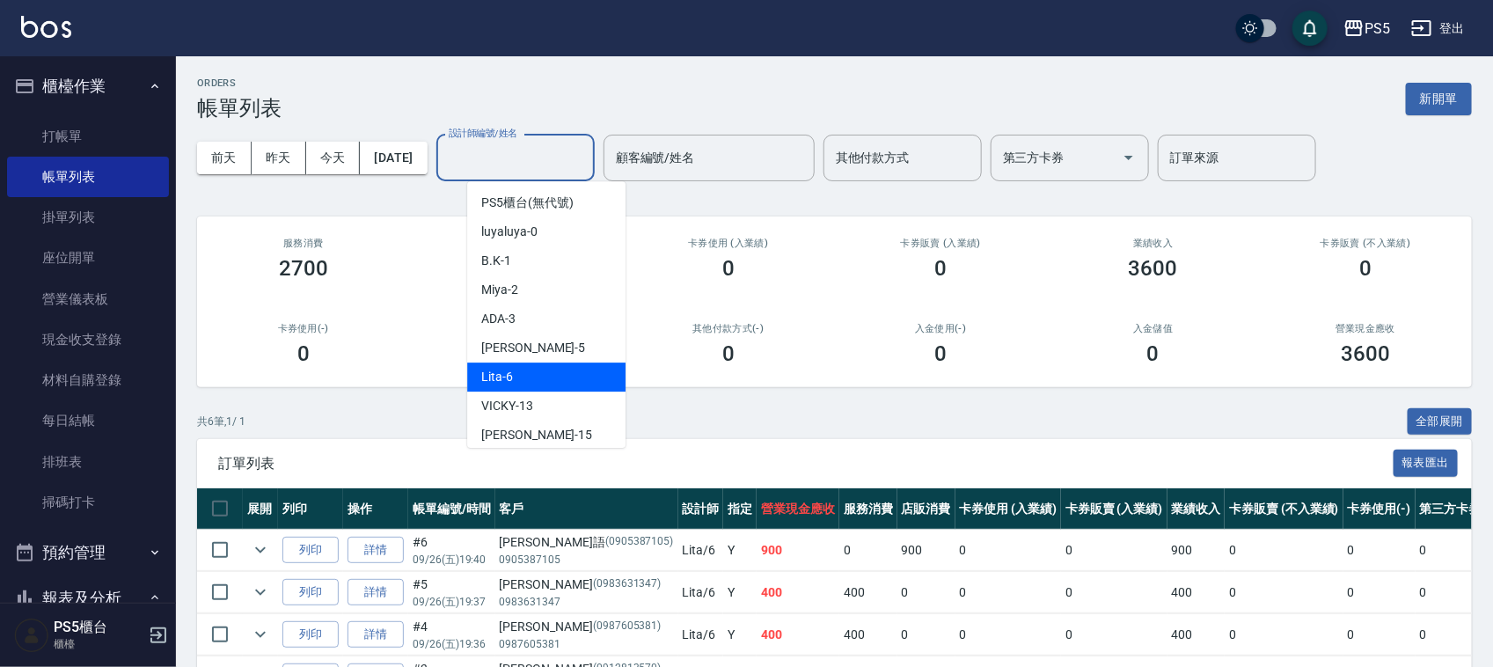
click at [581, 372] on div "Lita -6" at bounding box center [546, 376] width 158 height 29
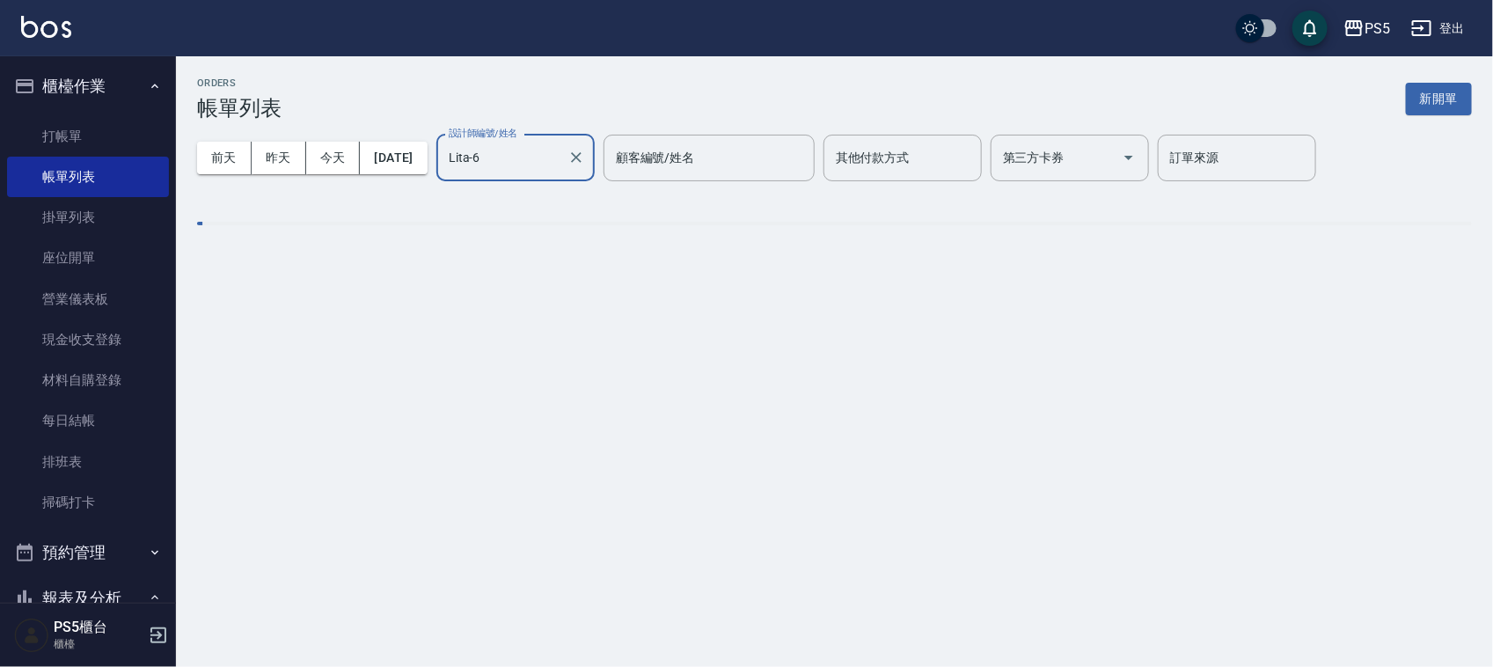
type input "Lita-6"
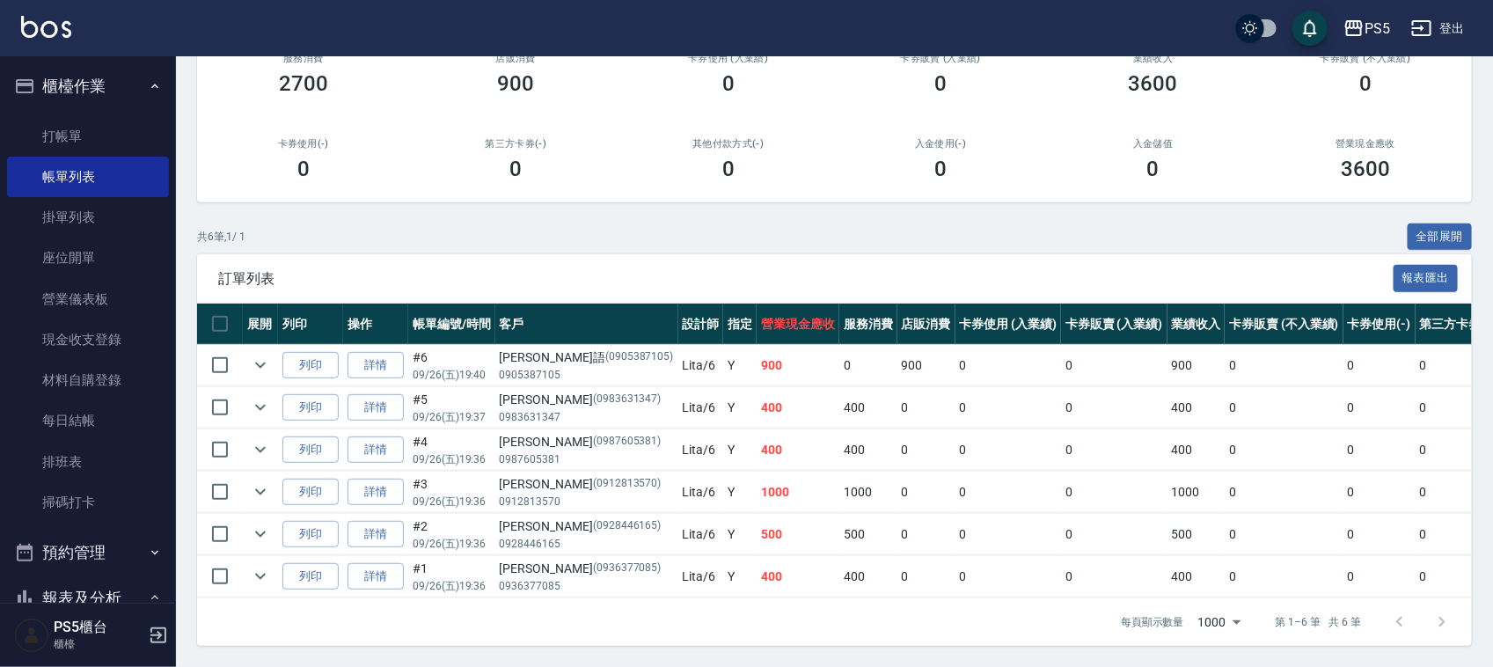
scroll to position [203, 0]
click at [380, 563] on link "詳情" at bounding box center [375, 576] width 56 height 27
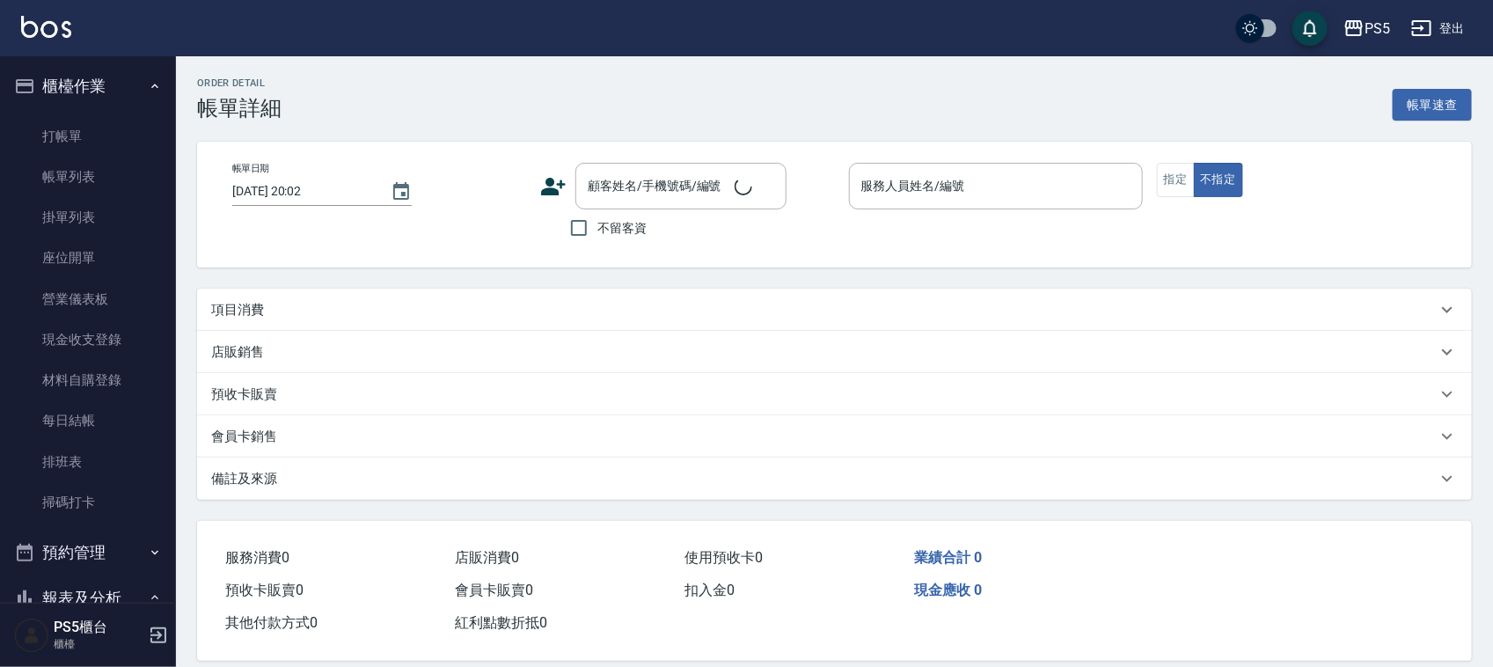
type input "[DATE] 19:36"
type input "Lita-6"
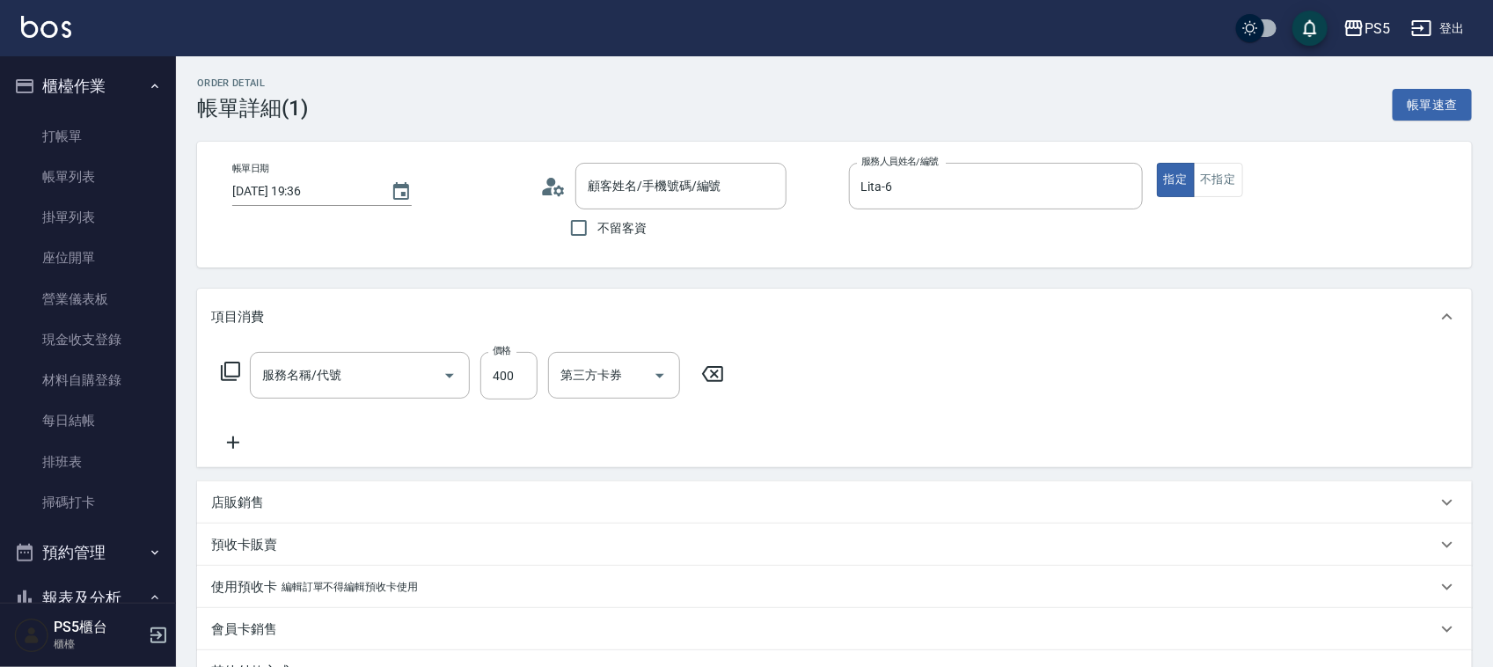
type input "[PERSON_NAME]/0936377085/0936377085"
type input "洗剪400(201)"
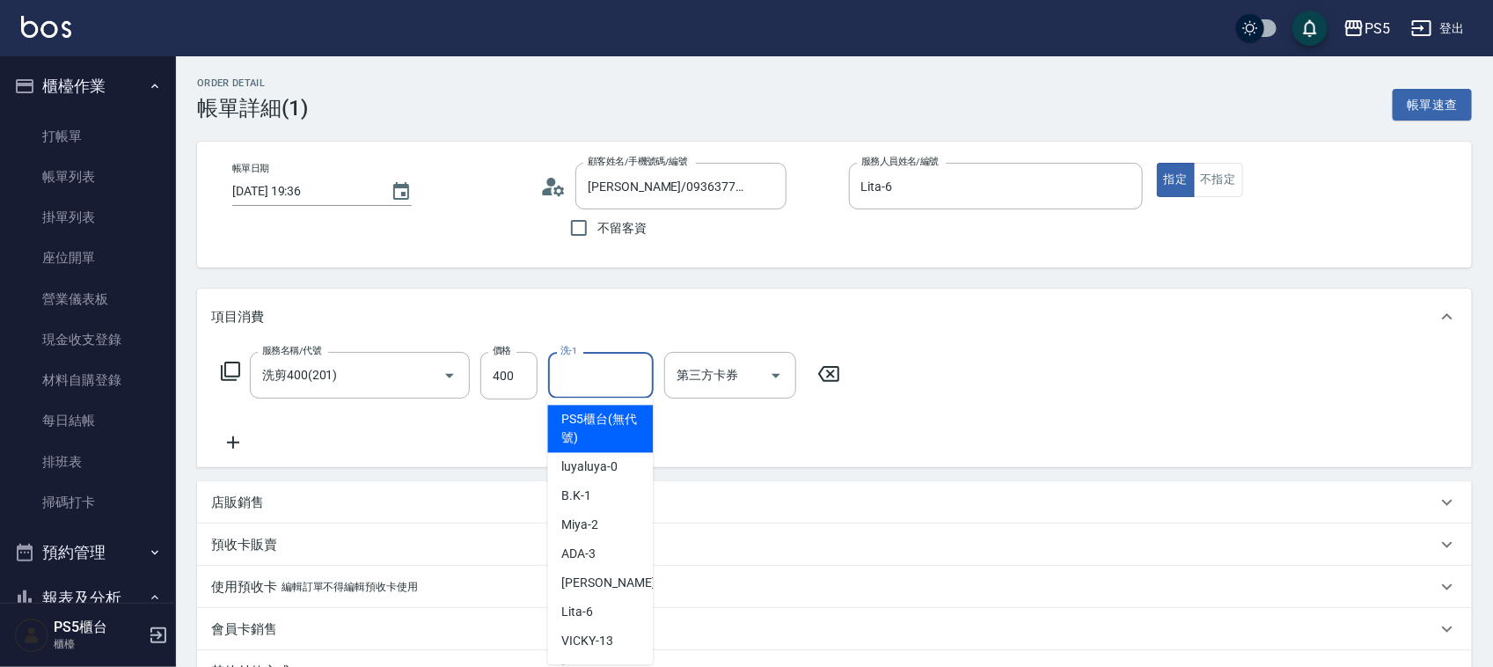
click at [603, 384] on input "洗-1" at bounding box center [601, 375] width 90 height 31
type input "0"
type input "咚咚-30"
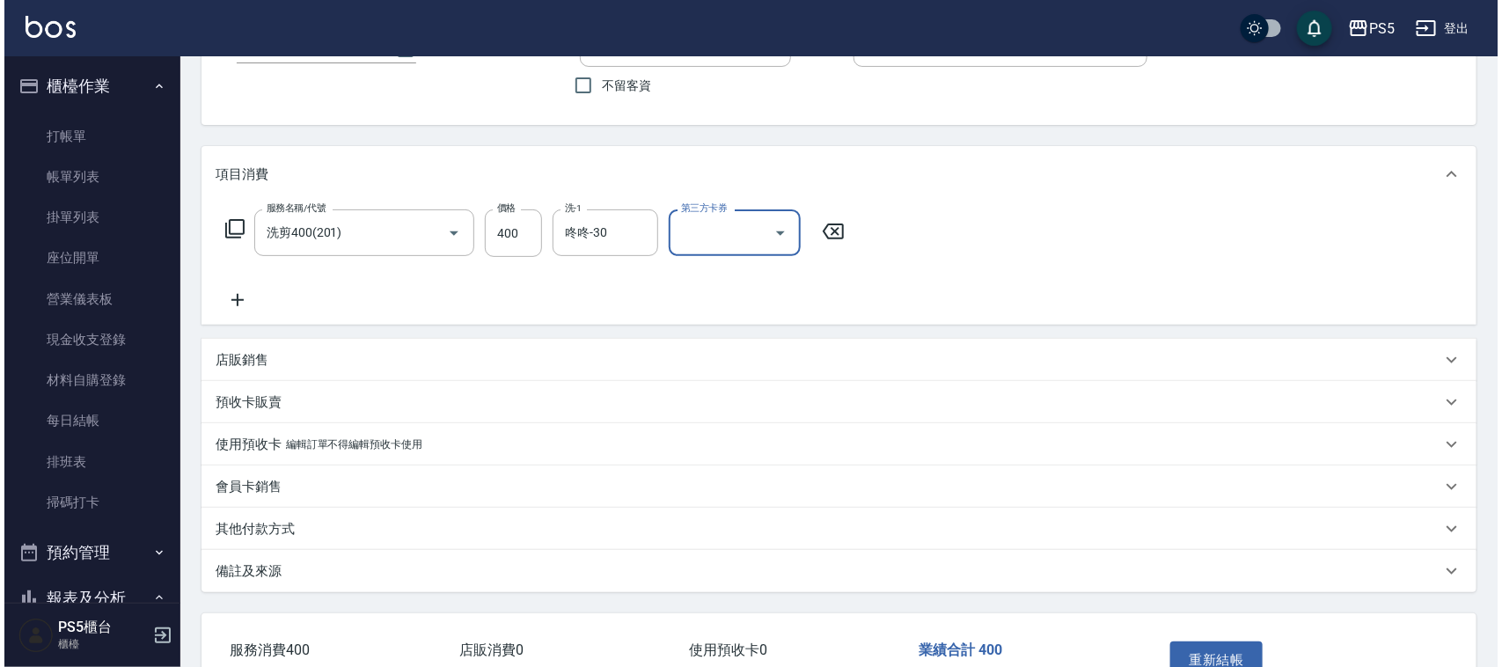
scroll to position [220, 0]
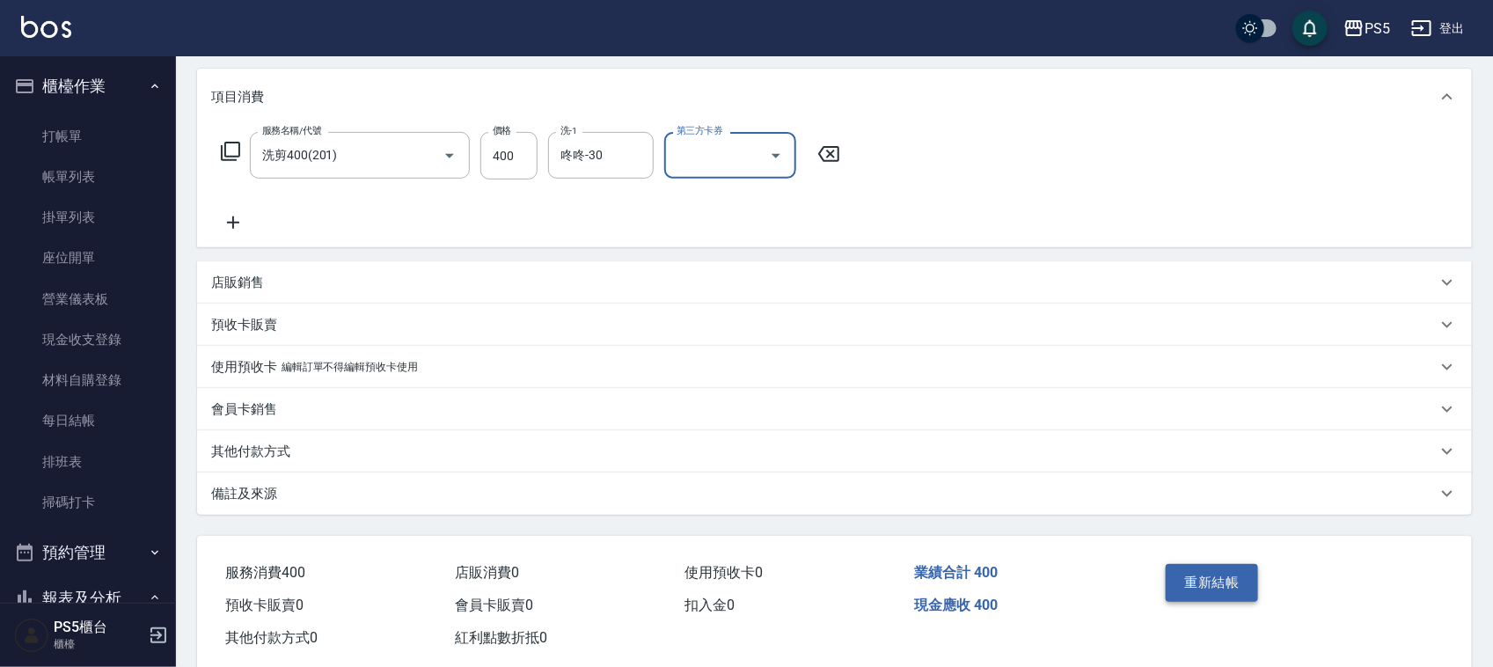
click at [1193, 577] on button "重新結帳" at bounding box center [1212, 582] width 93 height 37
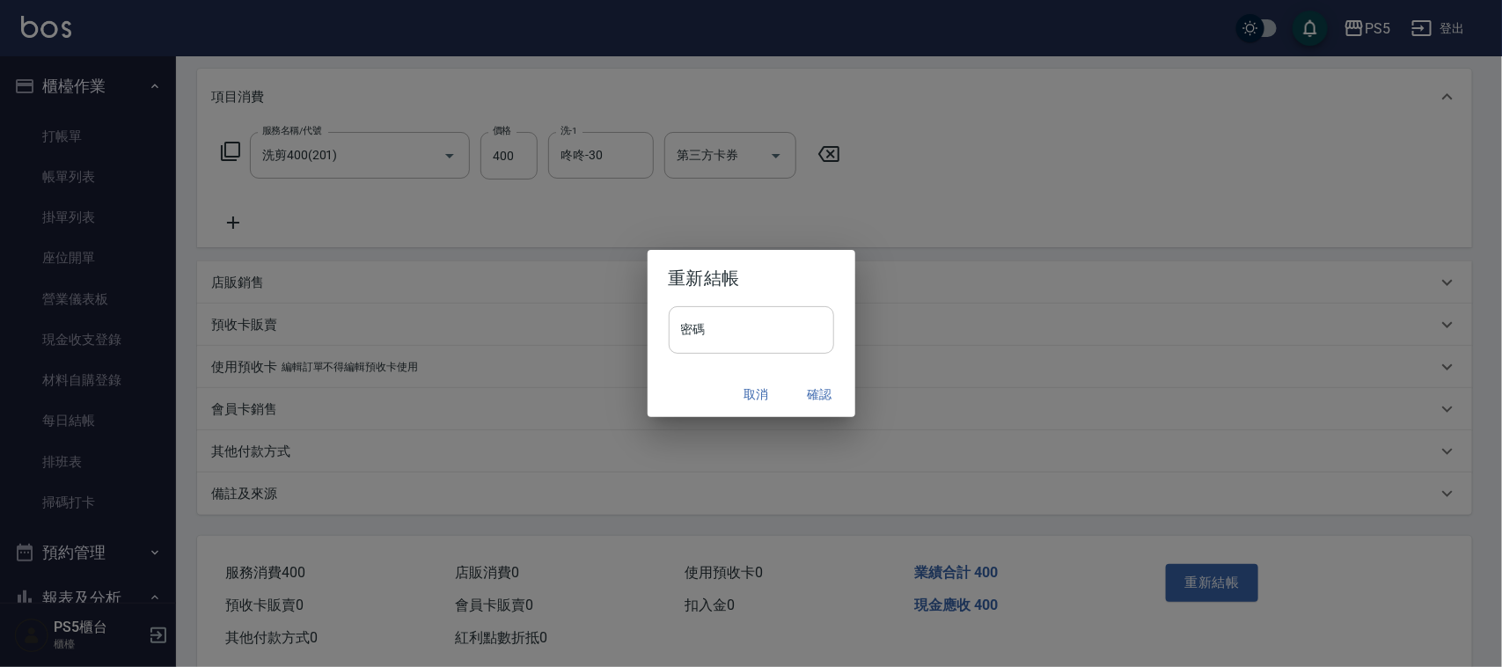
click at [819, 328] on input "密碼" at bounding box center [751, 330] width 165 height 48
type input "****"
click at [814, 390] on button "確認" at bounding box center [820, 394] width 56 height 33
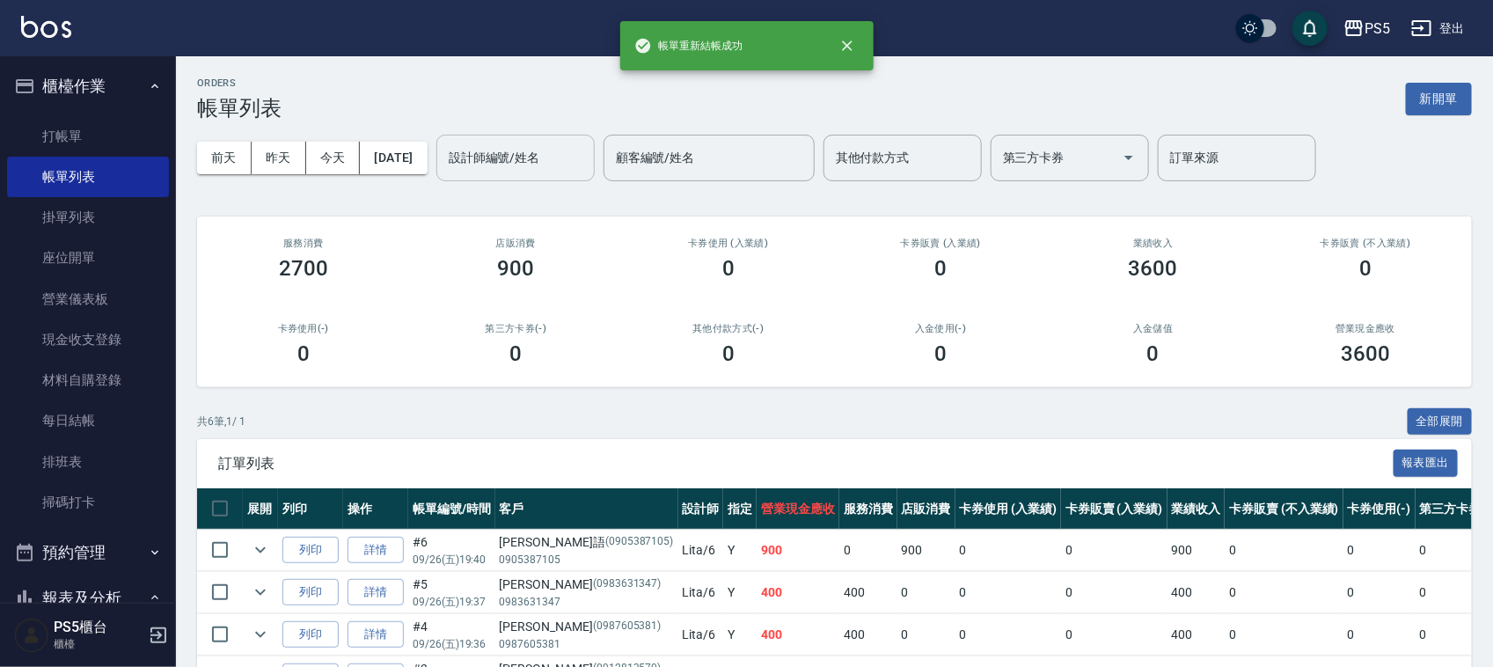
click at [495, 169] on input "設計師編號/姓名" at bounding box center [515, 158] width 143 height 31
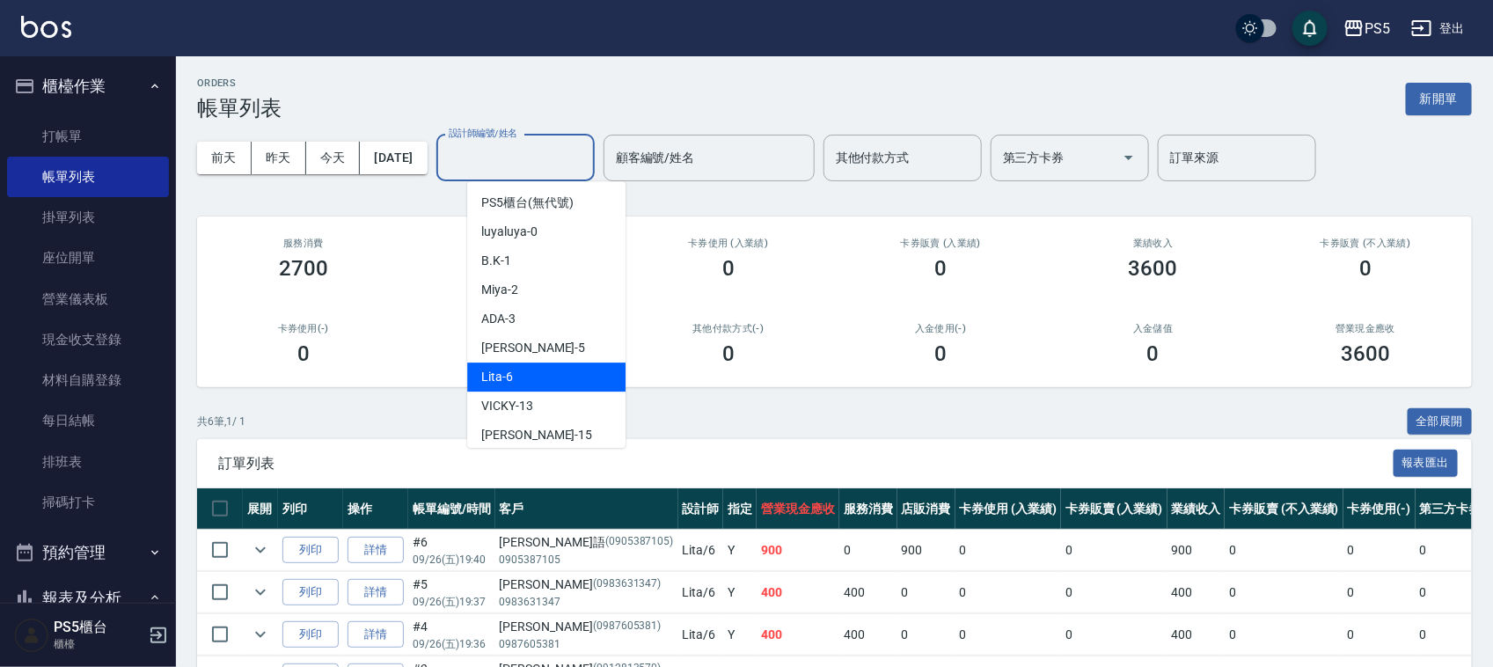
click at [497, 374] on span "Lita -6" at bounding box center [497, 377] width 32 height 18
type input "Lita-6"
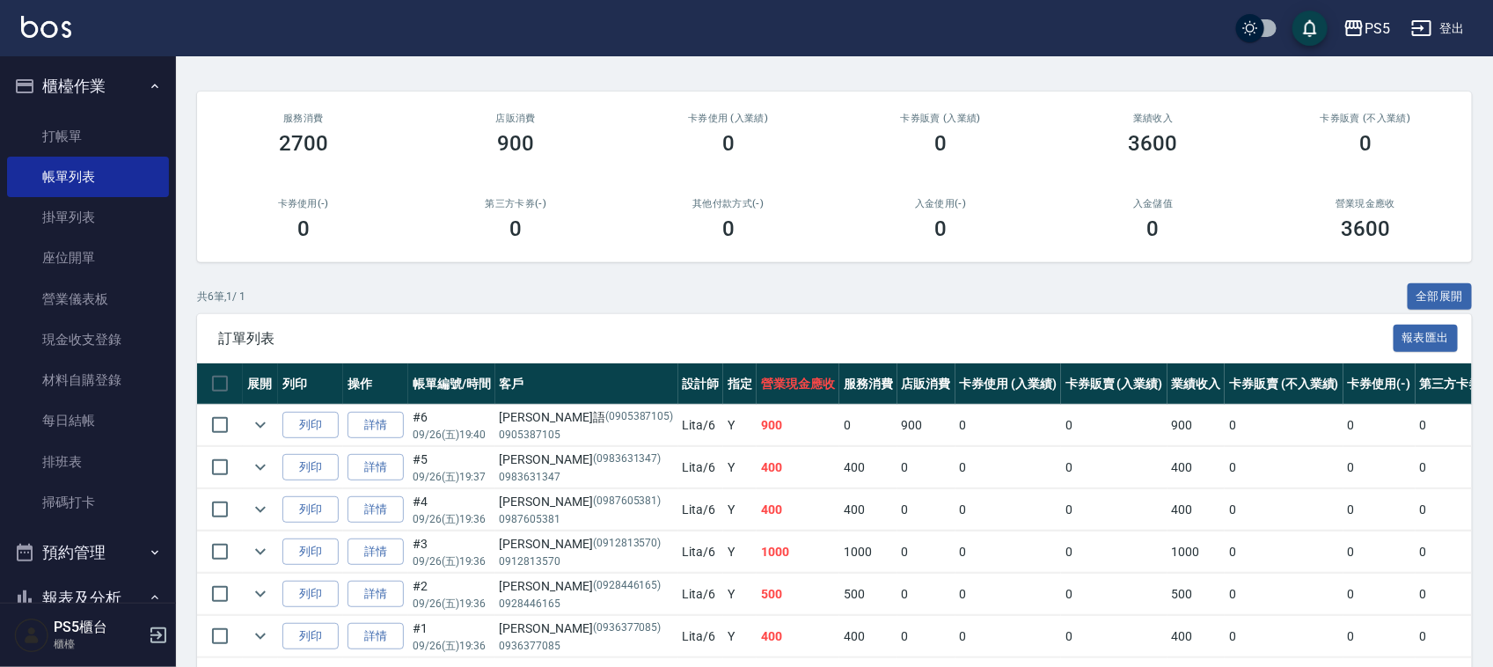
scroll to position [203, 0]
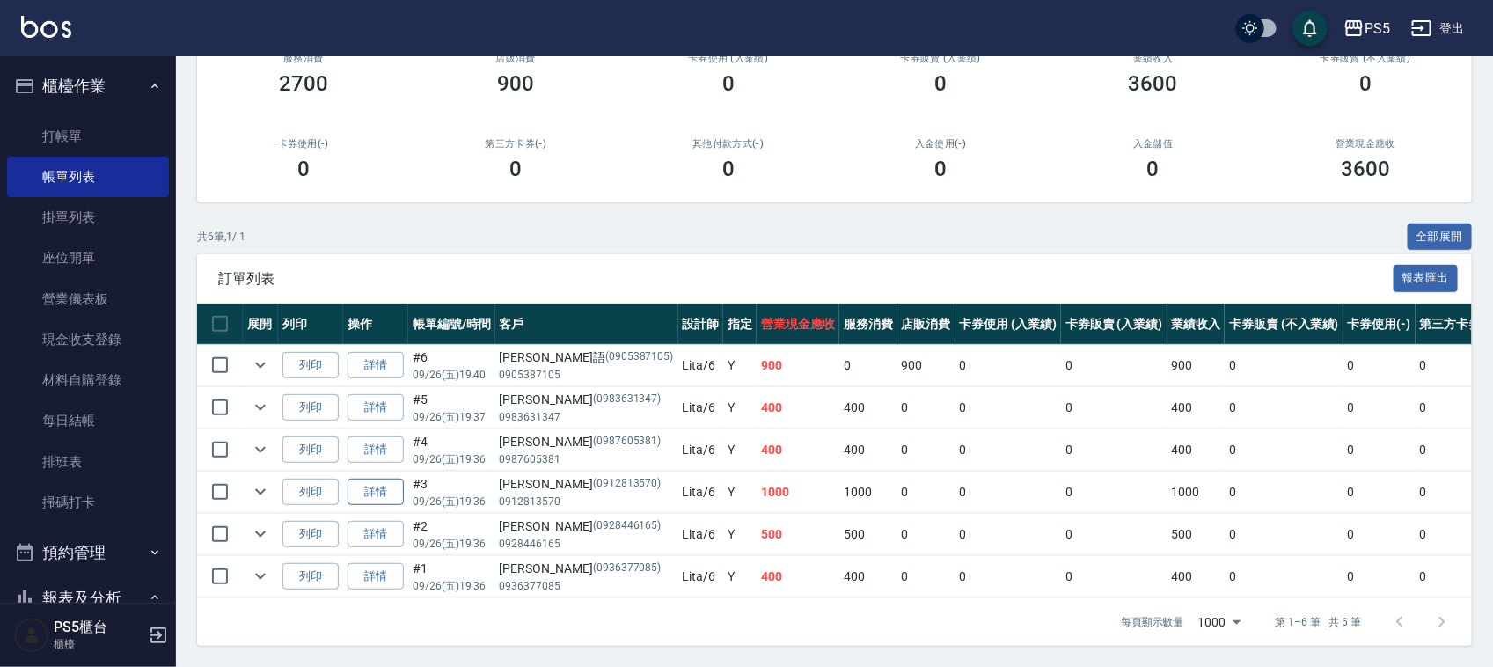
click at [375, 479] on link "詳情" at bounding box center [375, 492] width 56 height 27
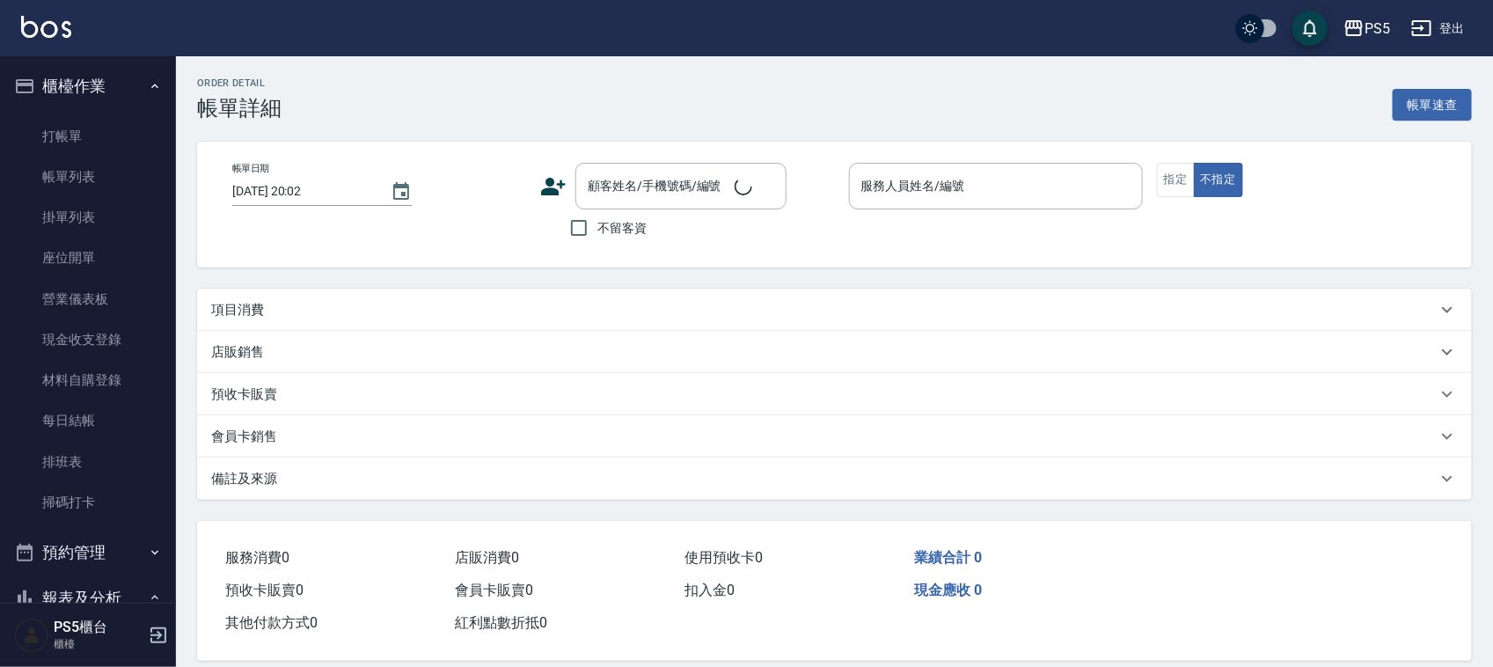
type input "[DATE] 19:36"
type input "Lita-6"
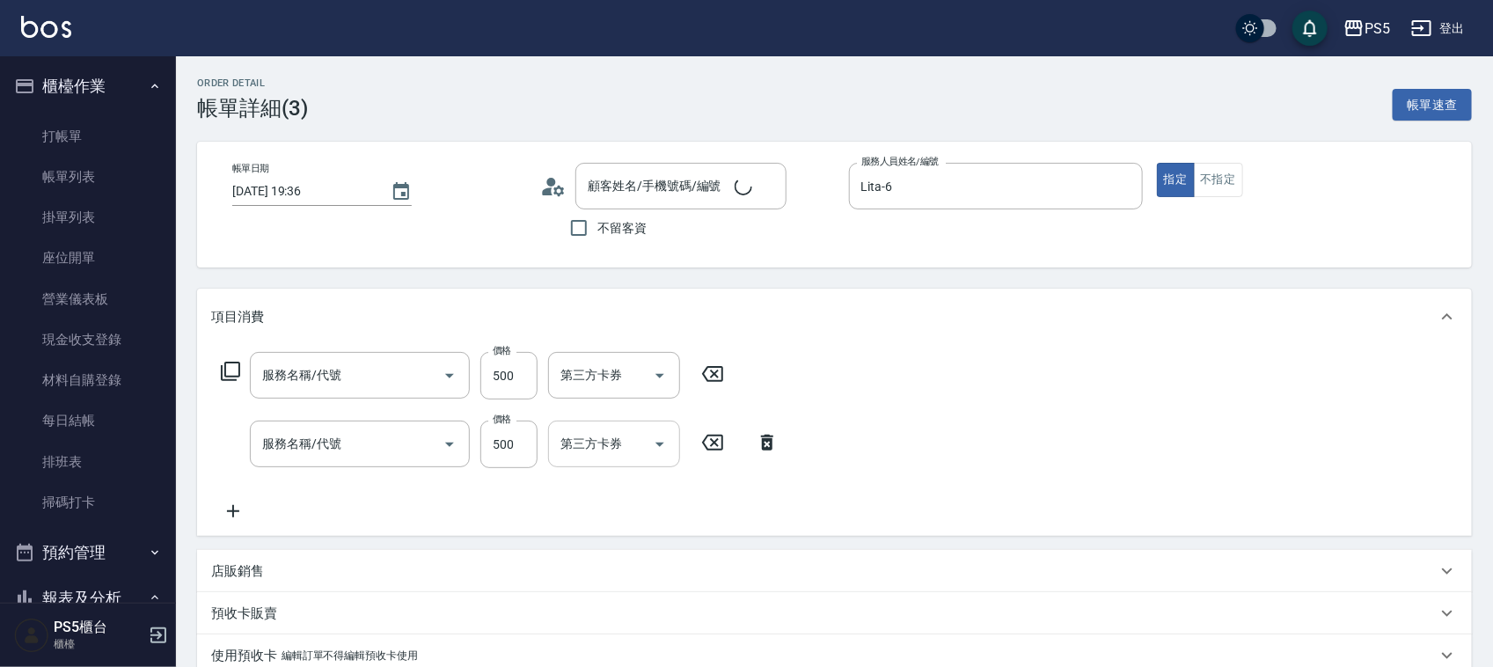
type input "[PERSON_NAME]/0912813570/0912813570"
type input "洗剪400(201)"
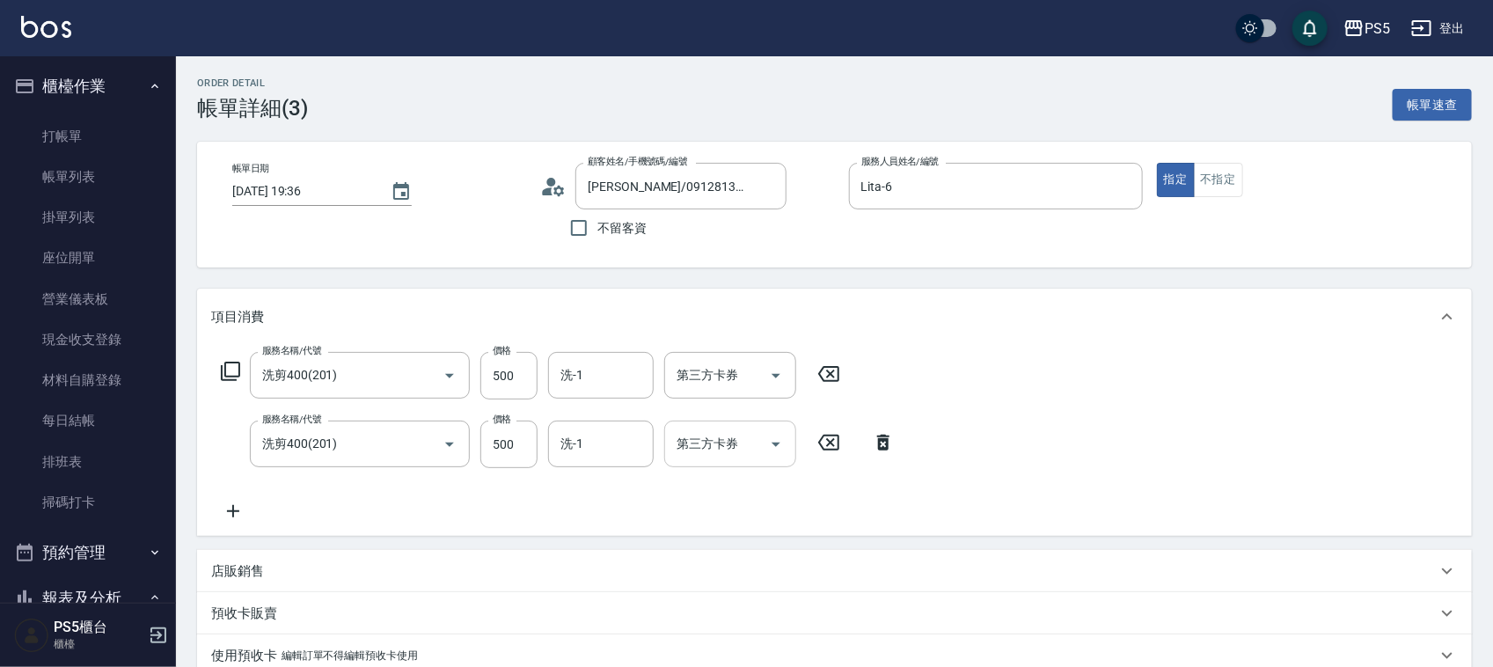
click at [623, 429] on input "洗-1" at bounding box center [601, 443] width 90 height 31
type input "咚咚-30"
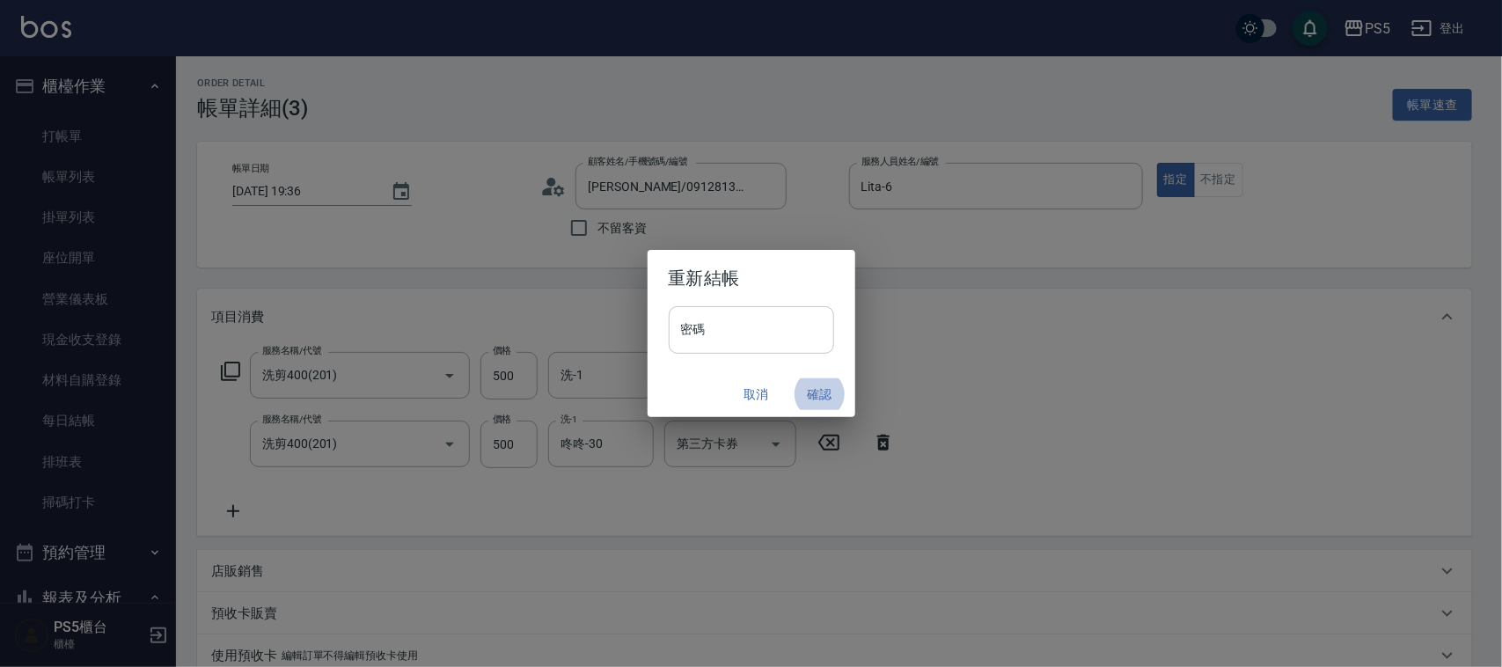
click at [697, 354] on div "密碼 密碼" at bounding box center [751, 338] width 208 height 65
click at [698, 350] on input "密碼" at bounding box center [751, 330] width 165 height 48
type input "****"
click at [831, 377] on div "取消 確認" at bounding box center [751, 394] width 208 height 47
click at [830, 387] on button "確認" at bounding box center [820, 394] width 56 height 33
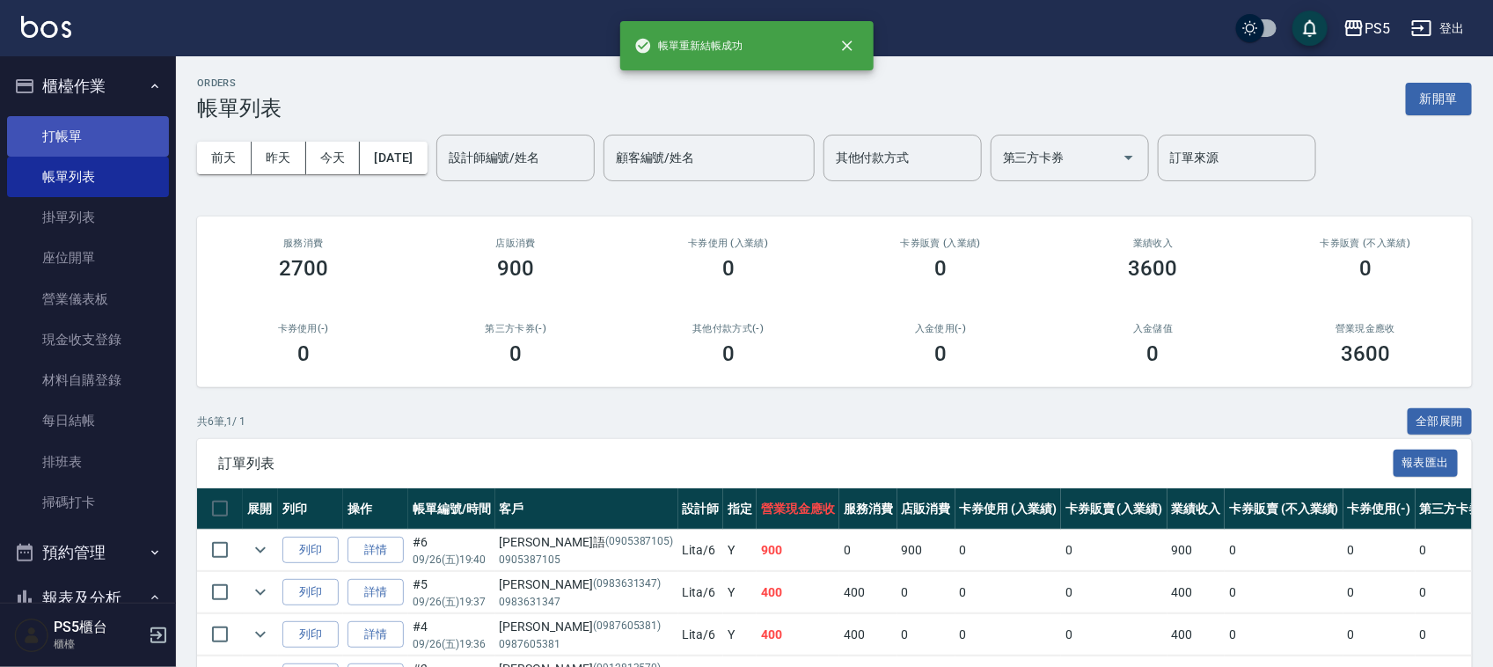
click at [159, 136] on link "打帳單" at bounding box center [88, 136] width 162 height 40
